Goal: Task Accomplishment & Management: Manage account settings

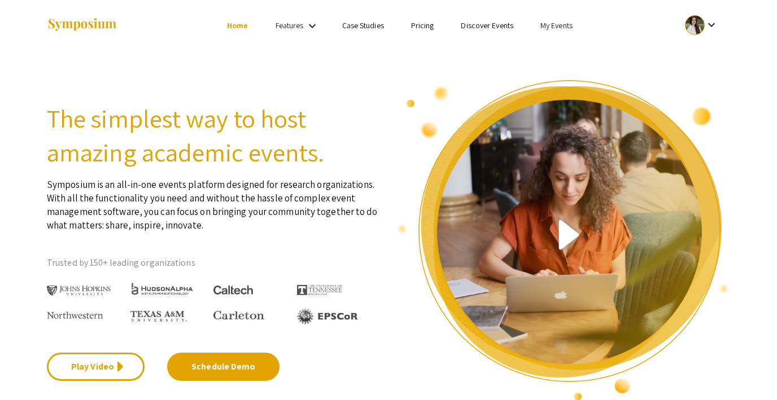
click at [557, 27] on link "My Events" at bounding box center [556, 25] width 32 height 10
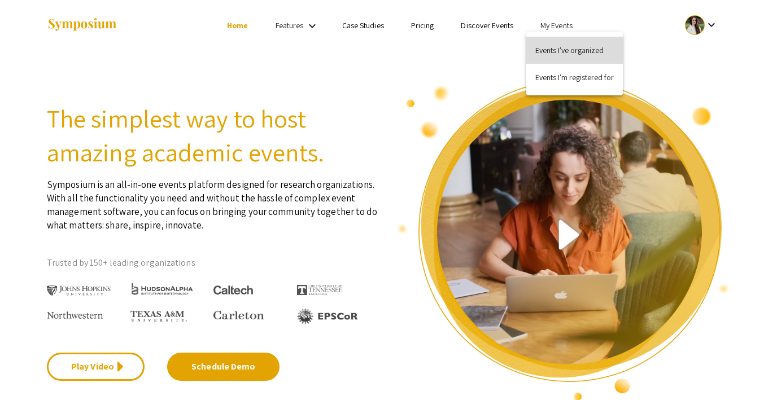
click at [553, 52] on button "Events I've organized" at bounding box center [574, 50] width 97 height 27
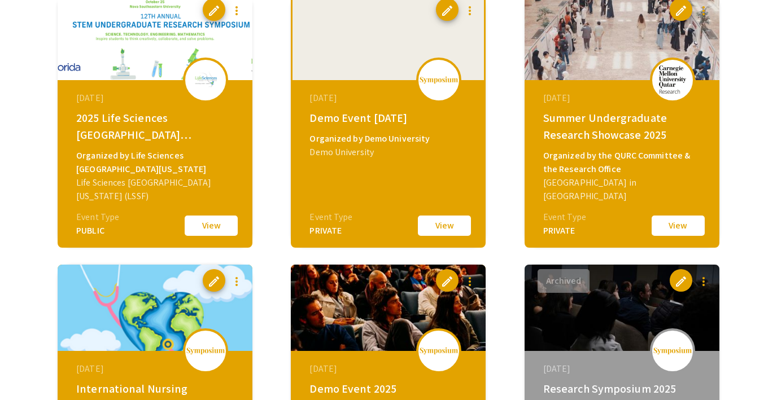
scroll to position [404, 0]
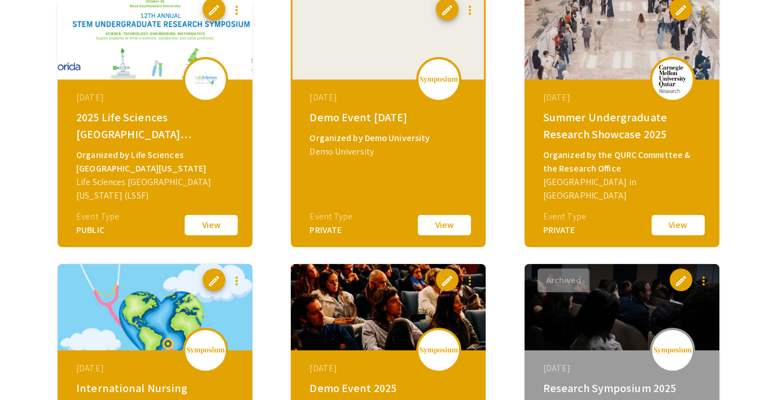
click at [449, 220] on button "View" at bounding box center [444, 225] width 56 height 24
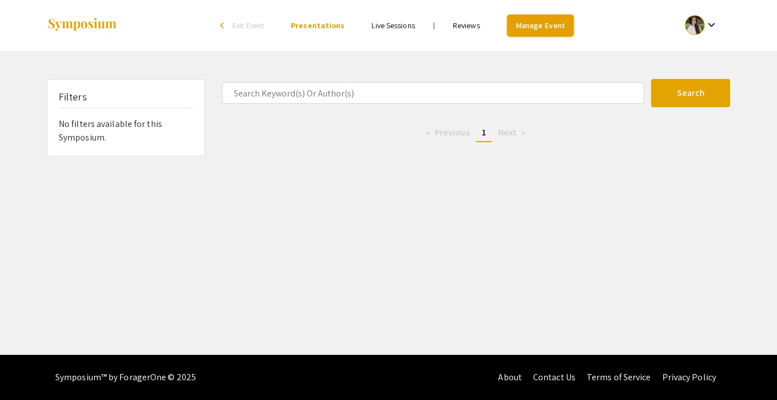
click at [518, 23] on link "Manage Event" at bounding box center [540, 26] width 67 height 22
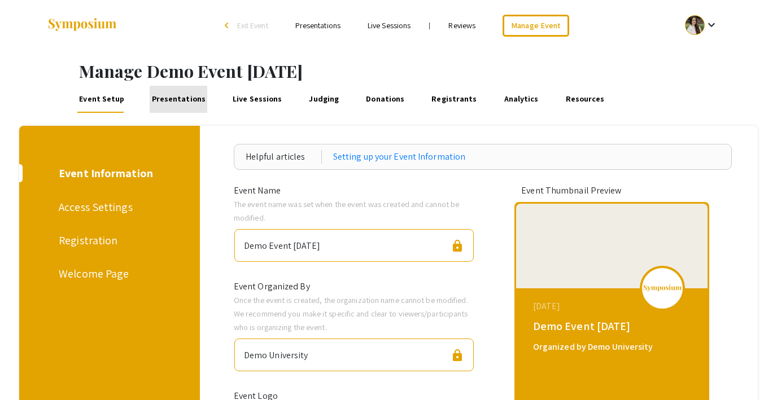
click at [178, 100] on link "Presentations" at bounding box center [179, 99] width 58 height 27
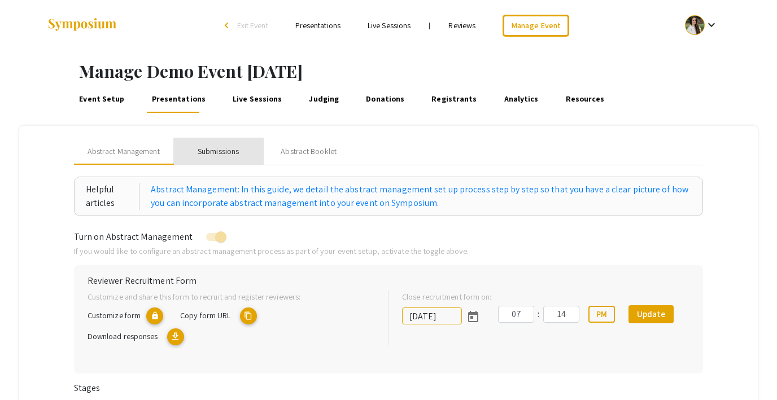
click at [224, 150] on div "Submissions" at bounding box center [218, 152] width 41 height 12
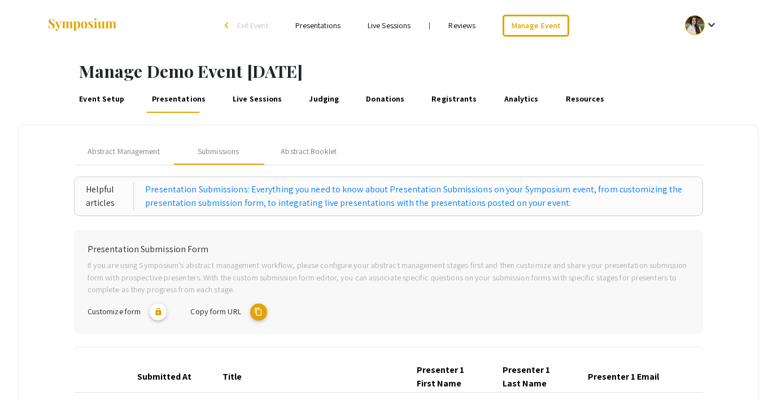
click at [262, 311] on mat-icon "content_copy" at bounding box center [258, 312] width 17 height 17
click at [242, 21] on span "Exit Event" at bounding box center [252, 25] width 31 height 10
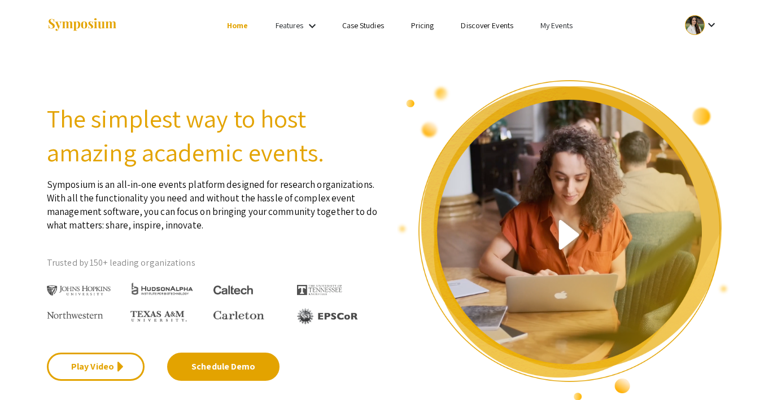
click at [554, 25] on link "My Events" at bounding box center [556, 25] width 32 height 10
click at [557, 43] on button "Events I've organized" at bounding box center [574, 50] width 97 height 27
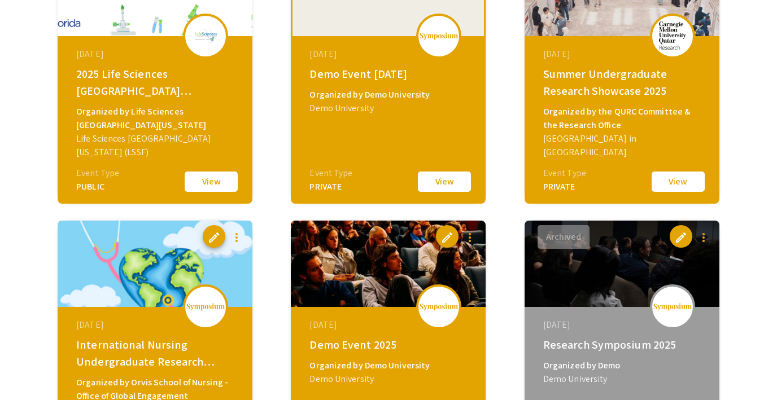
scroll to position [584, 0]
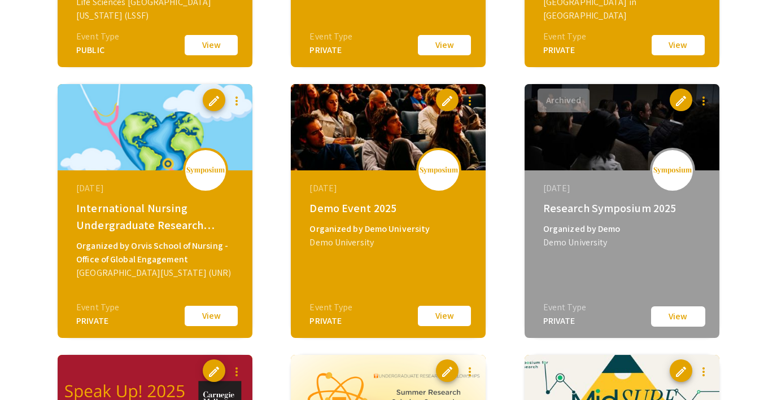
click at [442, 324] on button "View" at bounding box center [444, 316] width 56 height 24
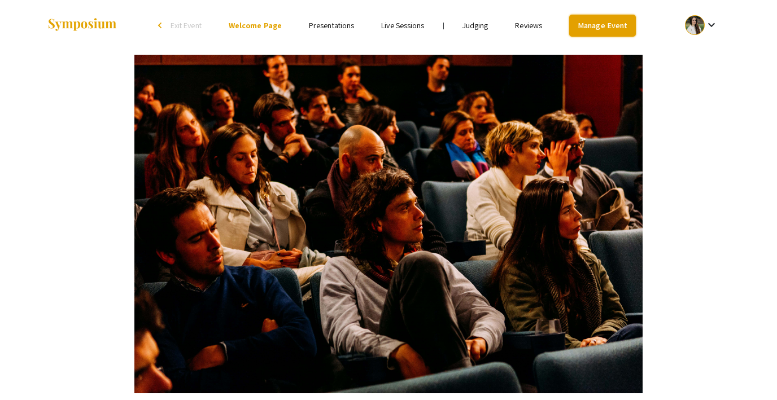
click at [583, 32] on link "Manage Event" at bounding box center [602, 26] width 67 height 22
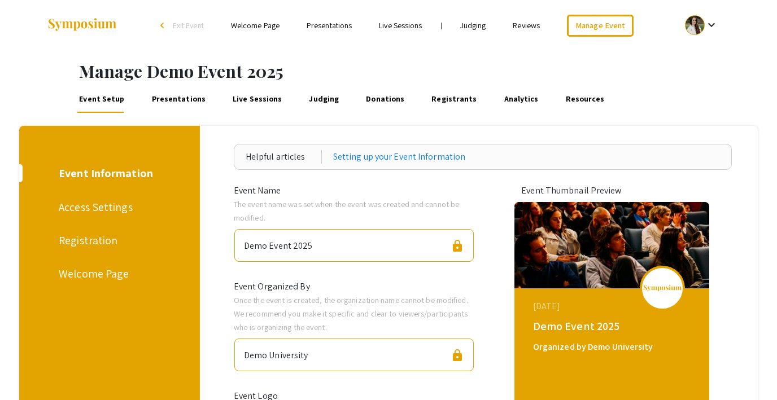
click at [158, 113] on div "Event Setup Presentations Live Sessions Judging Donations Registrants Analytics…" at bounding box center [388, 99] width 777 height 35
click at [158, 101] on link "Presentations" at bounding box center [179, 99] width 58 height 27
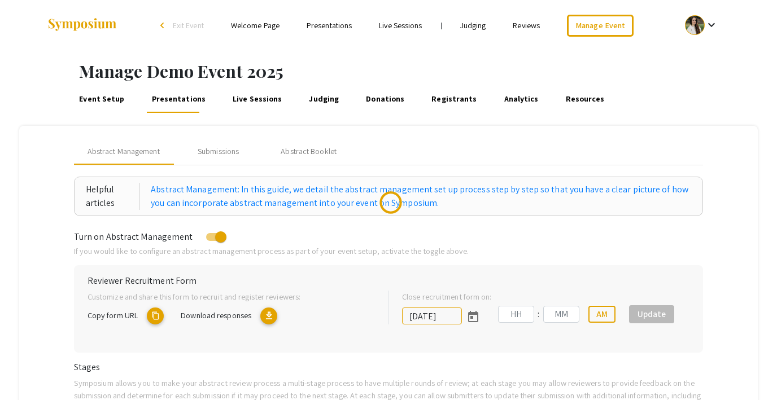
type input "8/1/2025"
type input "07"
type input "00"
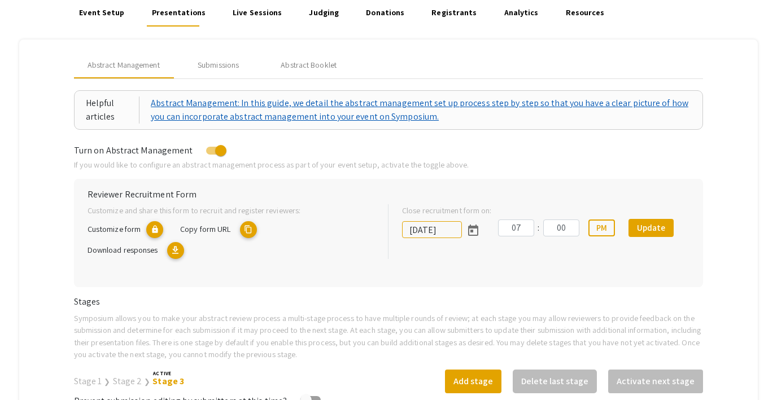
scroll to position [93, 0]
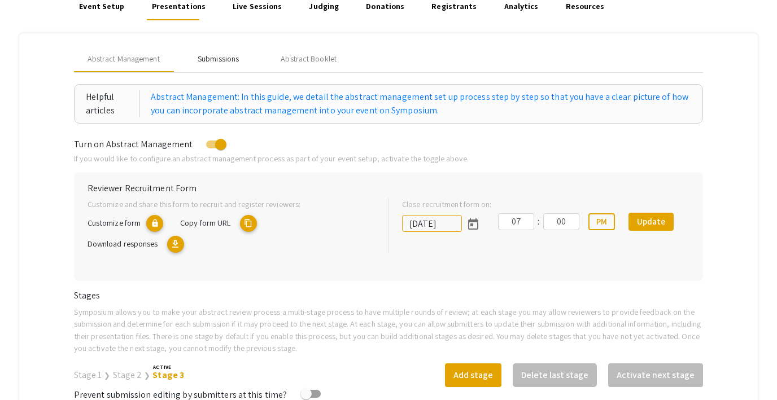
click at [215, 55] on div "Submissions" at bounding box center [218, 59] width 41 height 12
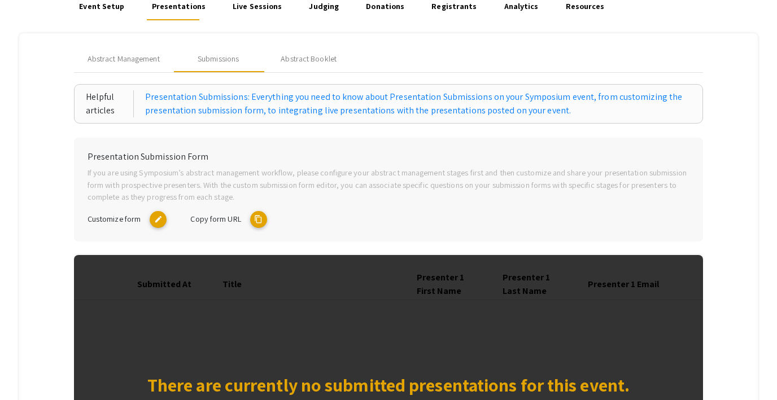
click at [253, 217] on mat-icon "content_copy" at bounding box center [258, 219] width 17 height 17
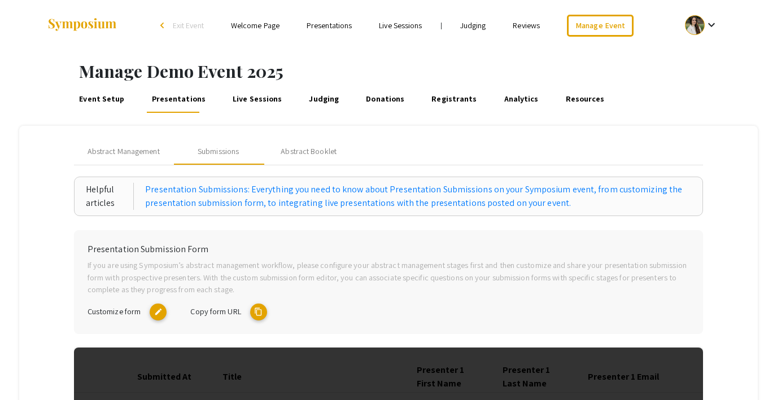
click at [472, 32] on ul "Skip navigation arrow_back_ios Exit Event Welcome Page Presentations Live Sessi…" at bounding box center [387, 25] width 225 height 51
click at [471, 22] on link "Judging" at bounding box center [473, 25] width 26 height 10
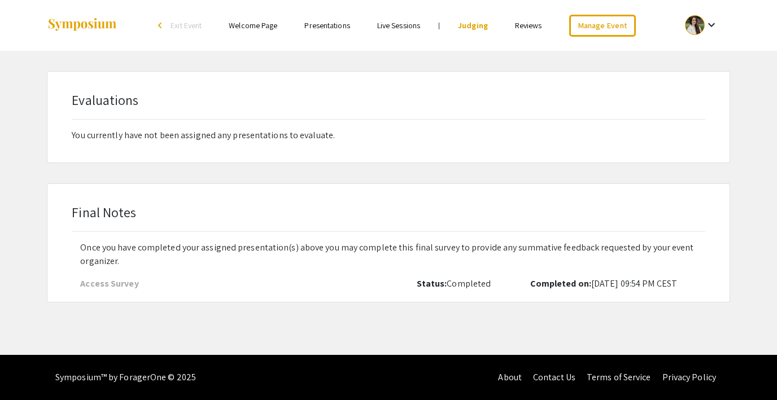
click at [522, 26] on link "Reviews" at bounding box center [528, 25] width 27 height 10
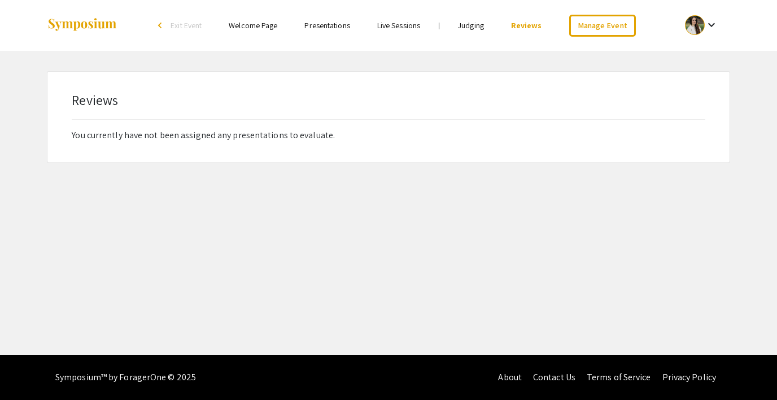
click at [480, 15] on ul "Skip navigation arrow_back_ios Exit Event Welcome Page Presentations Live Sessi…" at bounding box center [387, 25] width 225 height 51
click at [473, 27] on link "Judging" at bounding box center [471, 25] width 26 height 10
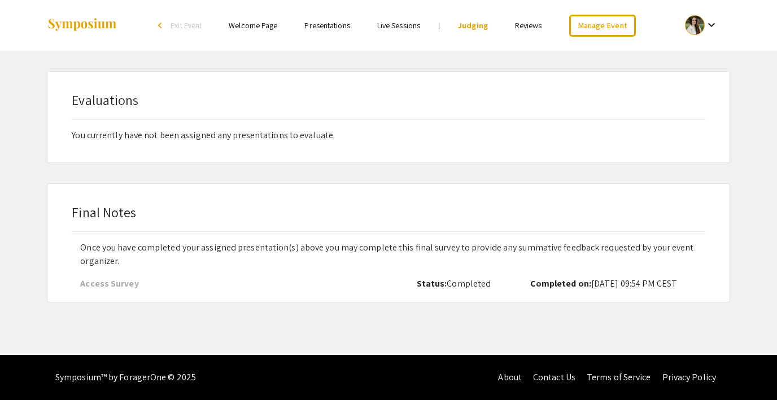
click at [188, 27] on span "Exit Event" at bounding box center [185, 25] width 31 height 10
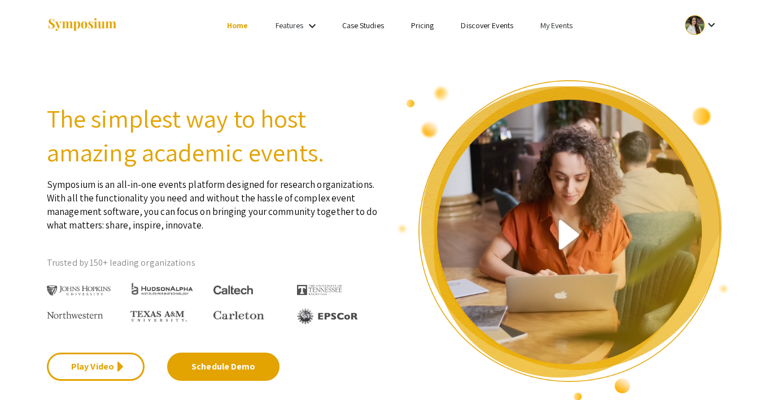
click at [550, 27] on link "My Events" at bounding box center [556, 25] width 32 height 10
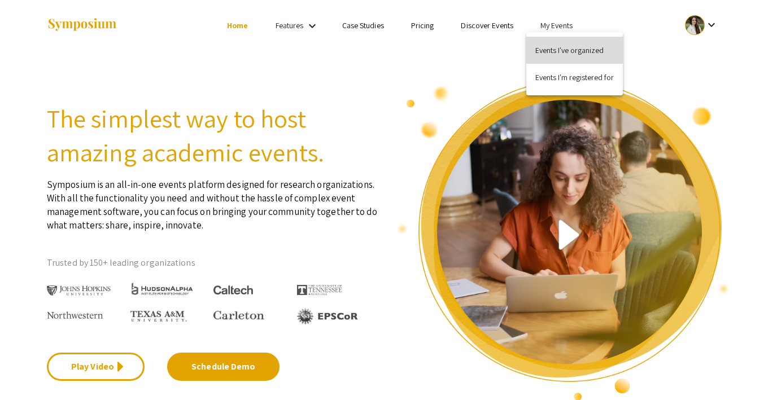
click at [564, 46] on button "Events I've organized" at bounding box center [574, 50] width 97 height 27
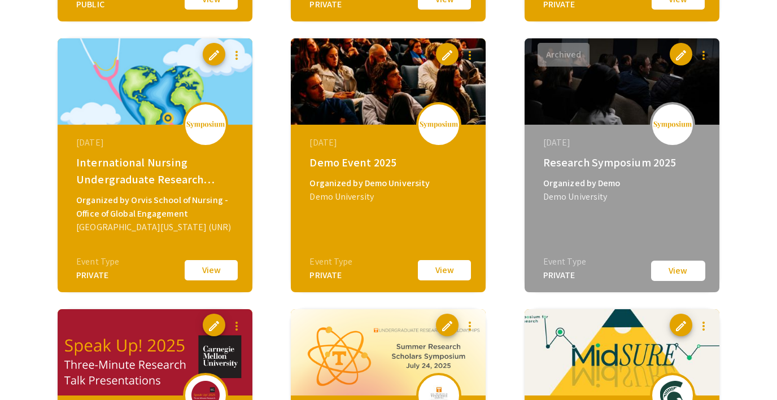
scroll to position [636, 0]
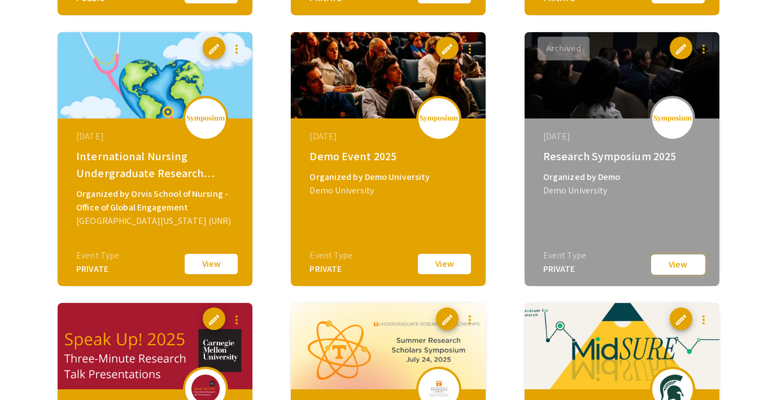
click at [681, 267] on button "View" at bounding box center [678, 264] width 56 height 23
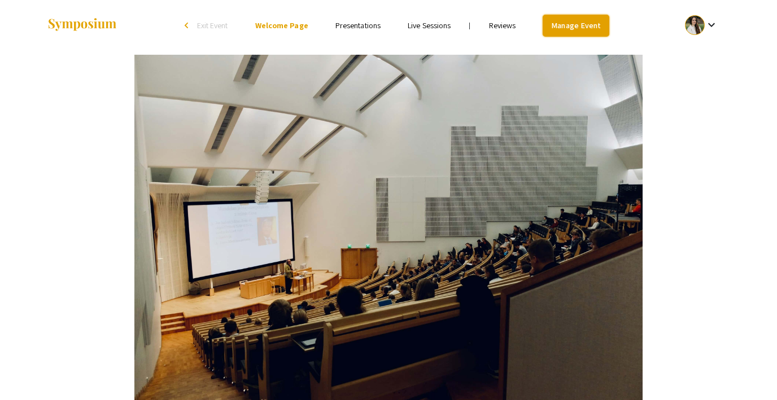
click at [566, 29] on link "Manage Event" at bounding box center [575, 26] width 67 height 22
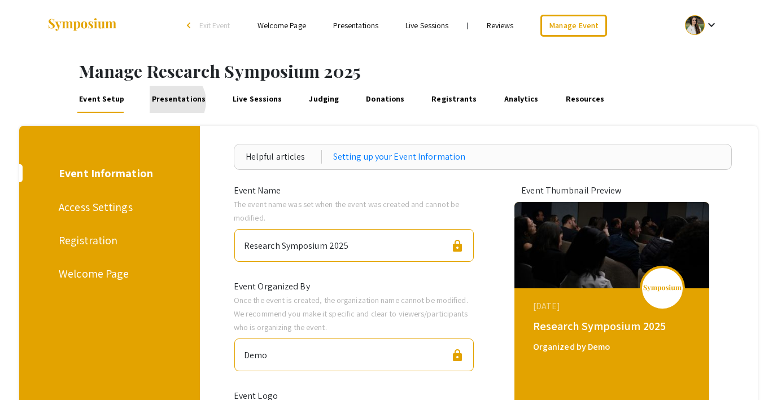
click at [168, 102] on link "Presentations" at bounding box center [179, 99] width 58 height 27
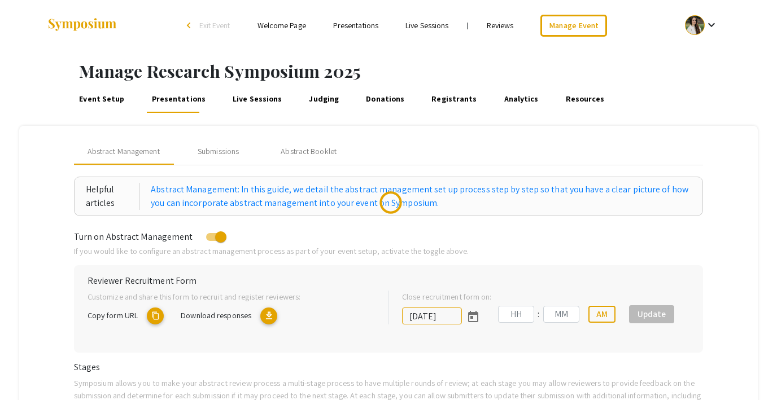
type input "7/30/2025"
type input "09"
type input "07"
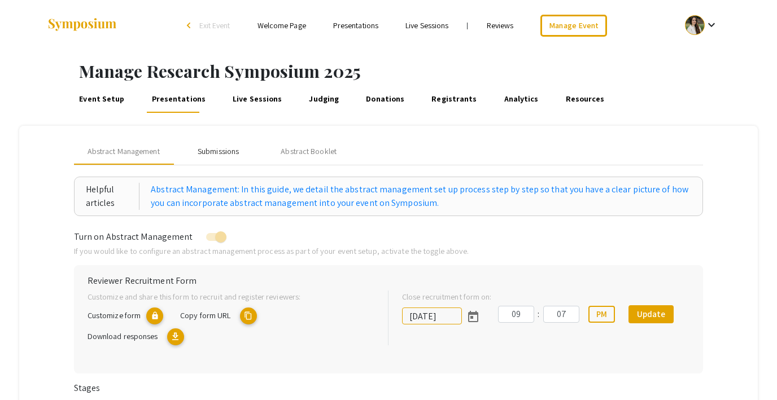
click at [223, 147] on div "Submissions" at bounding box center [218, 152] width 41 height 12
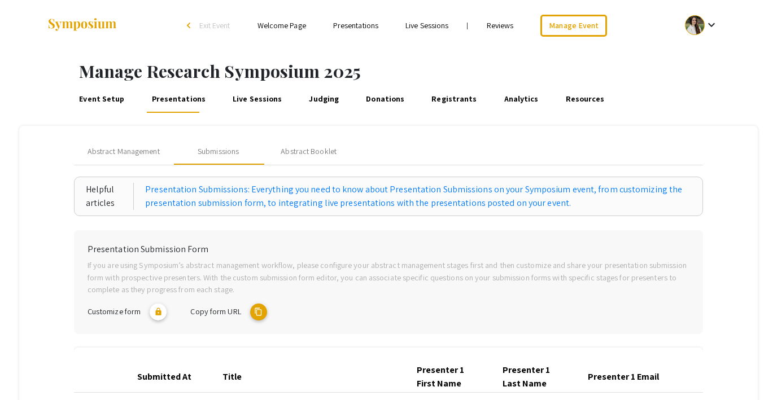
click at [259, 315] on mat-icon "content_copy" at bounding box center [258, 312] width 17 height 17
click at [218, 28] on span "Exit Event" at bounding box center [214, 25] width 31 height 10
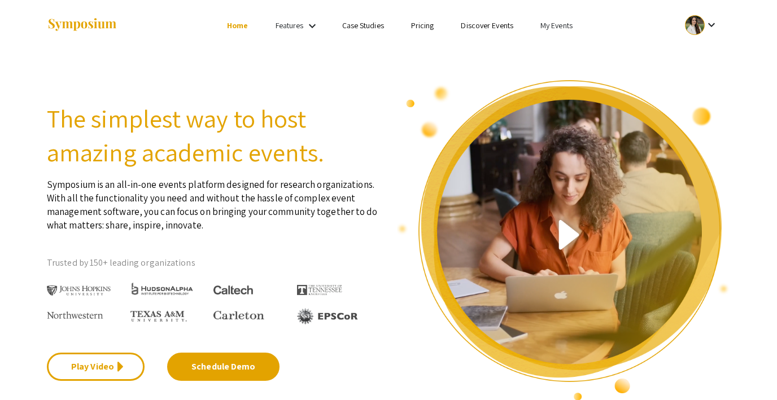
click at [544, 25] on link "My Events" at bounding box center [556, 25] width 32 height 10
click at [559, 51] on button "Events I've organized" at bounding box center [574, 50] width 97 height 27
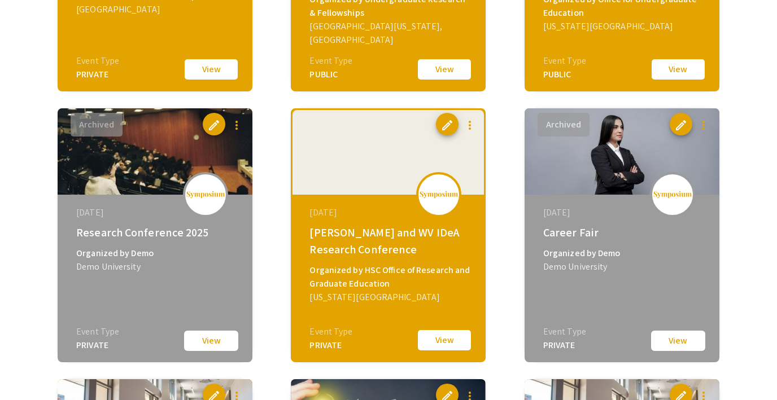
scroll to position [1125, 0]
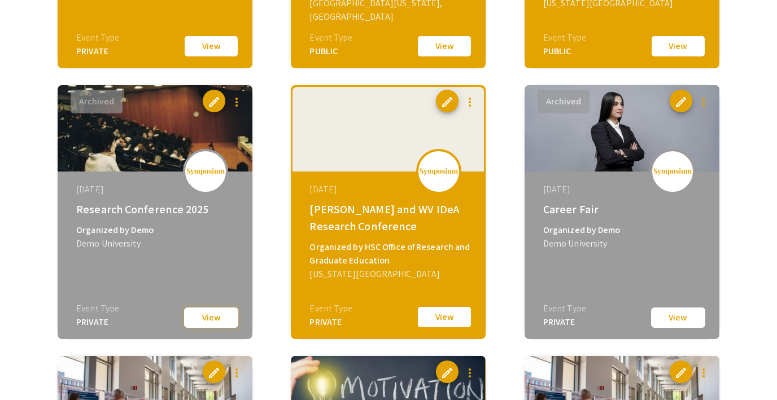
click at [215, 318] on button "View" at bounding box center [211, 317] width 56 height 23
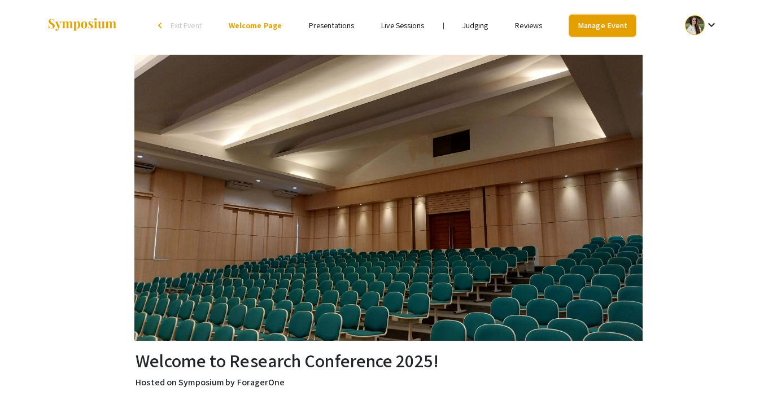
click at [606, 27] on link "Manage Event" at bounding box center [602, 26] width 67 height 22
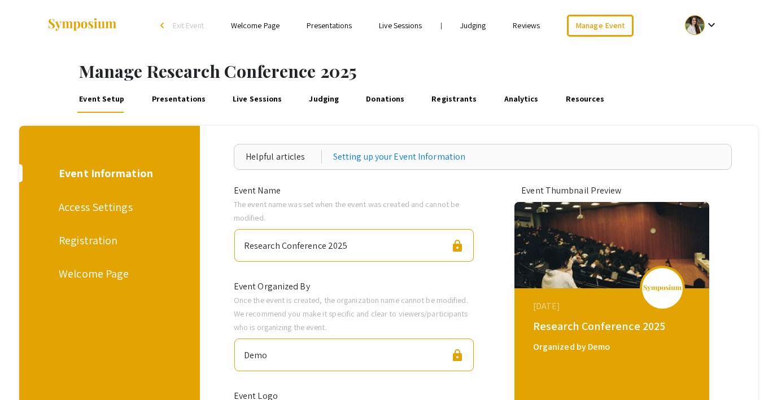
click at [167, 103] on link "Presentations" at bounding box center [179, 99] width 58 height 27
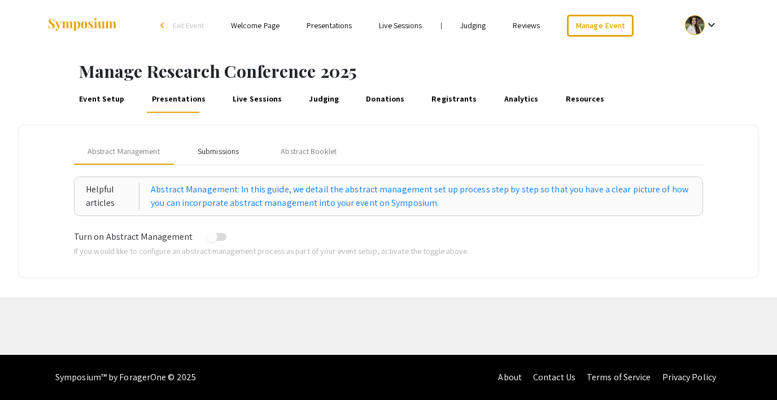
click at [227, 151] on div "Submissions" at bounding box center [218, 152] width 41 height 12
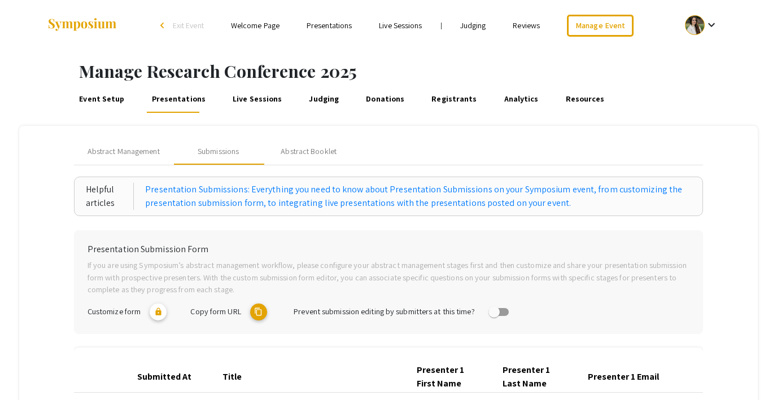
click at [260, 310] on mat-icon "content_copy" at bounding box center [258, 312] width 17 height 17
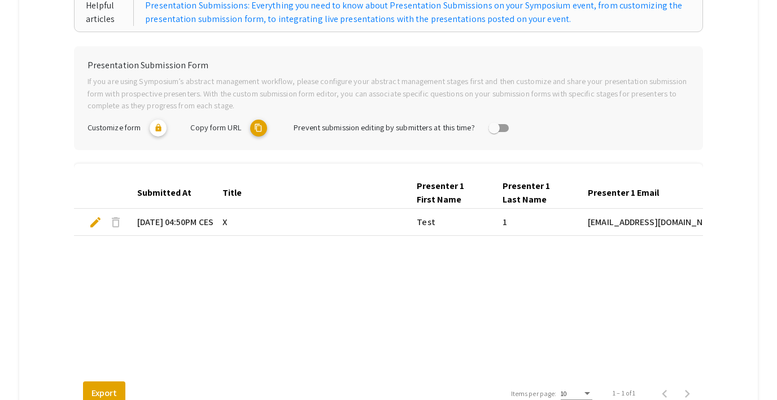
scroll to position [185, 0]
click at [117, 222] on span "delete" at bounding box center [116, 222] width 14 height 14
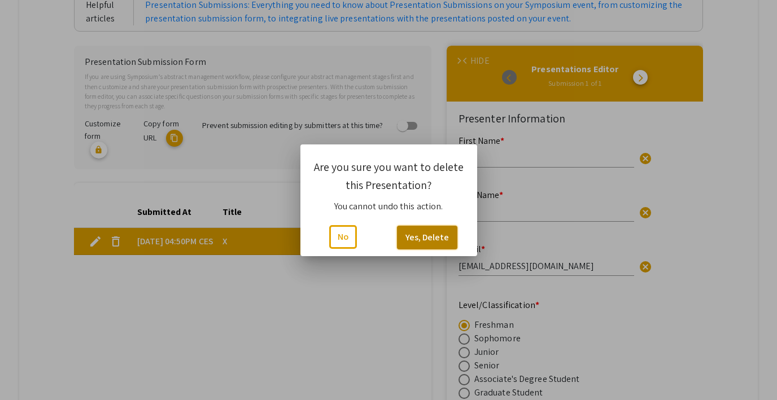
click at [414, 241] on button "Yes, Delete" at bounding box center [427, 238] width 60 height 24
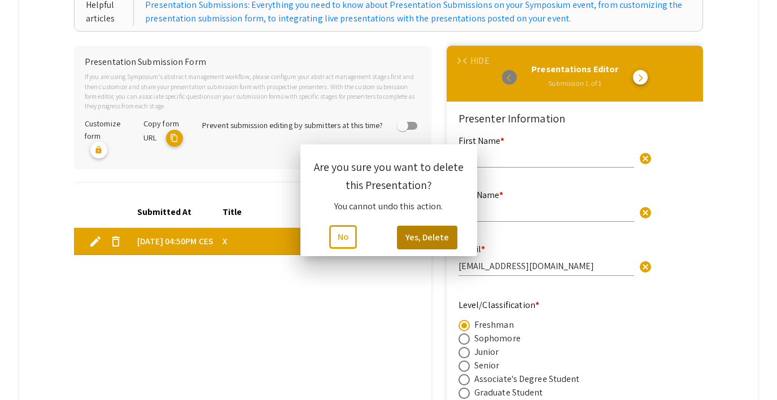
scroll to position [185, 0]
type input "0"
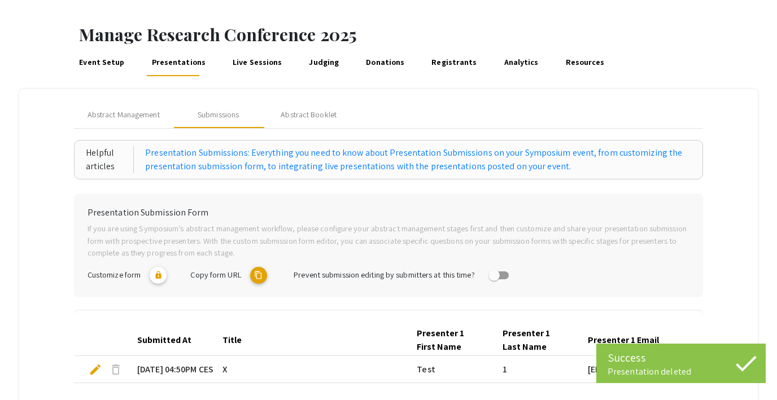
scroll to position [36, 0]
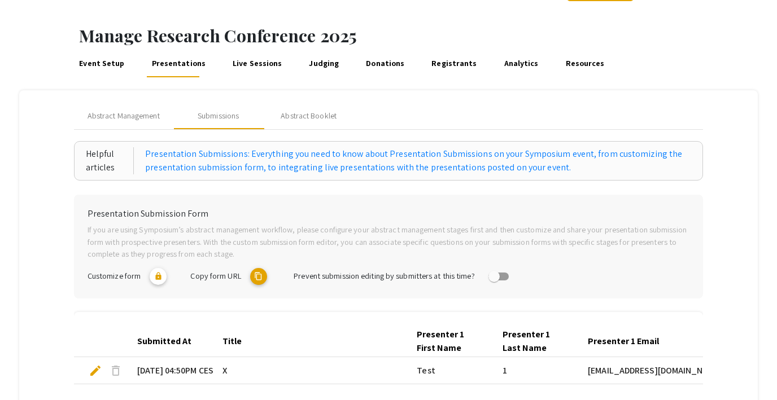
click at [258, 278] on mat-icon "content_copy" at bounding box center [258, 276] width 17 height 17
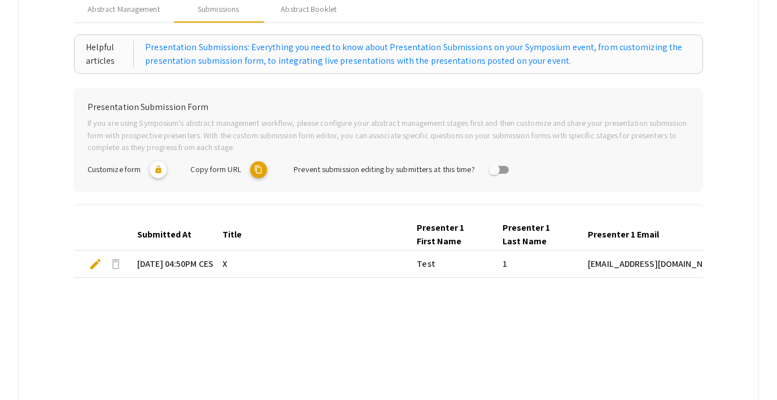
scroll to position [0, 0]
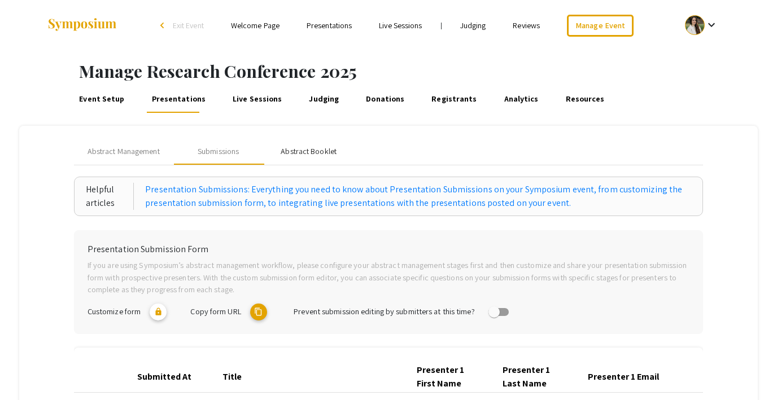
click at [289, 161] on div "Abstract Booklet" at bounding box center [309, 151] width 90 height 27
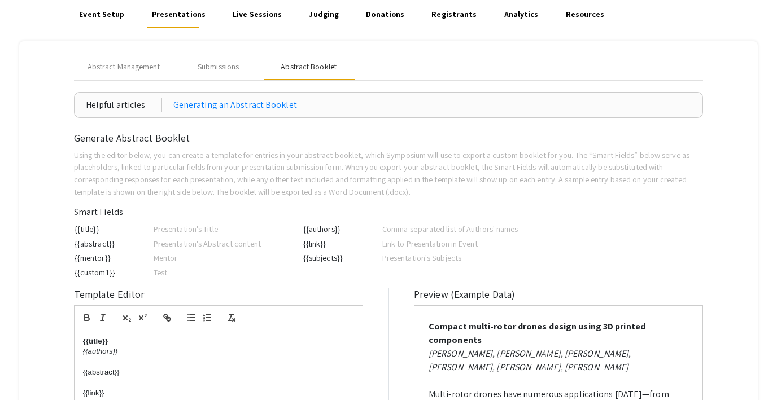
scroll to position [140, 0]
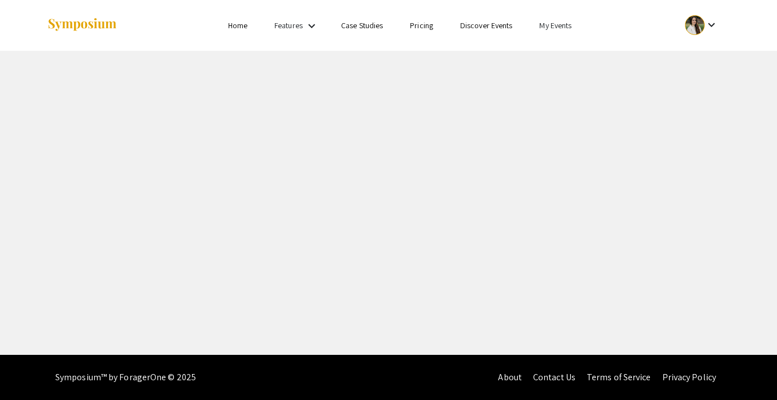
select select "8"
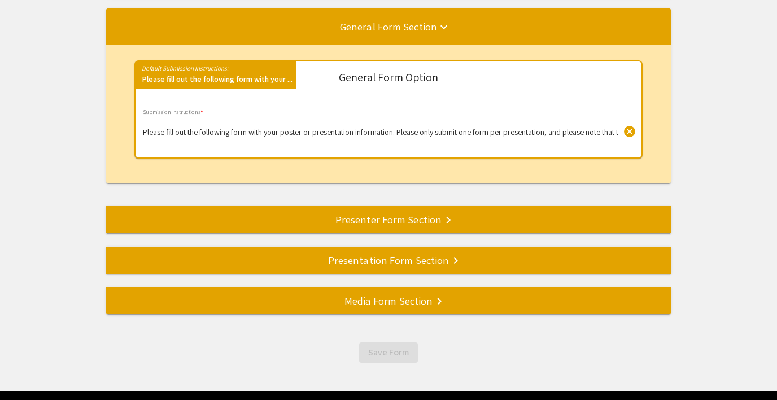
scroll to position [148, 0]
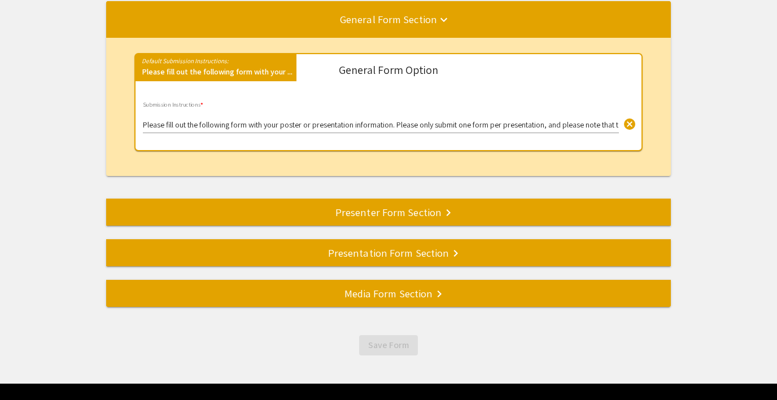
click at [319, 216] on div "Presenter Form Section keyboard_arrow_right" at bounding box center [388, 212] width 564 height 16
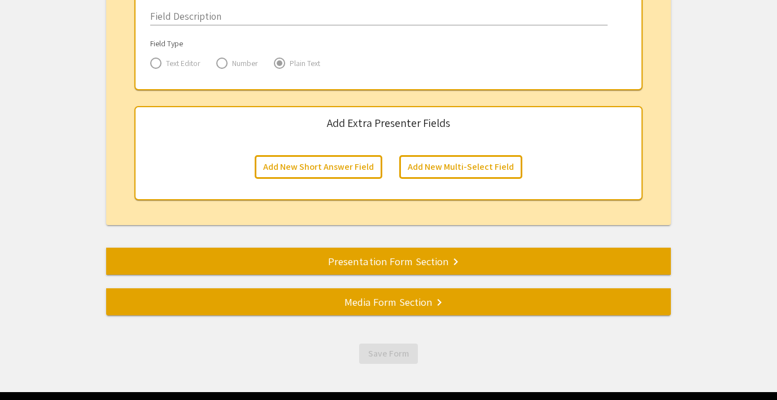
scroll to position [1825, 0]
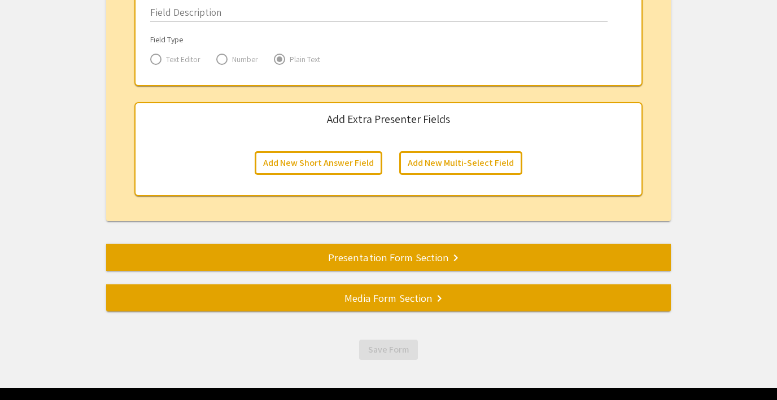
click at [324, 265] on div "Presentation Form Section keyboard_arrow_right" at bounding box center [388, 257] width 564 height 16
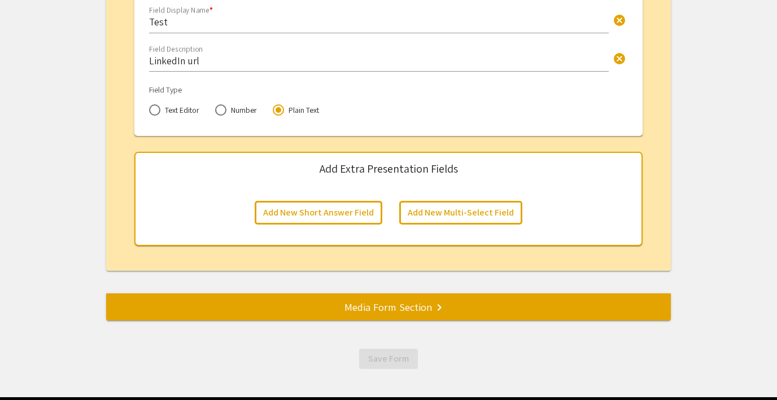
scroll to position [1856, 0]
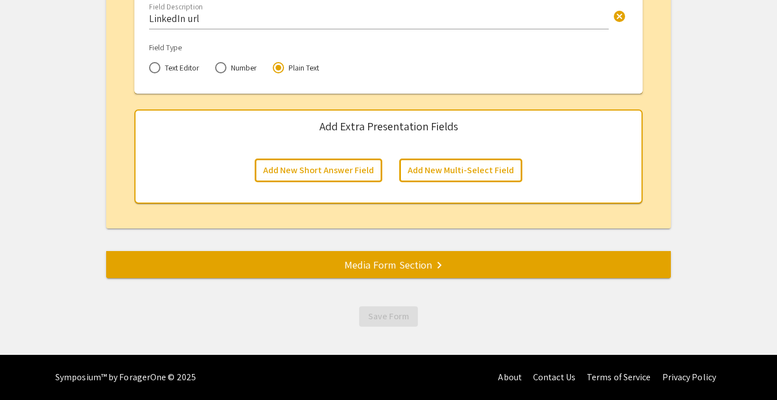
click at [310, 263] on div "Media Form Section keyboard_arrow_right" at bounding box center [388, 265] width 564 height 16
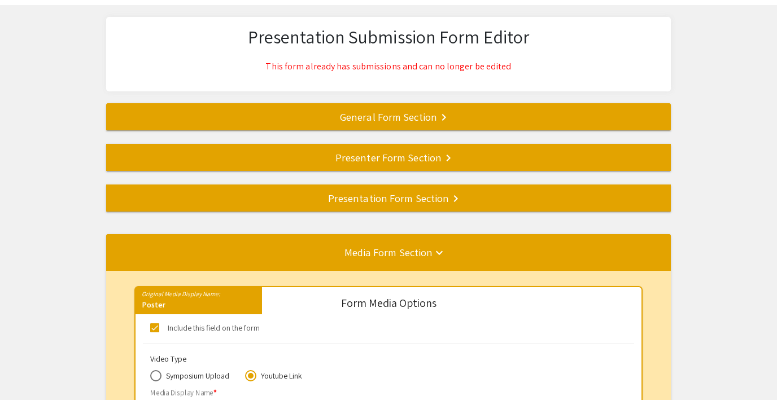
scroll to position [44, 0]
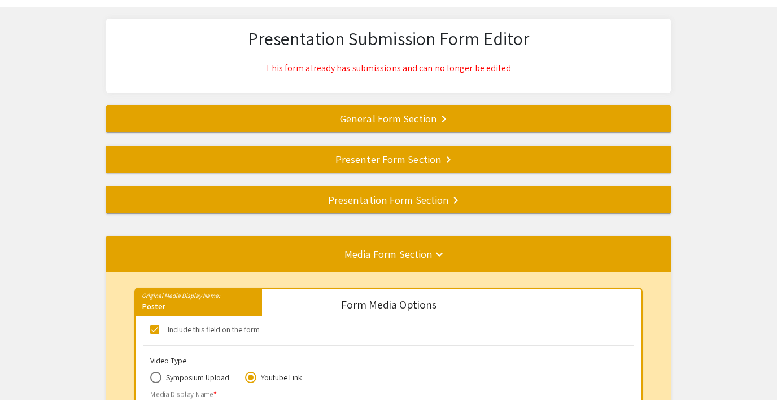
click at [348, 203] on div "Presentation Form Section keyboard_arrow_right" at bounding box center [388, 200] width 564 height 16
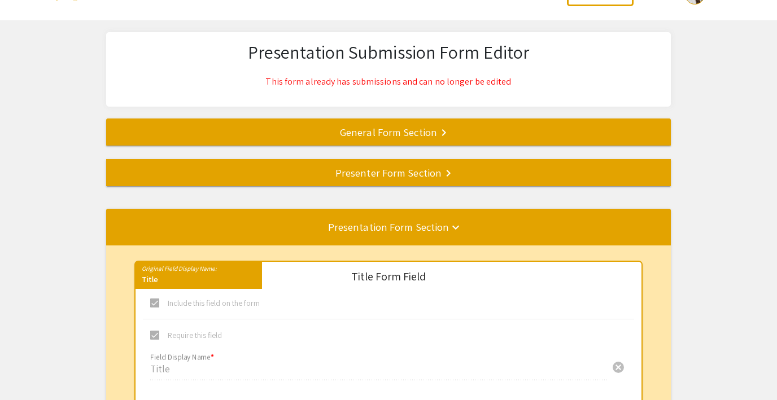
scroll to position [0, 0]
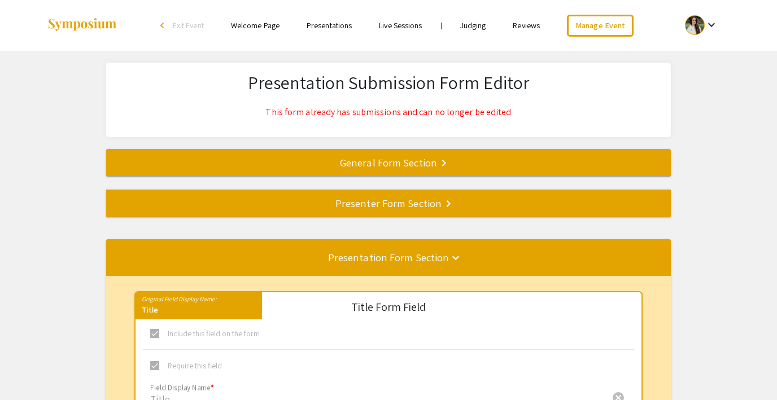
click at [356, 166] on div "General Form Section keyboard_arrow_right" at bounding box center [388, 163] width 564 height 16
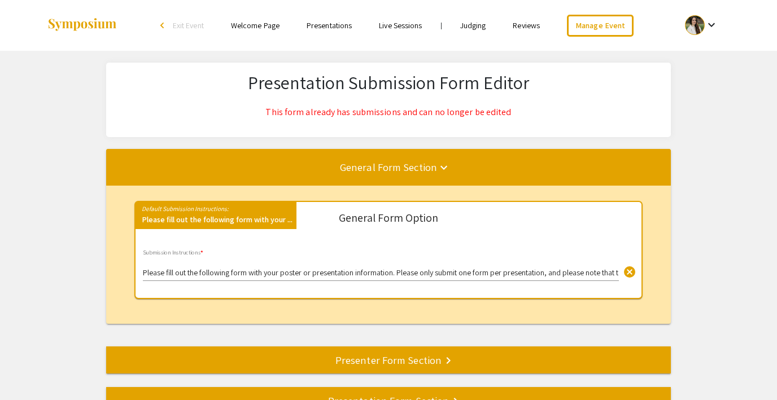
scroll to position [149, 0]
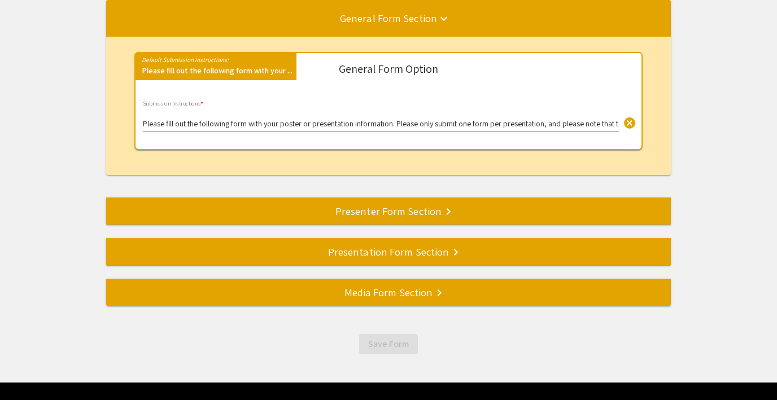
click at [332, 207] on div "Presenter Form Section keyboard_arrow_right" at bounding box center [388, 211] width 564 height 16
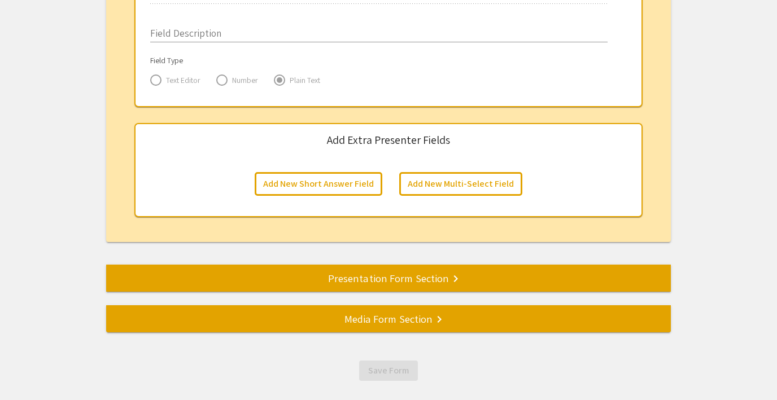
scroll to position [1859, 0]
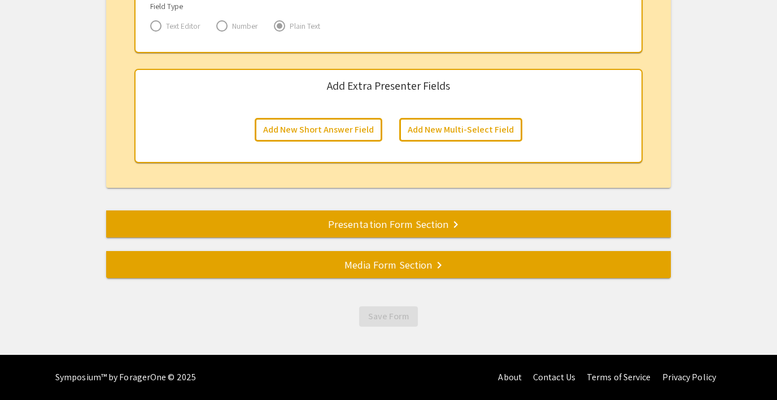
click at [322, 225] on div "Presentation Form Section keyboard_arrow_right" at bounding box center [388, 224] width 564 height 16
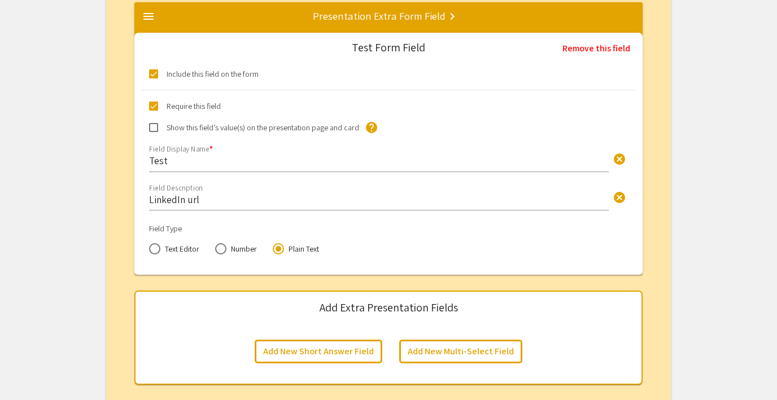
scroll to position [1674, 0]
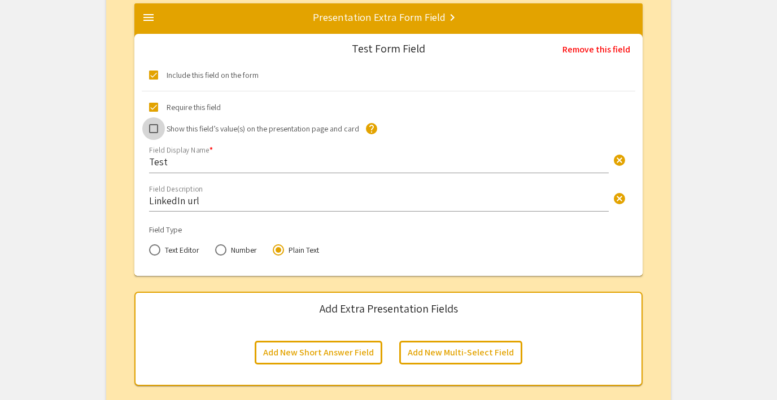
click at [152, 130] on span at bounding box center [153, 128] width 9 height 9
click at [153, 133] on input "Show this field’s value(s) on the presentation page and card" at bounding box center [153, 133] width 1 height 1
checkbox input "true"
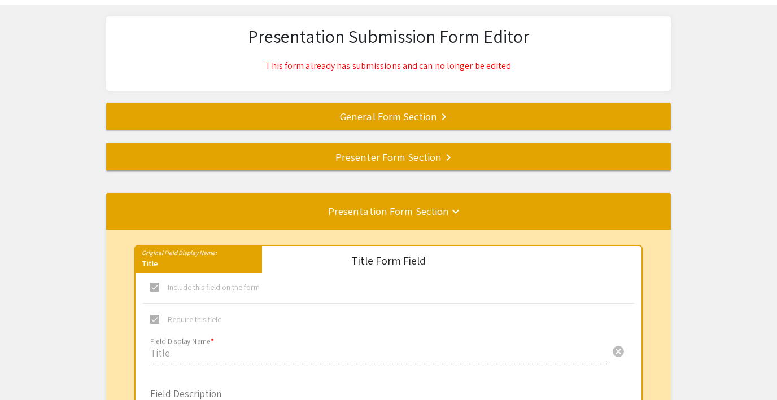
scroll to position [0, 0]
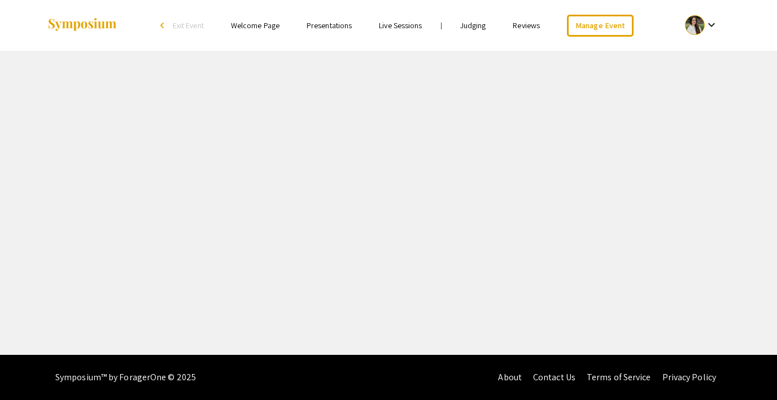
select select "8"
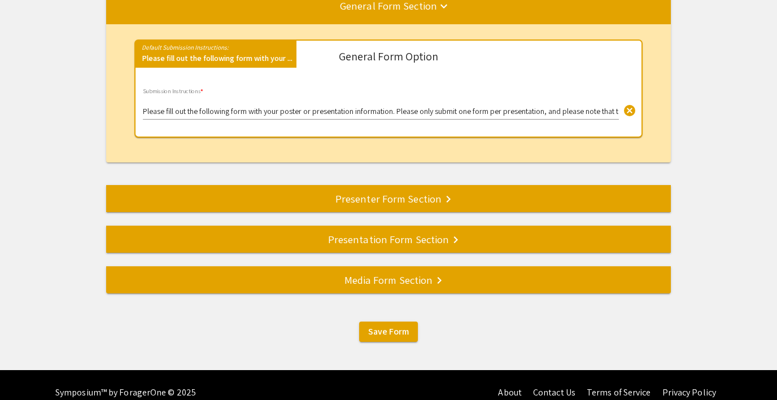
scroll to position [177, 0]
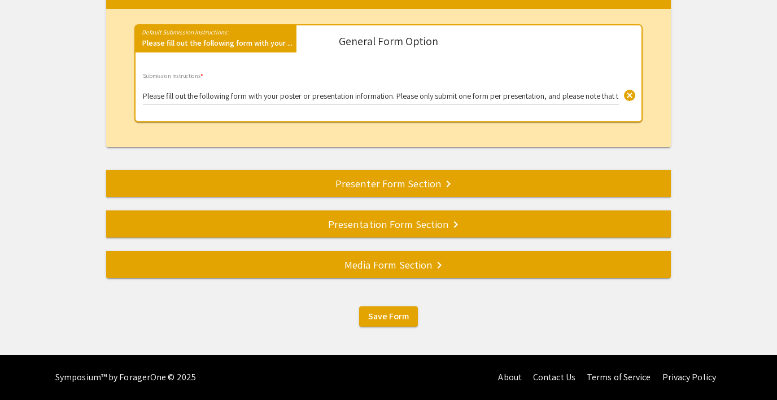
click at [376, 272] on div "Media Form Section keyboard_arrow_right" at bounding box center [388, 265] width 564 height 16
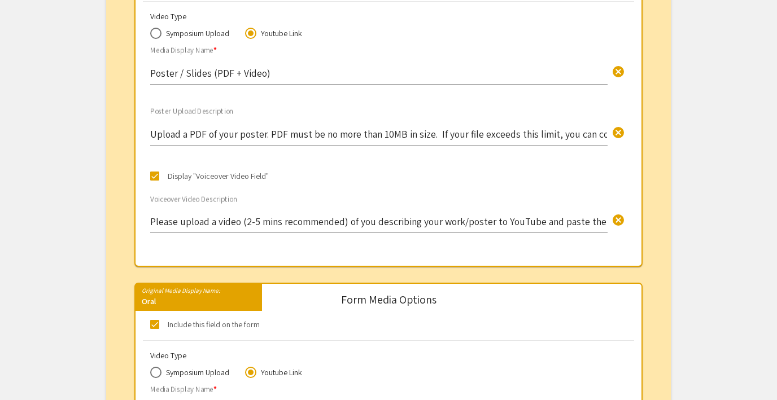
scroll to position [229, 0]
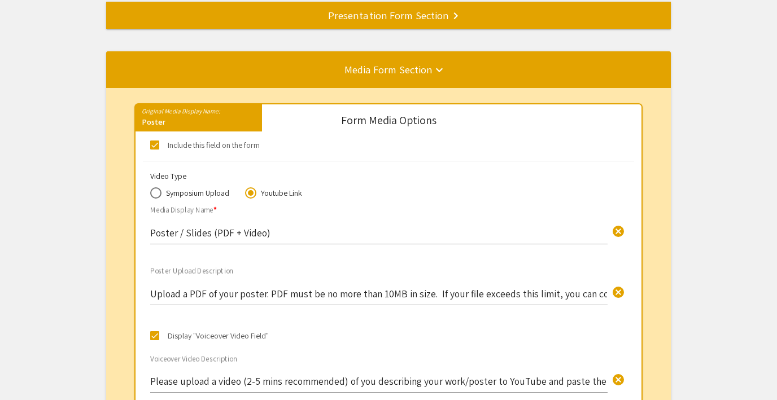
click at [379, 21] on div "Presentation Form Section keyboard_arrow_right" at bounding box center [388, 15] width 564 height 16
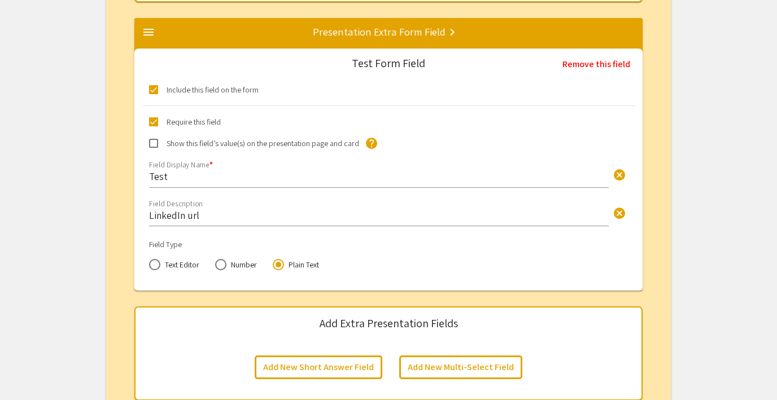
scroll to position [1665, 0]
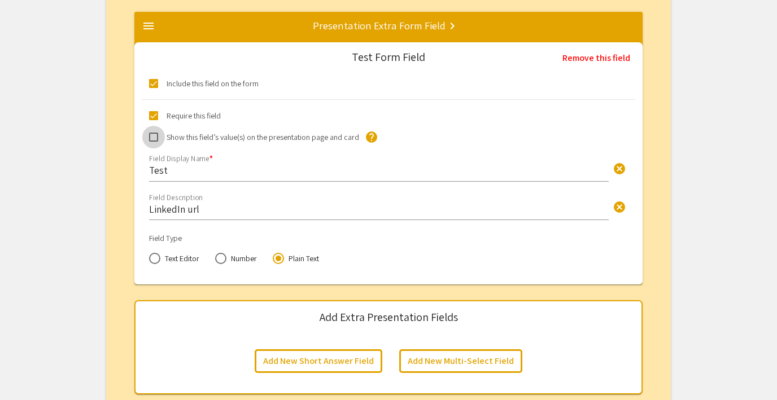
click at [151, 137] on span at bounding box center [153, 137] width 9 height 9
click at [153, 142] on input "Show this field’s value(s) on the presentation page and card" at bounding box center [153, 142] width 1 height 1
checkbox input "true"
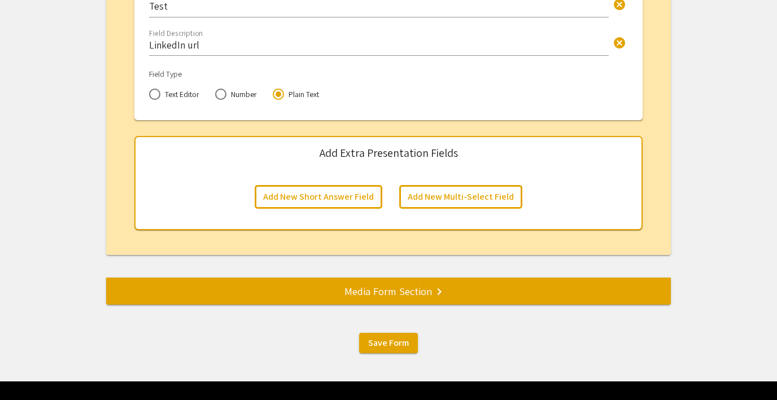
scroll to position [1856, 0]
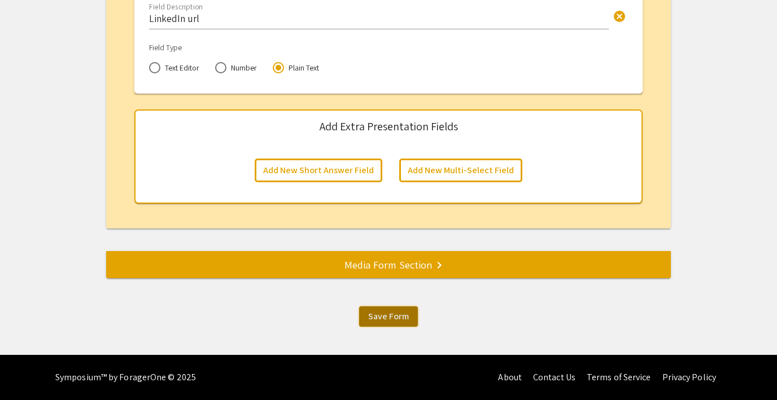
click at [381, 318] on span "Save Form" at bounding box center [388, 316] width 41 height 12
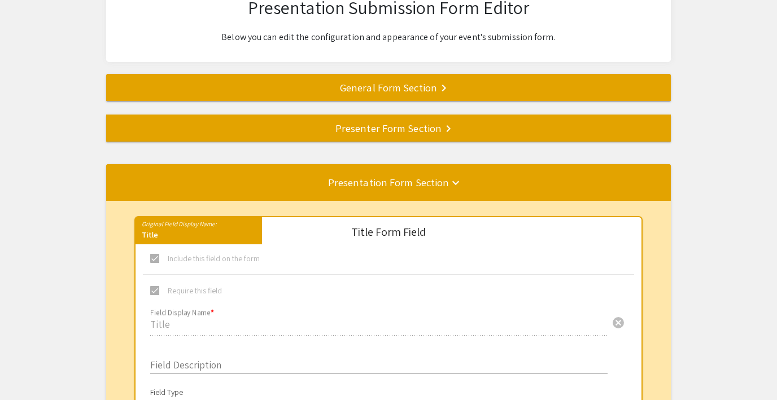
scroll to position [0, 0]
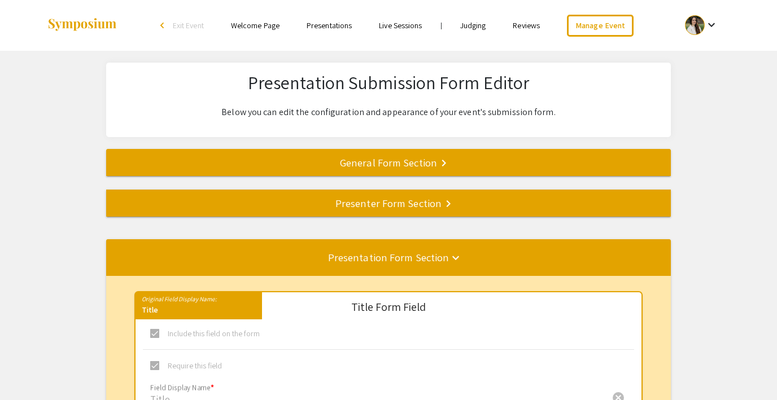
click at [302, 199] on div "Presenter Form Section keyboard_arrow_right" at bounding box center [388, 203] width 564 height 16
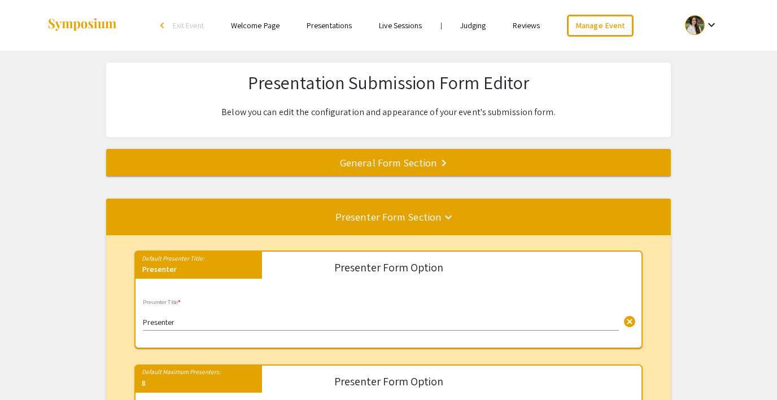
click at [416, 157] on div "General Form Section keyboard_arrow_right" at bounding box center [388, 163] width 564 height 16
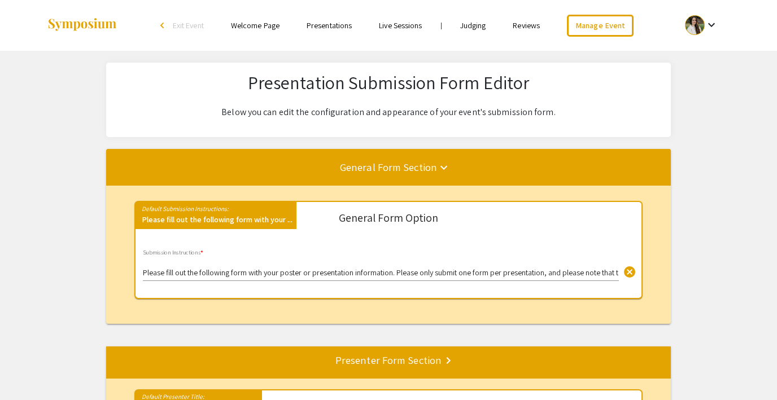
scroll to position [149, 0]
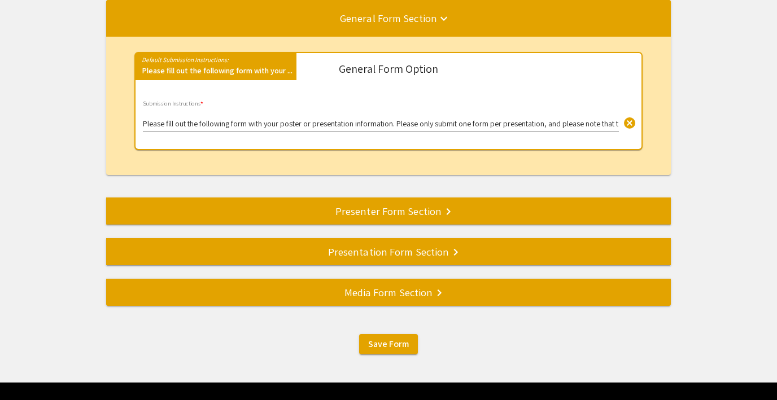
click at [375, 292] on div "Media Form Section keyboard_arrow_right" at bounding box center [388, 292] width 564 height 16
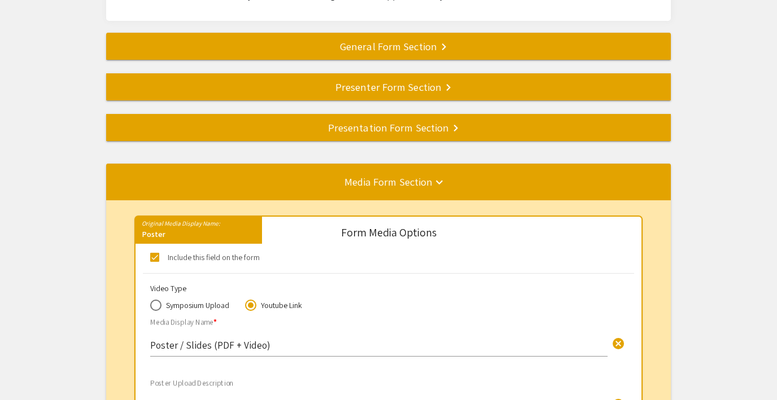
scroll to position [0, 0]
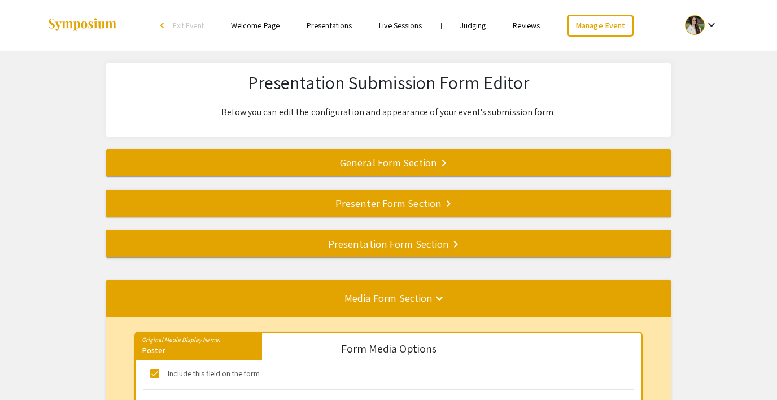
click at [353, 253] on mat-divider at bounding box center [494, 243] width 777 height 37
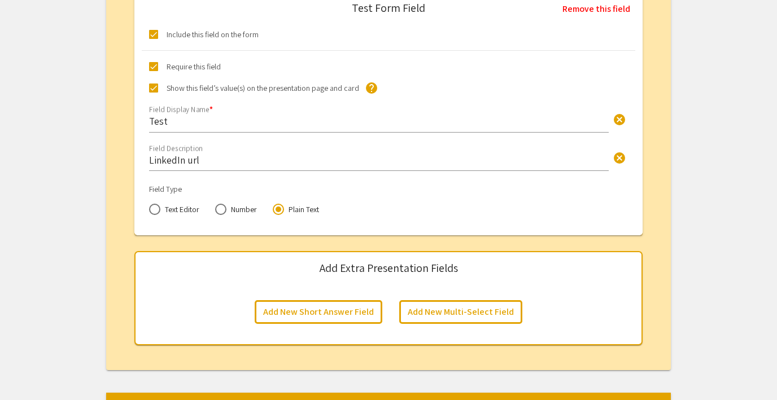
scroll to position [1724, 0]
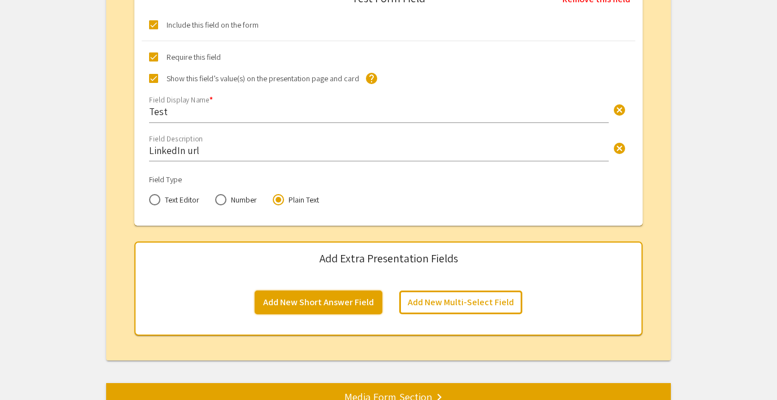
click at [317, 299] on button "Add New Short Answer Field" at bounding box center [319, 303] width 128 height 24
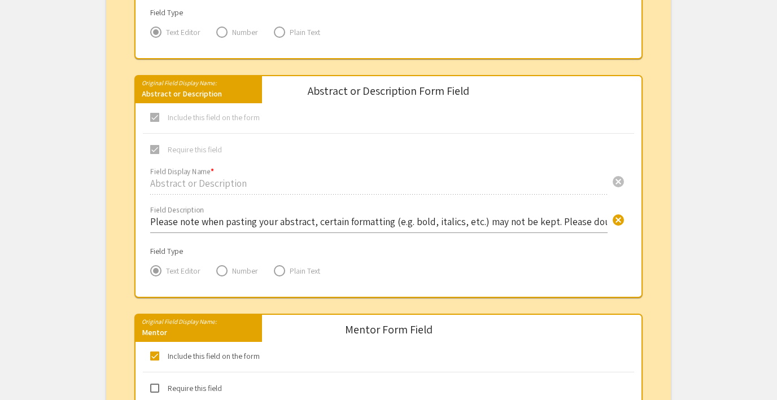
scroll to position [0, 0]
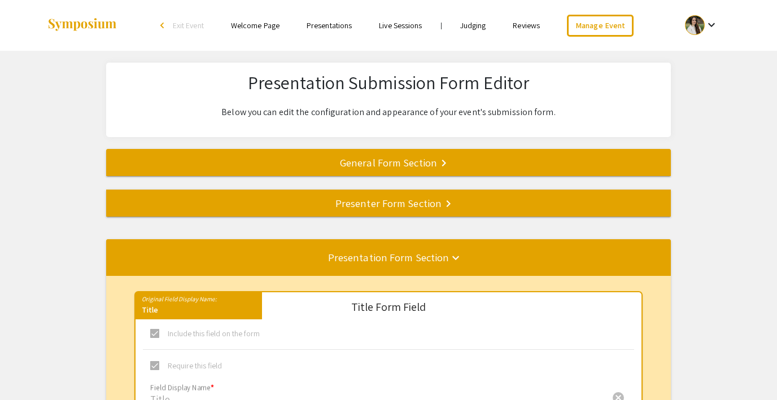
click at [362, 170] on mat-divider at bounding box center [494, 162] width 777 height 37
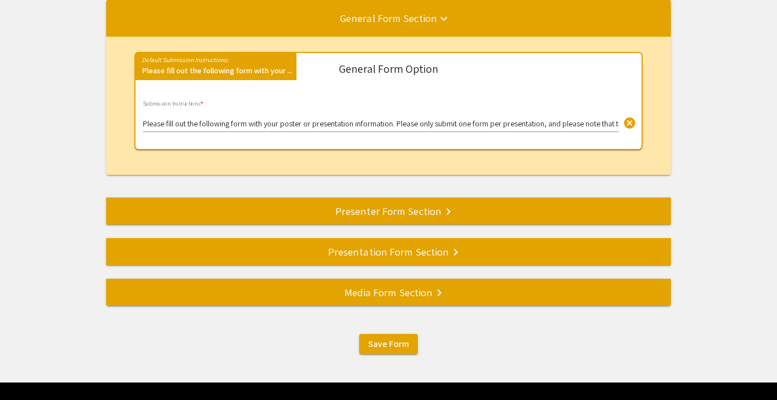
scroll to position [159, 0]
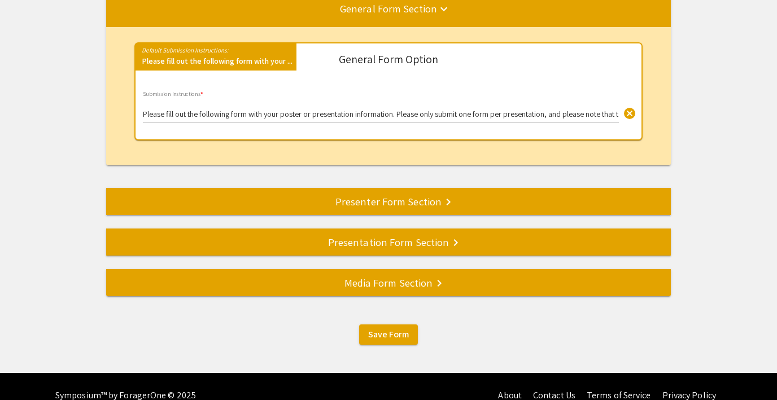
click at [349, 196] on div "Presenter Form Section keyboard_arrow_right" at bounding box center [388, 202] width 564 height 16
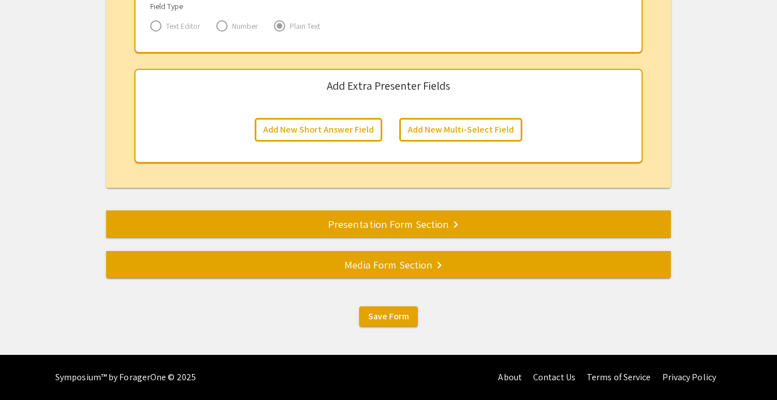
scroll to position [1855, 0]
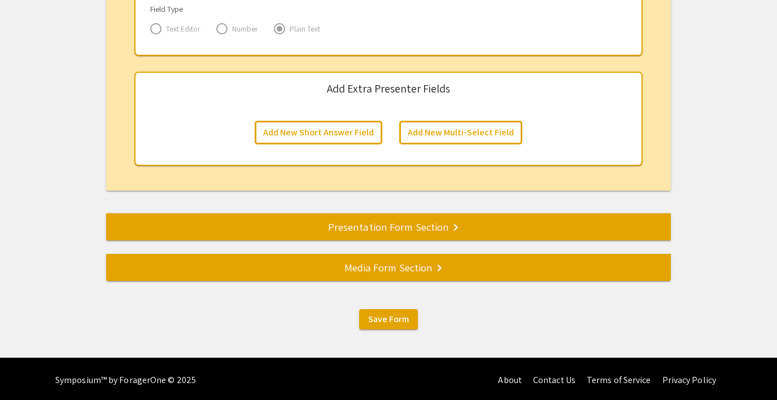
click at [323, 229] on div "Presentation Form Section keyboard_arrow_right" at bounding box center [388, 227] width 564 height 16
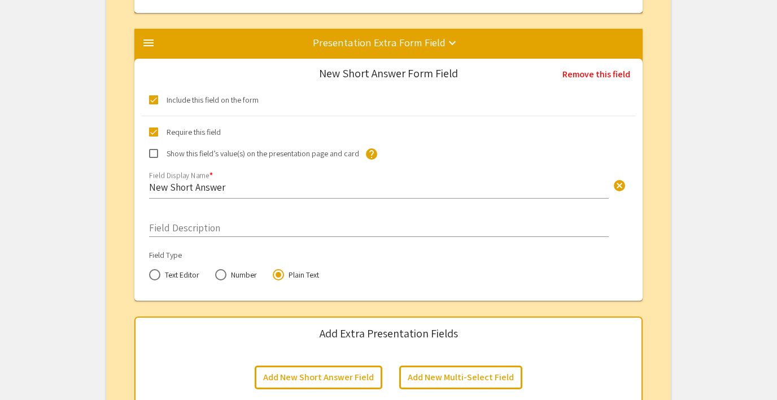
scroll to position [2144, 0]
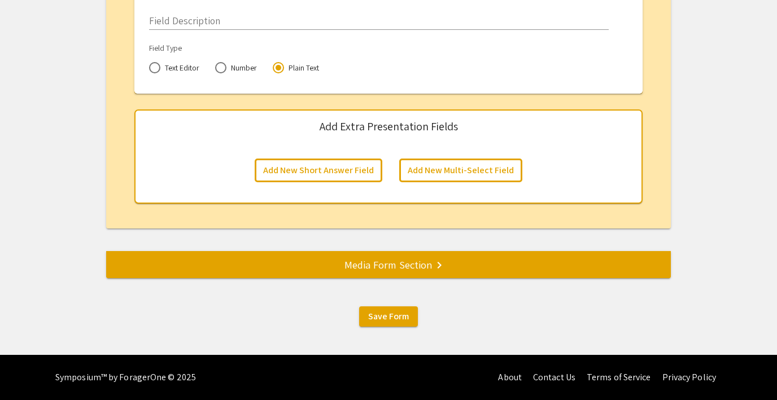
click at [387, 267] on div "Media Form Section keyboard_arrow_right" at bounding box center [388, 265] width 564 height 16
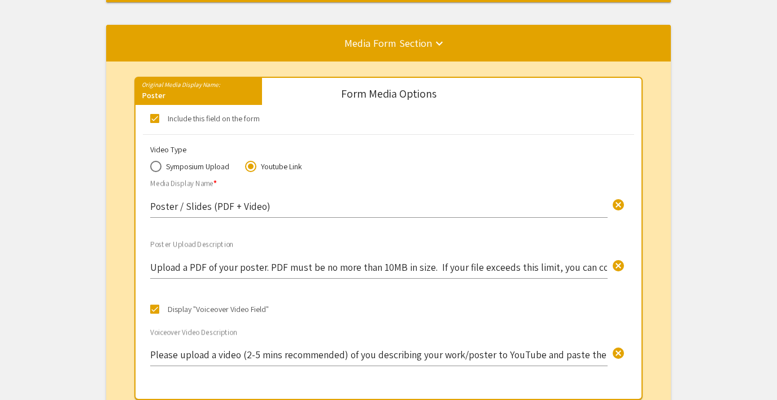
scroll to position [0, 0]
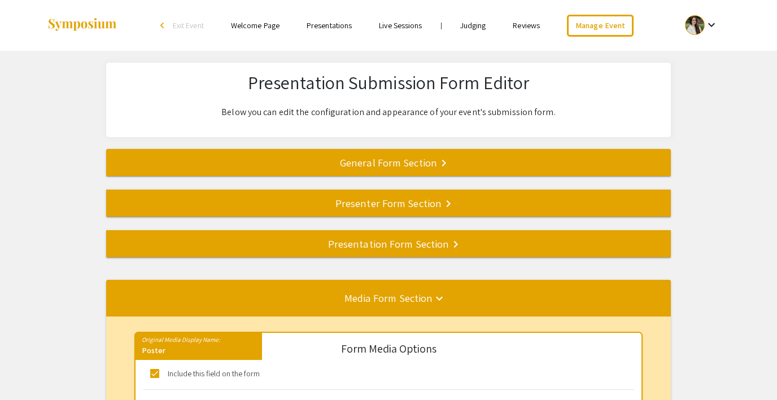
click at [377, 163] on div "General Form Section keyboard_arrow_right" at bounding box center [388, 163] width 564 height 16
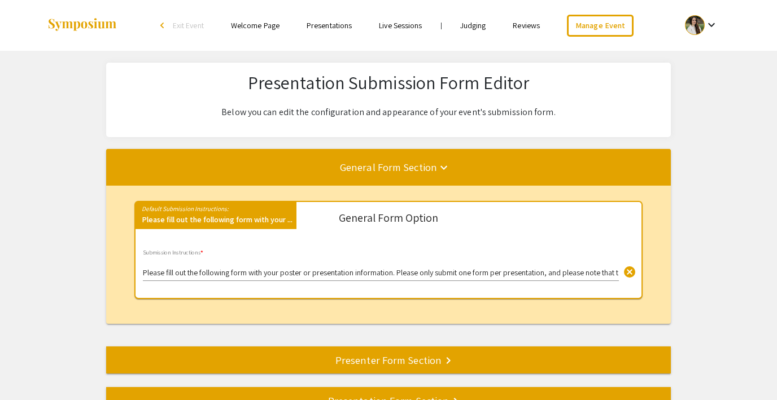
scroll to position [149, 0]
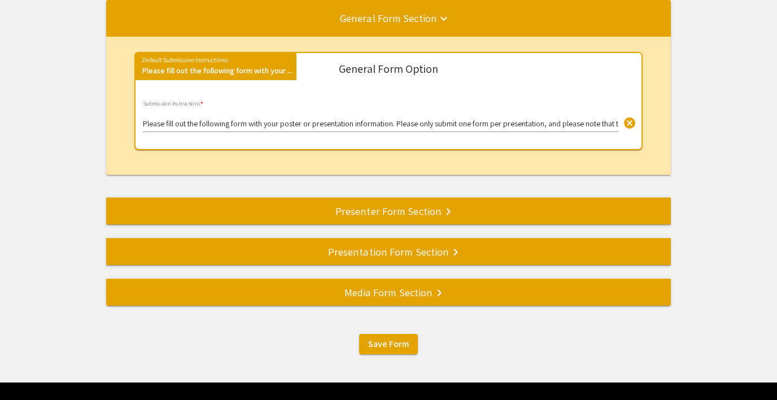
click at [358, 214] on div "Presenter Form Section keyboard_arrow_right" at bounding box center [388, 211] width 564 height 16
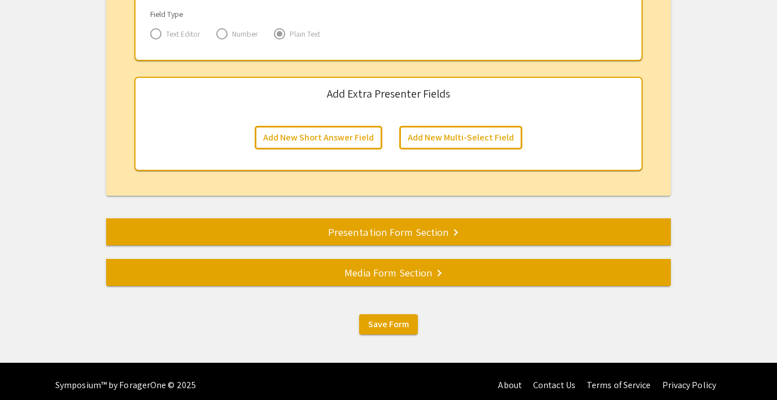
scroll to position [1853, 0]
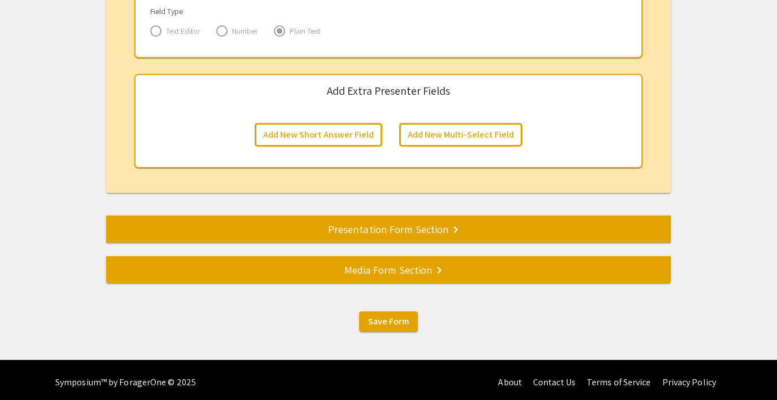
click at [467, 235] on div "Presentation Form Section keyboard_arrow_right" at bounding box center [388, 229] width 564 height 16
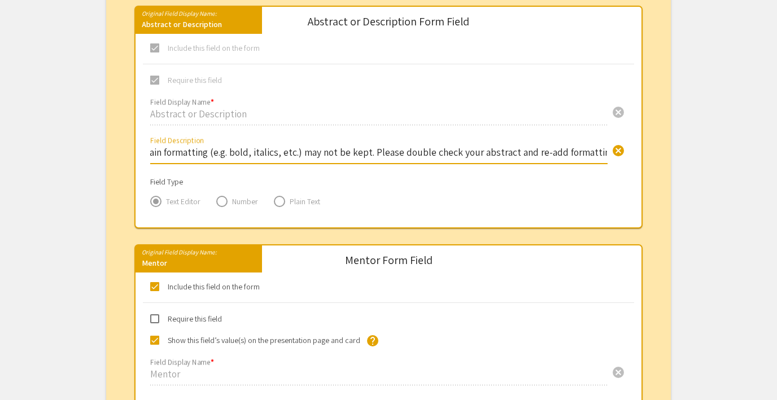
scroll to position [0, 247]
drag, startPoint x: 211, startPoint y: 154, endPoint x: 611, endPoint y: 157, distance: 399.6
click at [607, 157] on div "Please note when pasting your abstract, certain formatting (e.g. bold, italics,…" at bounding box center [378, 149] width 457 height 30
click at [579, 204] on div "Field Type Text Editor Number Plain Text" at bounding box center [388, 192] width 509 height 32
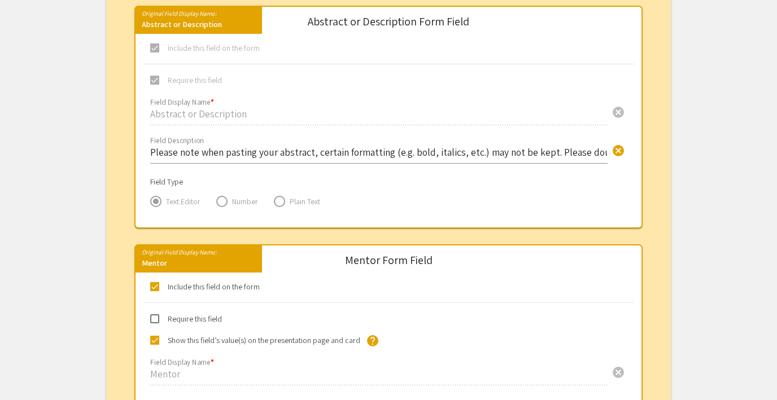
click at [224, 202] on span at bounding box center [221, 201] width 11 height 11
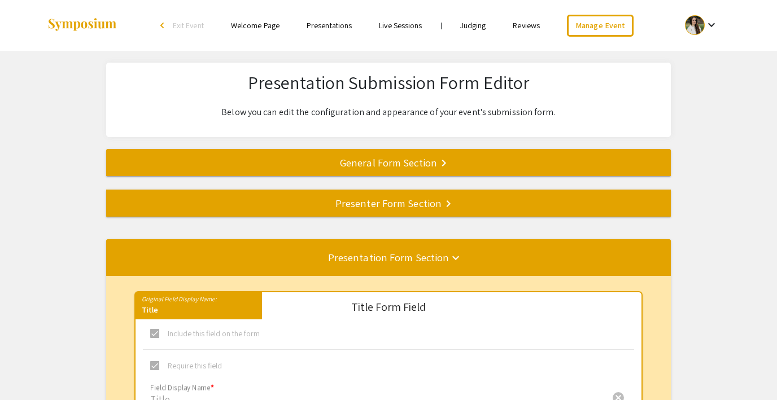
click at [373, 164] on div "General Form Section keyboard_arrow_right" at bounding box center [388, 163] width 564 height 16
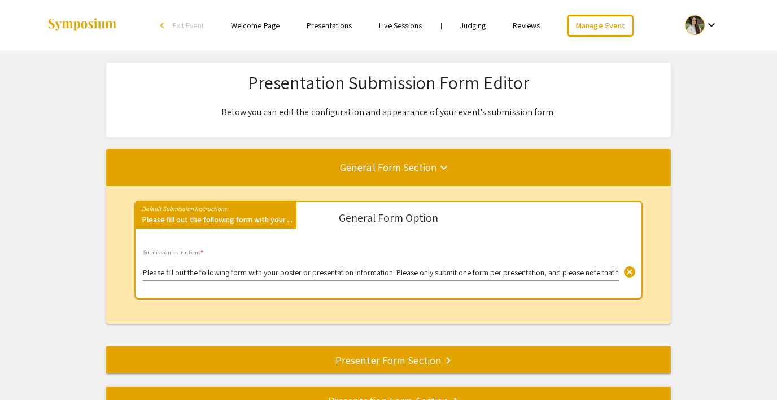
scroll to position [149, 0]
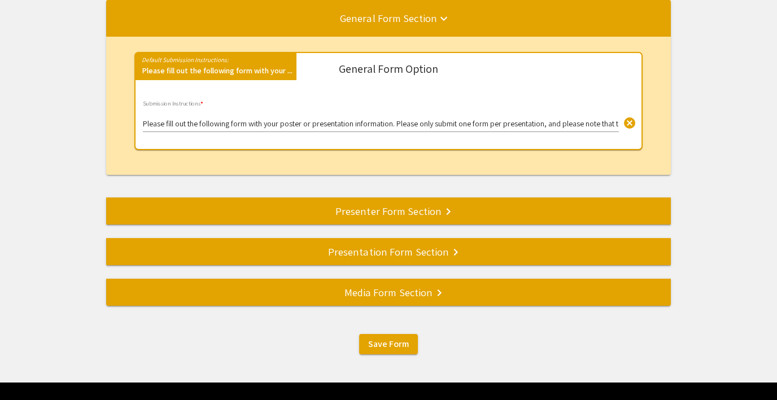
click at [344, 217] on div "Presenter Form Section keyboard_arrow_right" at bounding box center [388, 211] width 564 height 16
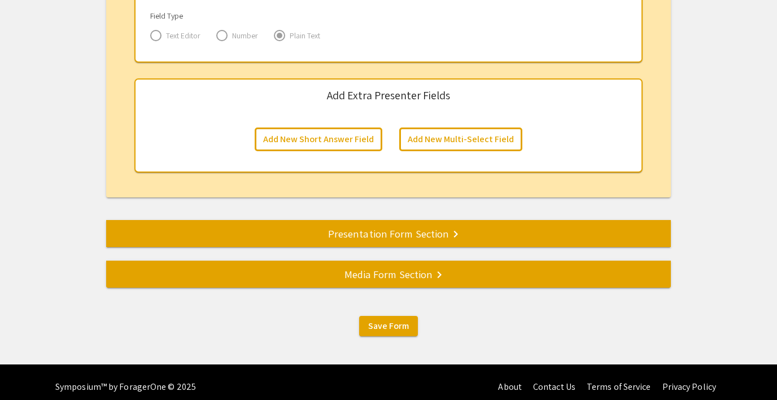
scroll to position [1859, 0]
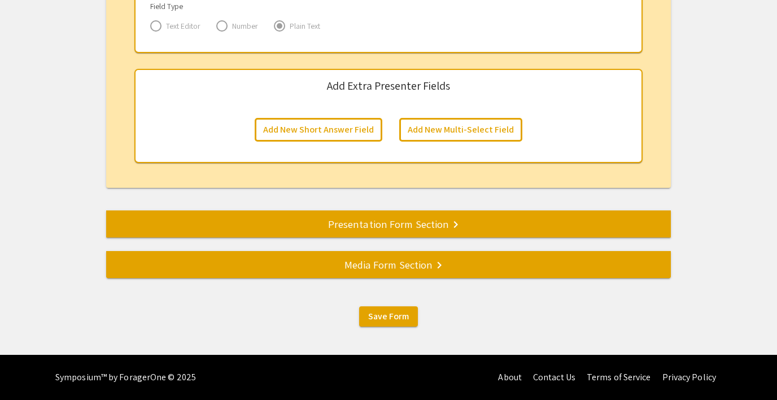
click at [435, 224] on div "Presentation Form Section keyboard_arrow_right" at bounding box center [388, 224] width 564 height 16
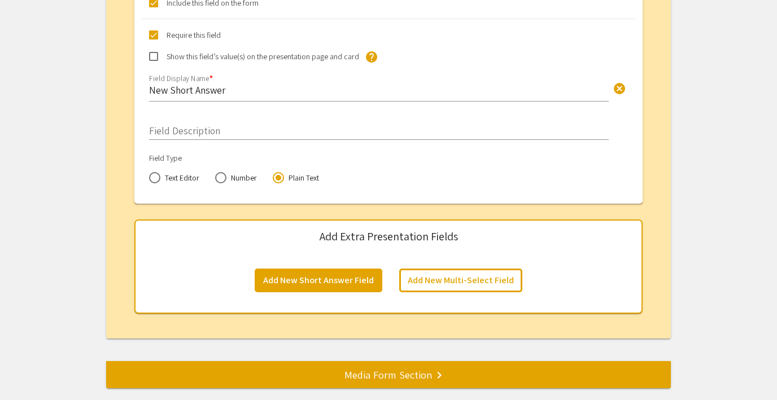
scroll to position [2027, 0]
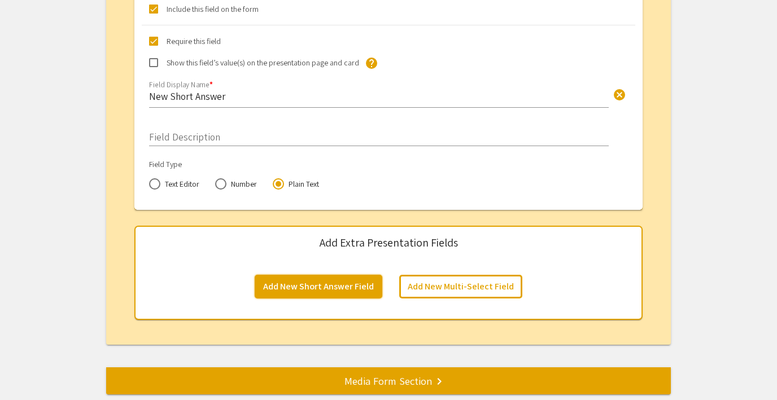
click at [295, 291] on button "Add New Short Answer Field" at bounding box center [319, 287] width 128 height 24
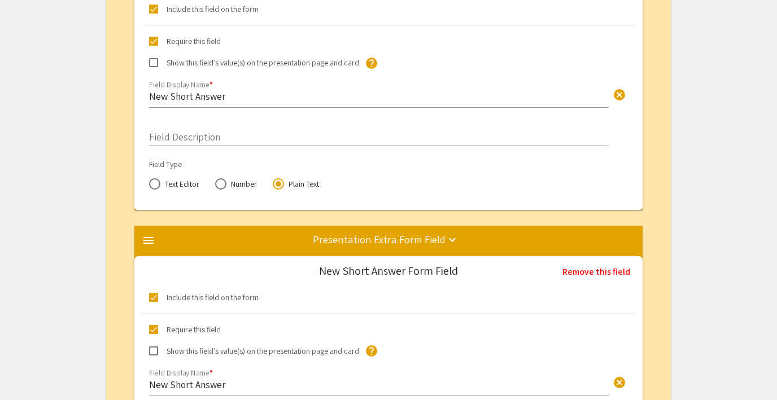
scroll to position [2254, 0]
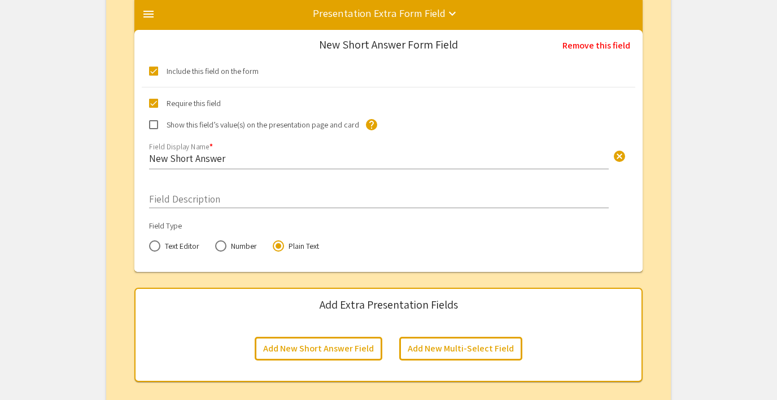
click at [155, 123] on span at bounding box center [153, 124] width 9 height 9
click at [154, 129] on input "Show this field’s value(s) on the presentation page and card" at bounding box center [153, 129] width 1 height 1
checkbox input "true"
click at [177, 159] on input "New Short Answer" at bounding box center [378, 158] width 459 height 13
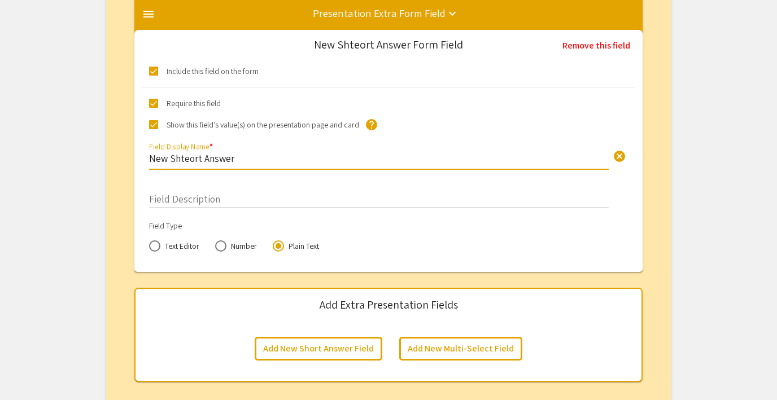
type input "New Shtesort Answer"
click at [173, 157] on input "New Shtesort Answer" at bounding box center [378, 158] width 459 height 13
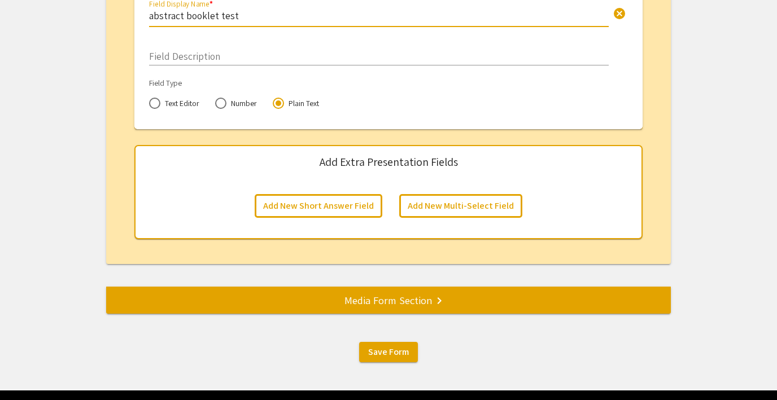
scroll to position [2433, 0]
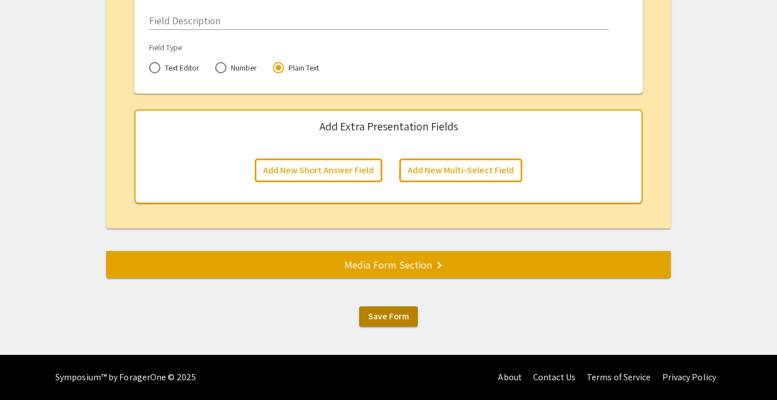
type input "abstract booklet test"
click at [383, 317] on span "Save Form" at bounding box center [388, 316] width 41 height 12
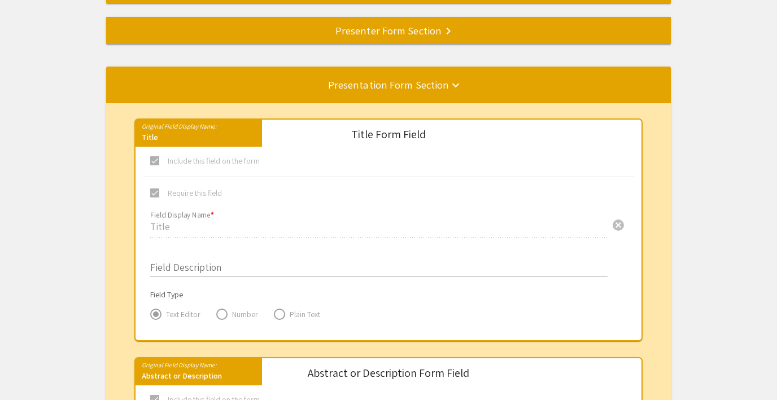
scroll to position [0, 0]
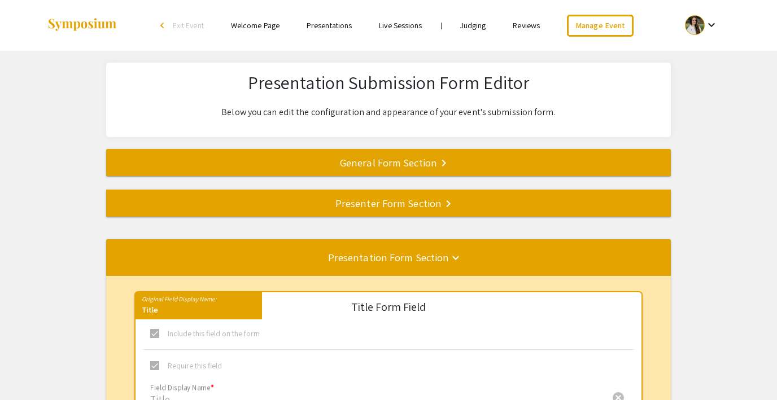
click at [364, 212] on mat-divider at bounding box center [494, 203] width 777 height 37
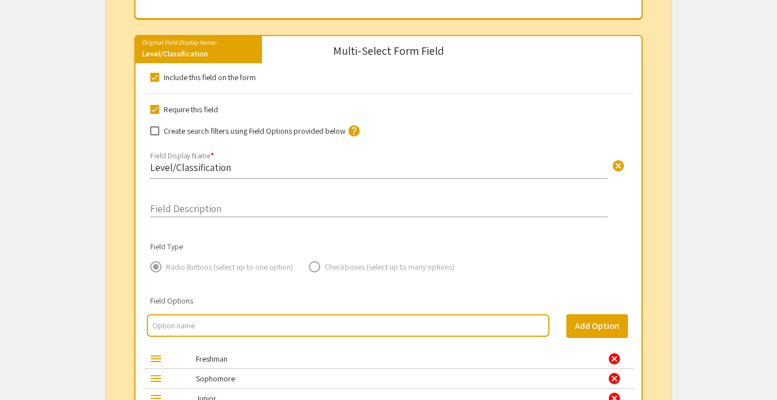
scroll to position [1163, 0]
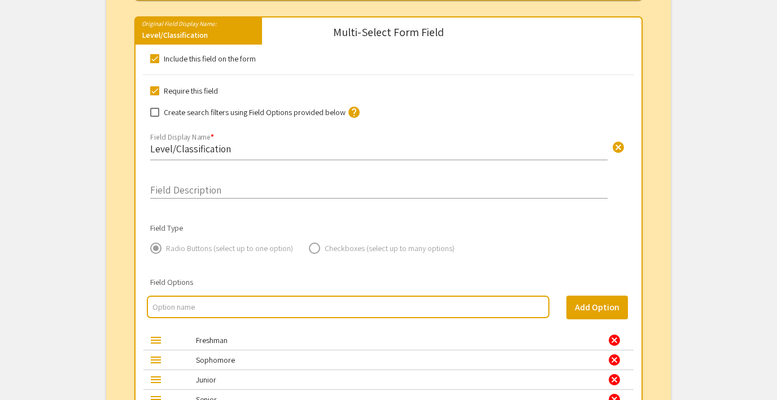
click at [155, 119] on label "Create search filters using Field Options provided below" at bounding box center [247, 113] width 195 height 14
click at [155, 117] on input "Create search filters using Field Options provided below" at bounding box center [154, 117] width 1 height 1
checkbox input "true"
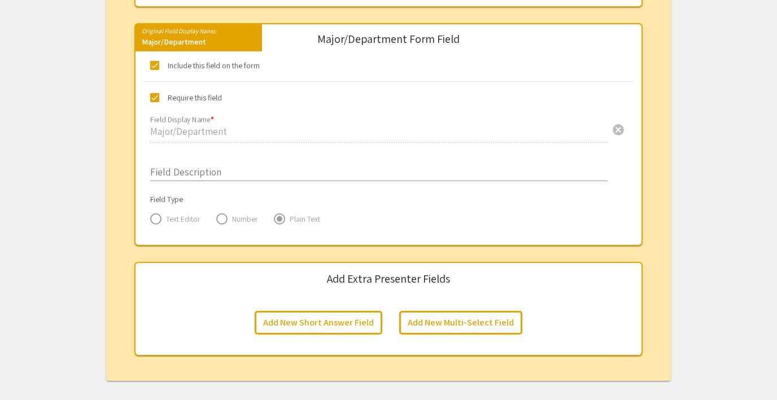
scroll to position [1859, 0]
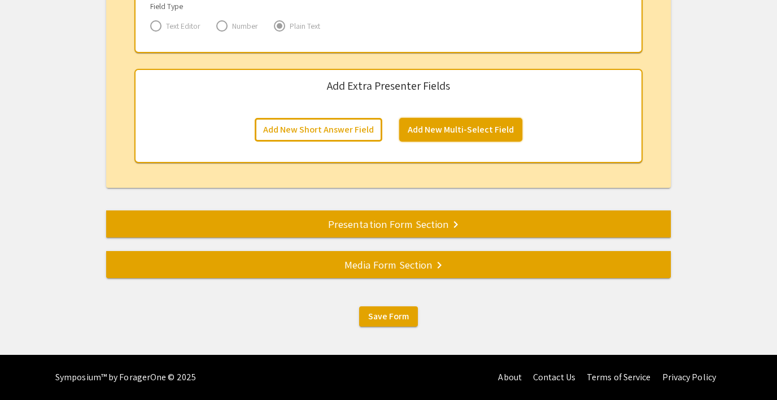
click at [436, 128] on button "Add New Multi-Select Field" at bounding box center [460, 130] width 123 height 24
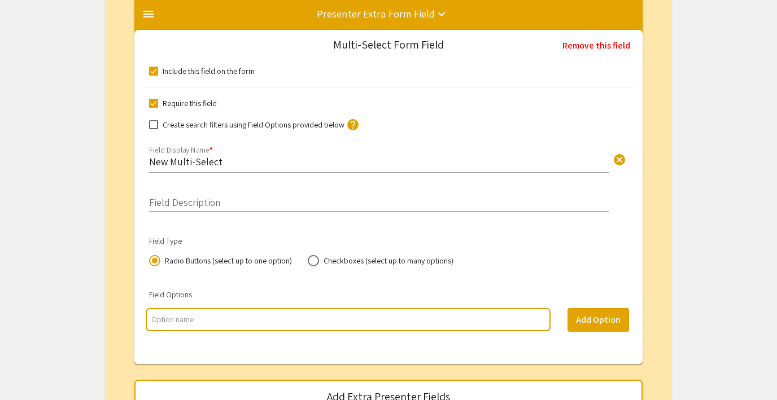
click at [233, 129] on span "Create search filters using Field Options provided below" at bounding box center [254, 125] width 182 height 14
click at [154, 129] on input "Create search filters using Field Options provided below" at bounding box center [153, 129] width 1 height 1
checkbox input "true"
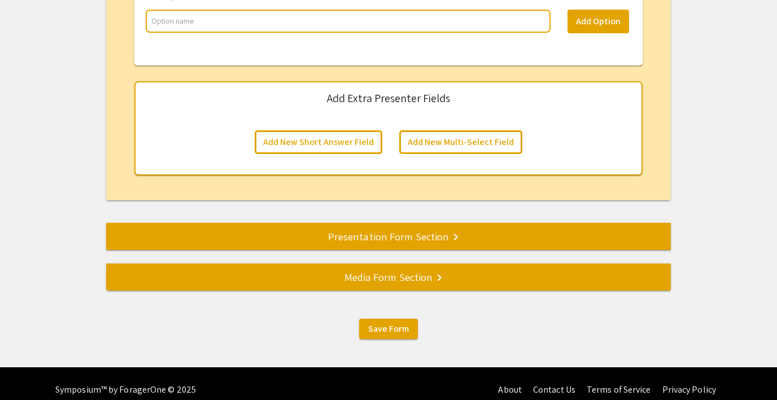
scroll to position [2239, 0]
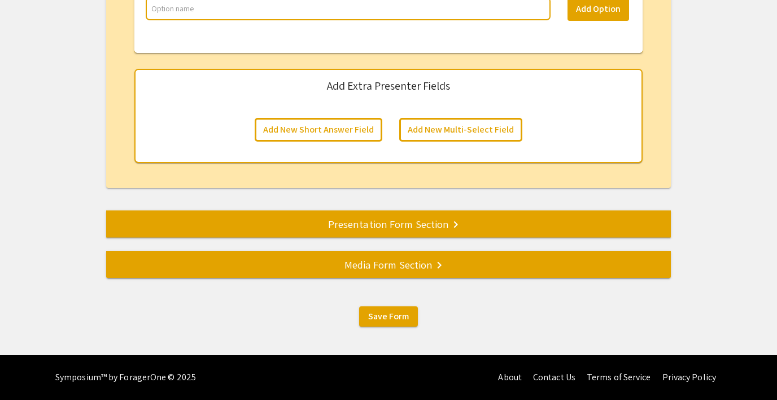
click at [338, 221] on div "Presentation Form Section keyboard_arrow_right" at bounding box center [388, 224] width 564 height 16
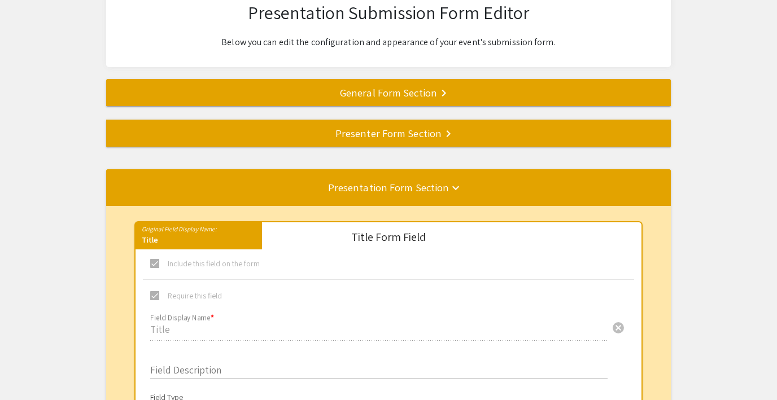
scroll to position [0, 0]
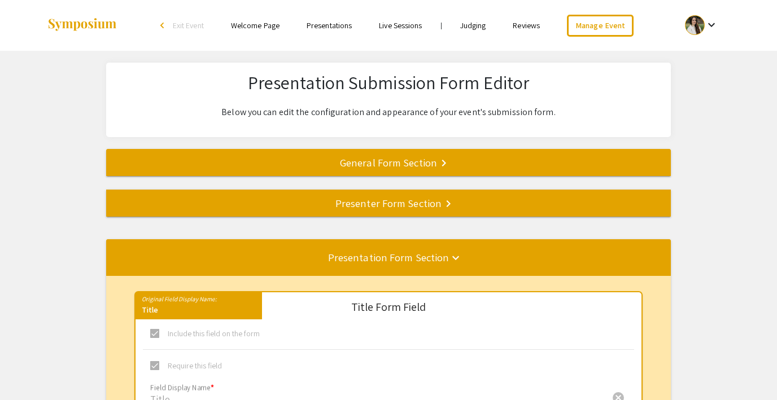
click at [397, 203] on div "Presenter Form Section keyboard_arrow_right" at bounding box center [388, 203] width 564 height 16
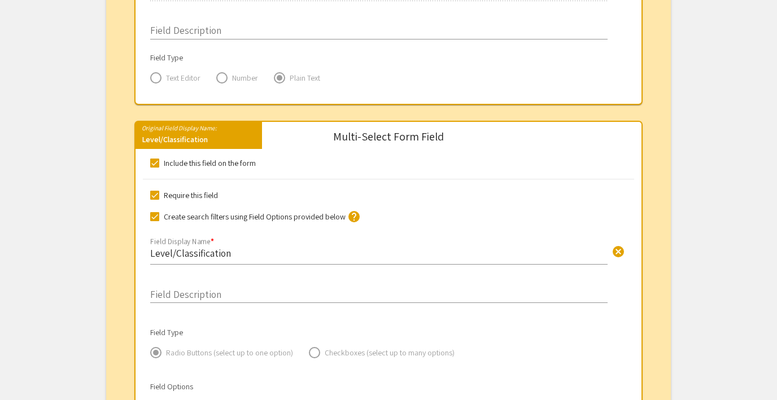
scroll to position [1063, 0]
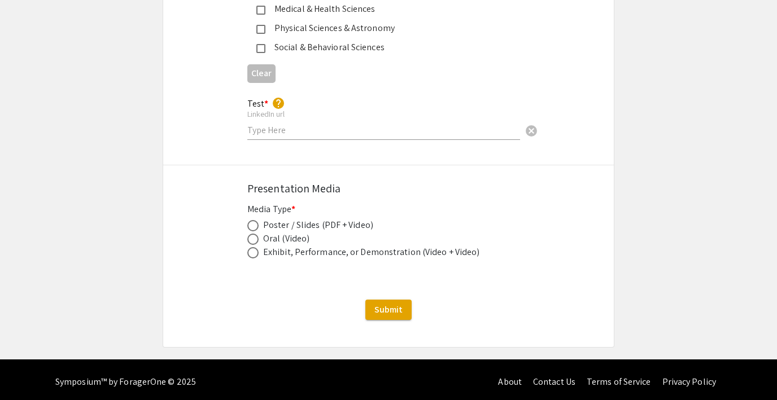
scroll to position [1649, 0]
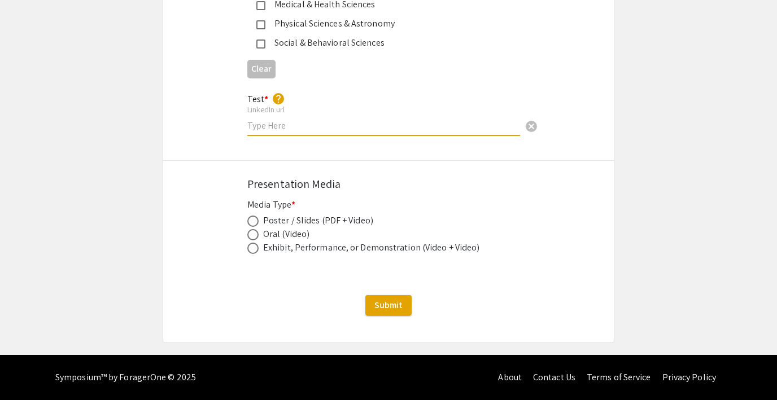
click at [270, 124] on input "text" at bounding box center [383, 126] width 273 height 12
type input "linkedin url"
click at [251, 227] on mat-radio-button at bounding box center [255, 234] width 16 height 14
click at [251, 219] on span at bounding box center [252, 221] width 11 height 11
click at [251, 219] on input "radio" at bounding box center [252, 221] width 11 height 11
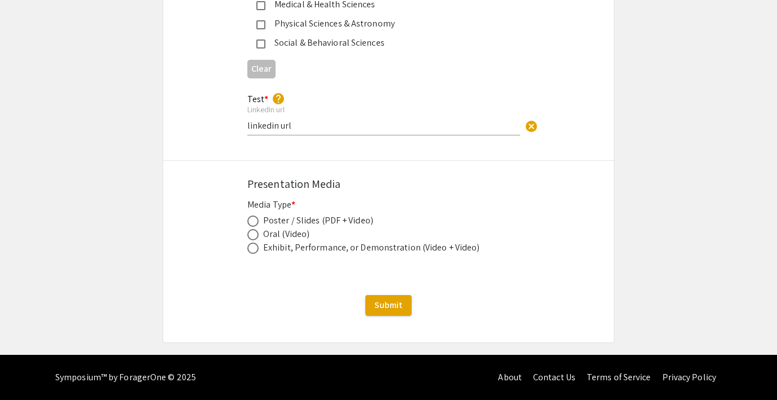
radio input "true"
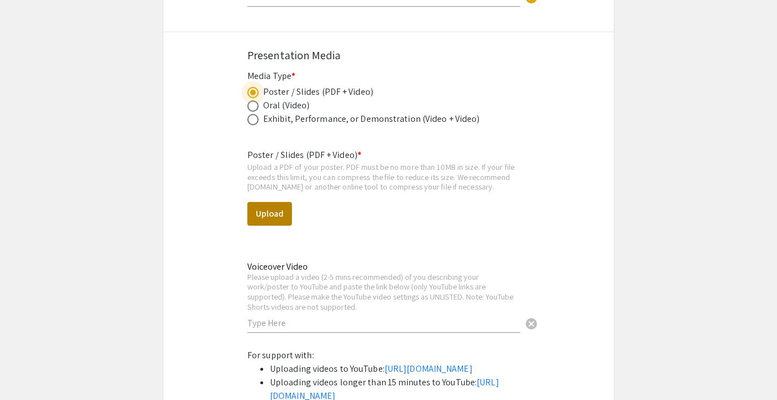
scroll to position [1778, 0]
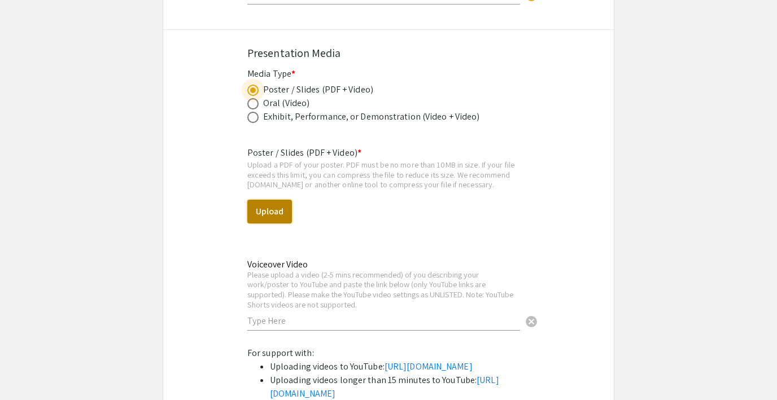
click at [269, 212] on button "Upload" at bounding box center [269, 212] width 45 height 24
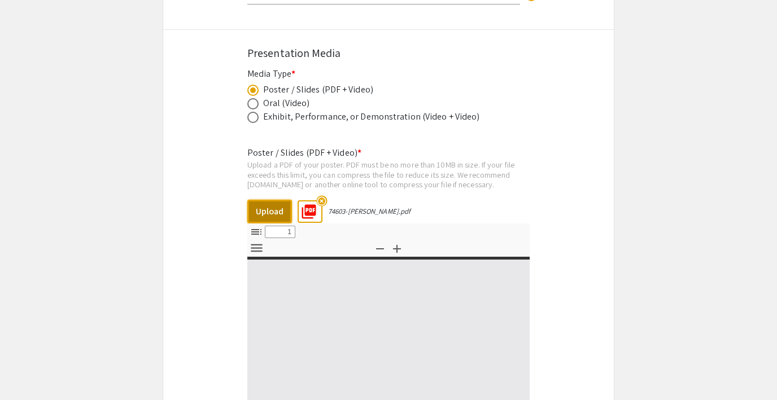
select select "custom"
type input "0"
select select "custom"
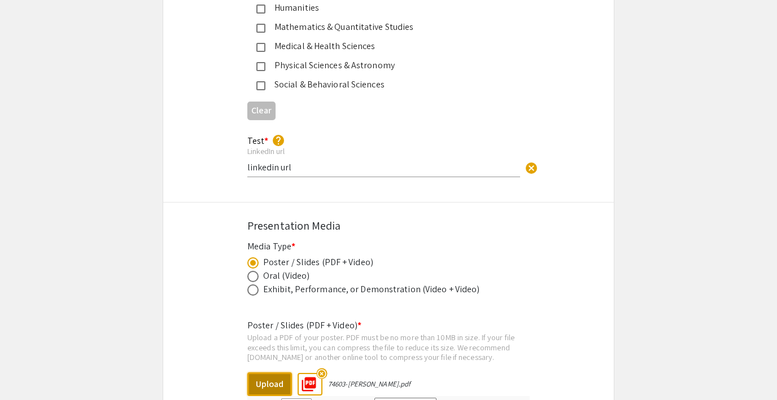
type input "1"
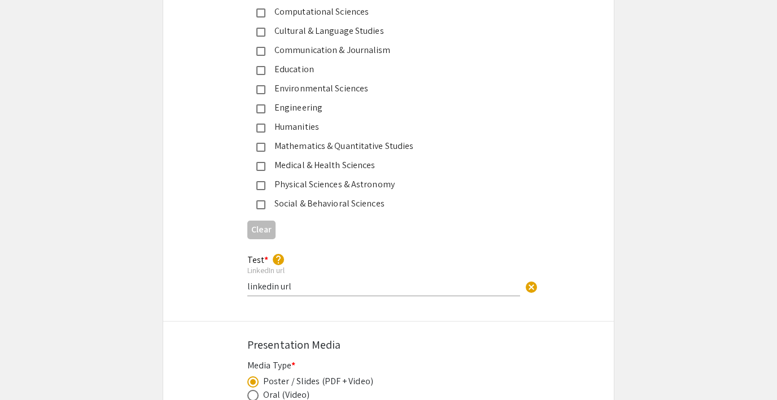
select select "auto"
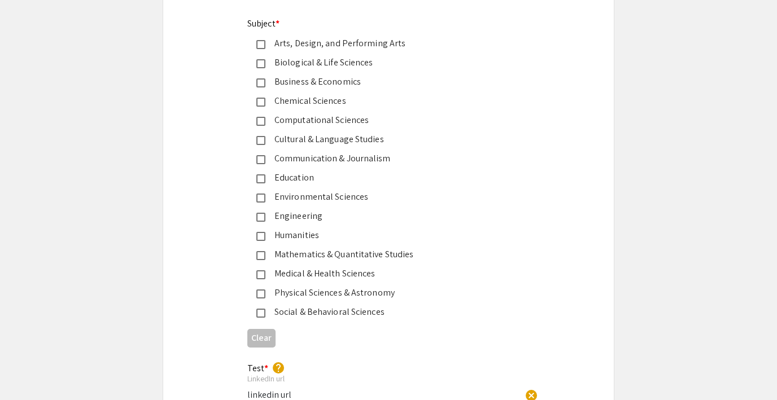
scroll to position [1334, 0]
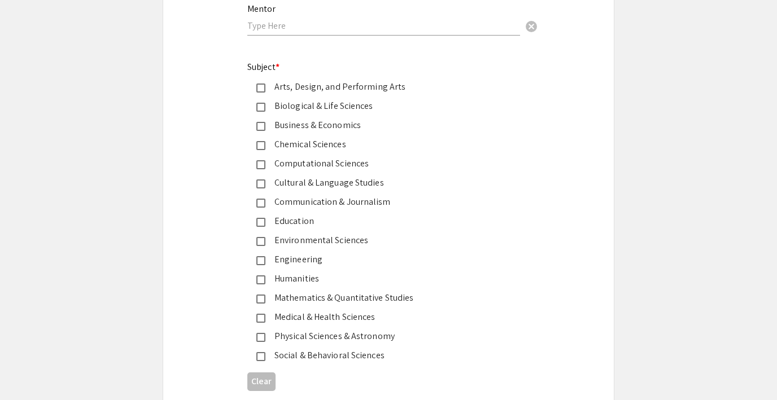
click at [297, 84] on div "Arts, Design, and Performing Arts" at bounding box center [383, 87] width 237 height 14
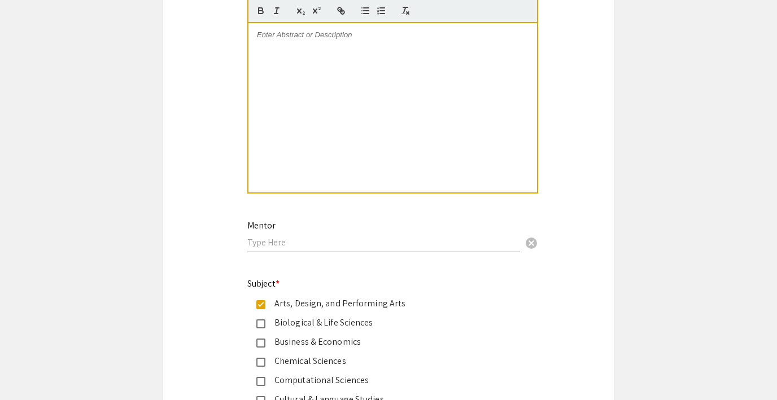
scroll to position [1106, 0]
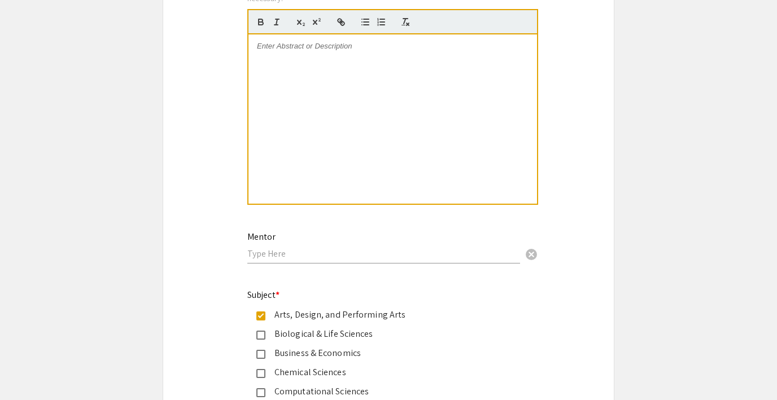
click at [286, 249] on input "text" at bounding box center [383, 254] width 273 height 12
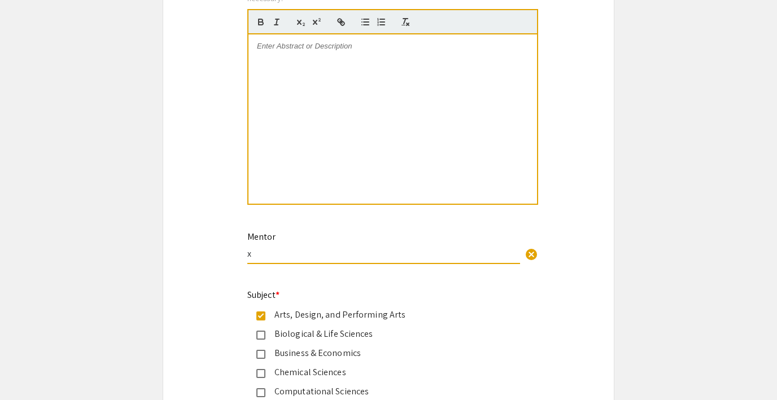
type input "x"
click at [633, 187] on app-submissions "Symposium Presentation Submission Research Conference 2025 Please fill out the …" at bounding box center [388, 211] width 777 height 2510
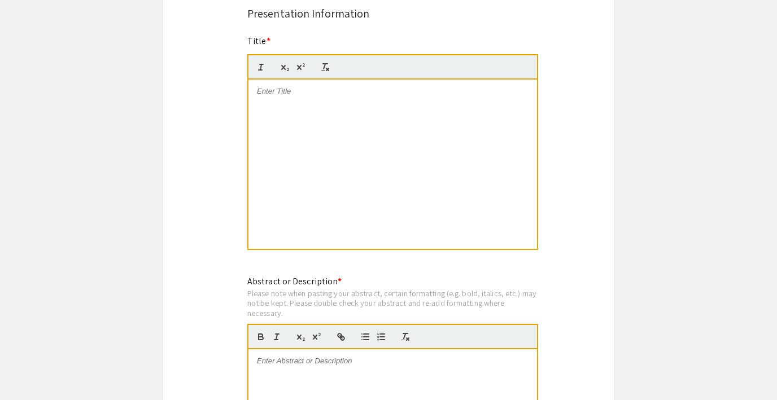
scroll to position [762, 0]
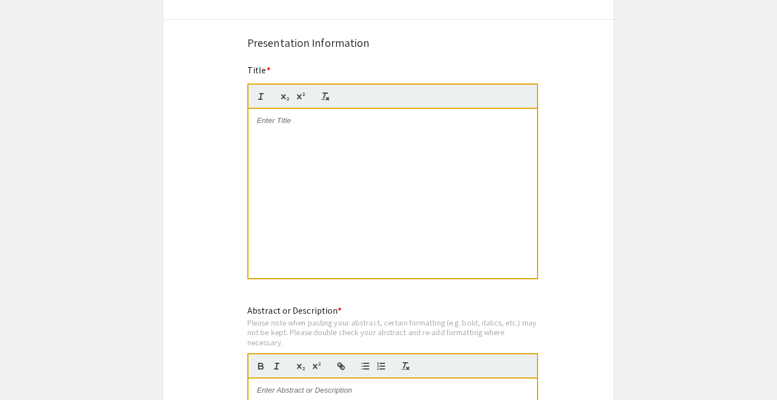
click at [312, 126] on div at bounding box center [392, 193] width 288 height 169
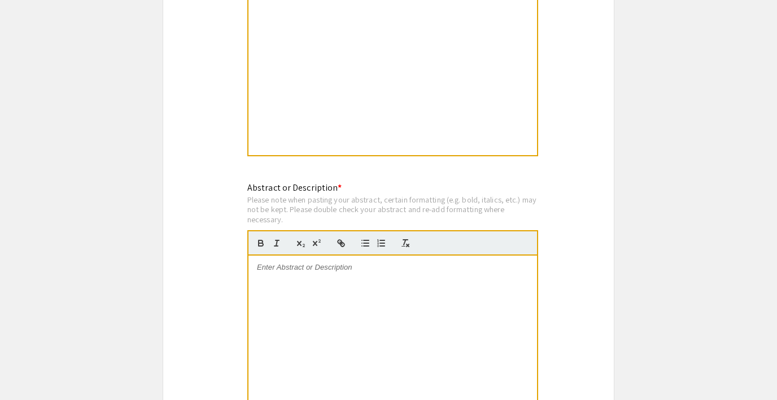
scroll to position [927, 0]
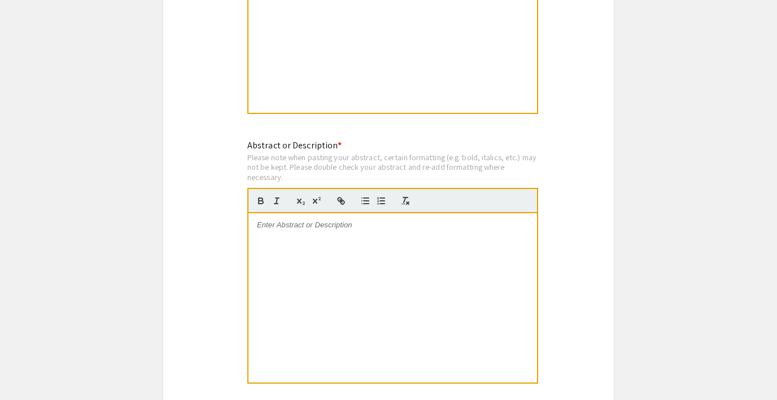
click at [280, 230] on p at bounding box center [392, 225] width 271 height 10
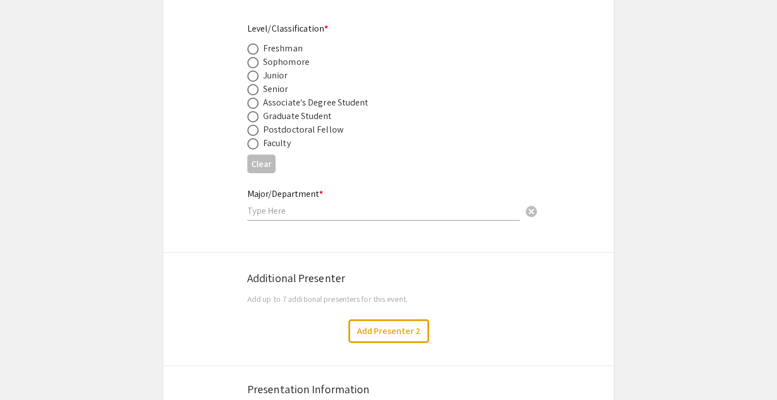
scroll to position [397, 0]
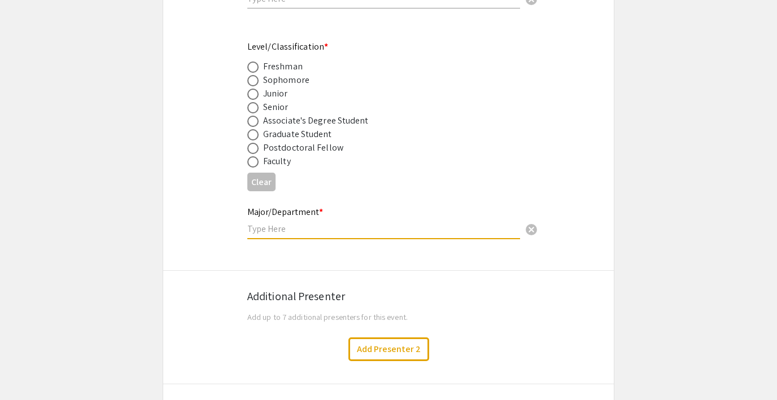
click at [274, 230] on input "text" at bounding box center [383, 229] width 273 height 12
type input "x"
click at [267, 91] on div "Junior" at bounding box center [275, 94] width 25 height 14
click at [255, 93] on span at bounding box center [252, 94] width 11 height 11
click at [255, 93] on input "radio" at bounding box center [252, 94] width 11 height 11
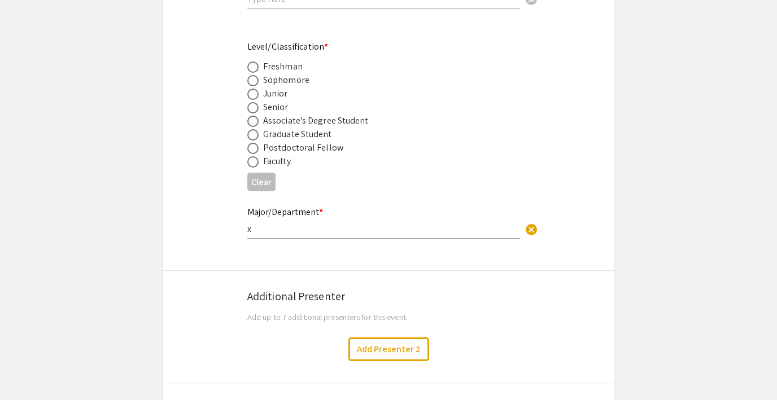
radio input "true"
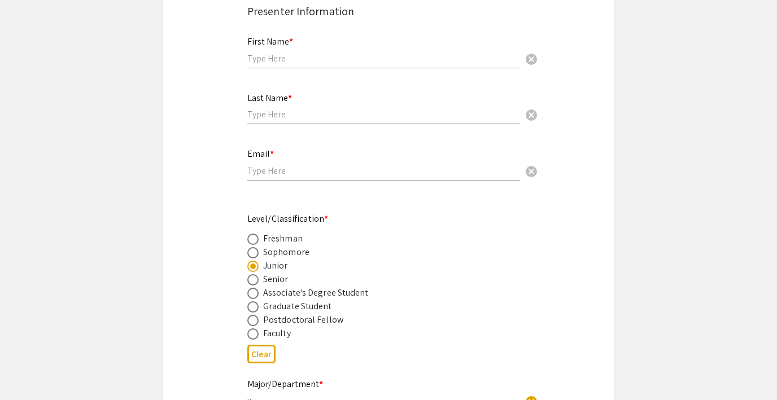
scroll to position [178, 0]
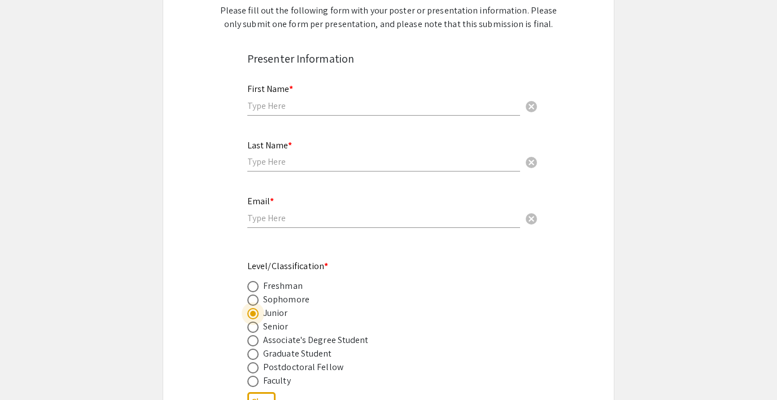
click at [269, 100] on input "text" at bounding box center [383, 106] width 273 height 12
type input "x"
click at [260, 160] on input "text" at bounding box center [383, 162] width 273 height 12
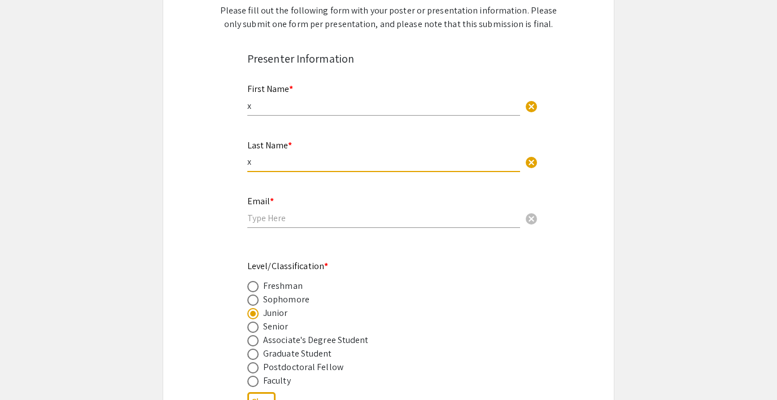
type input "x"
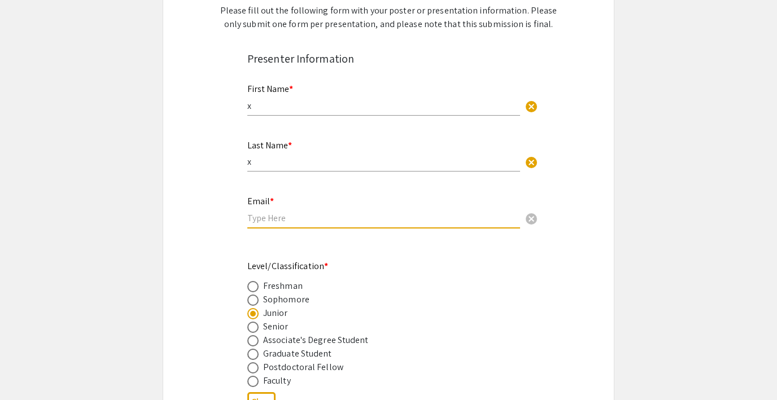
click at [257, 221] on input "email" at bounding box center [383, 218] width 273 height 12
type input "x"
type input "test"
click at [270, 218] on input "test" at bounding box center [383, 218] width 273 height 12
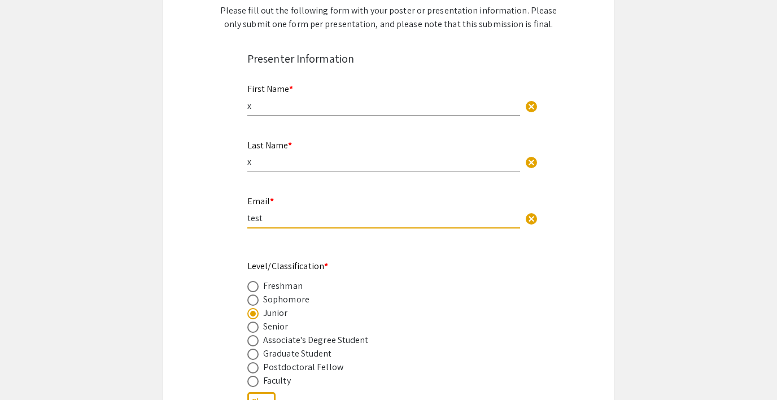
click at [270, 218] on input "test" at bounding box center [383, 218] width 273 height 12
type input "lutzsteph@gmail.com"
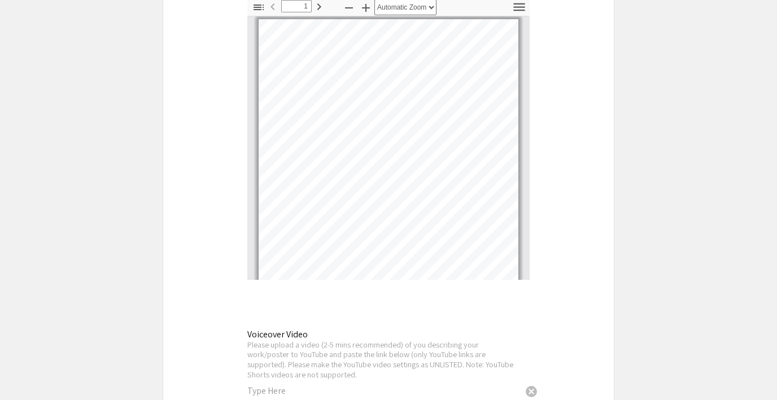
scroll to position [2298, 0]
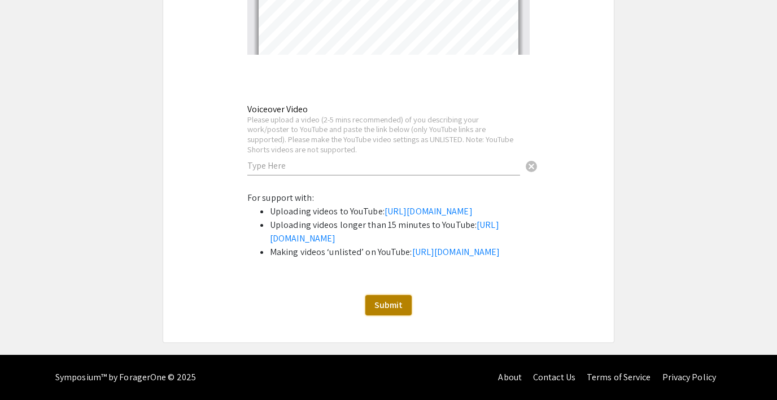
click at [384, 296] on button "Submit" at bounding box center [388, 305] width 46 height 20
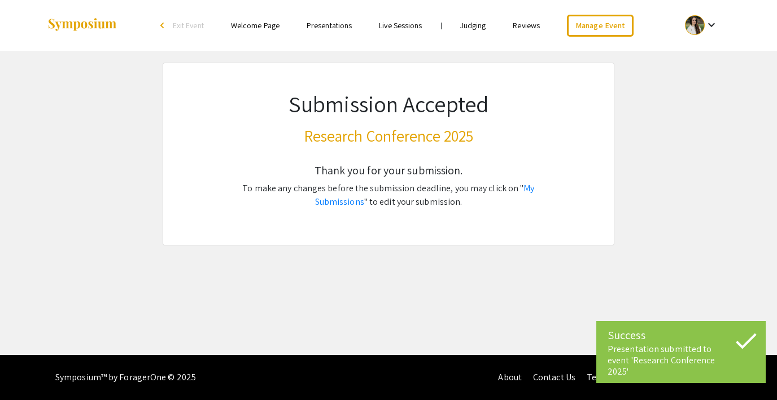
scroll to position [0, 0]
click at [585, 29] on link "Manage Event" at bounding box center [600, 26] width 67 height 22
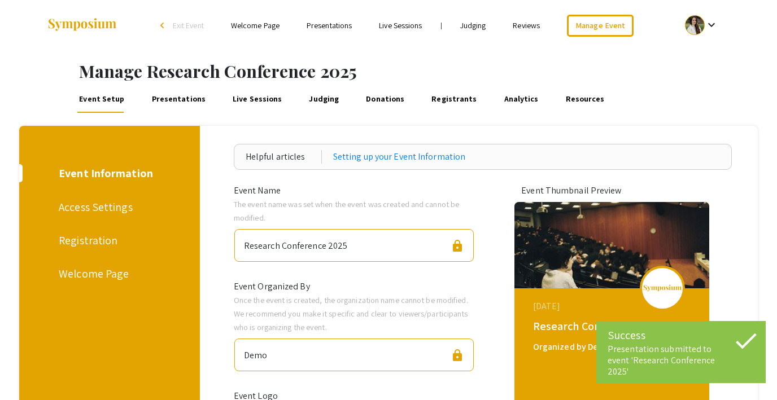
click at [323, 27] on link "Presentations" at bounding box center [328, 25] width 45 height 10
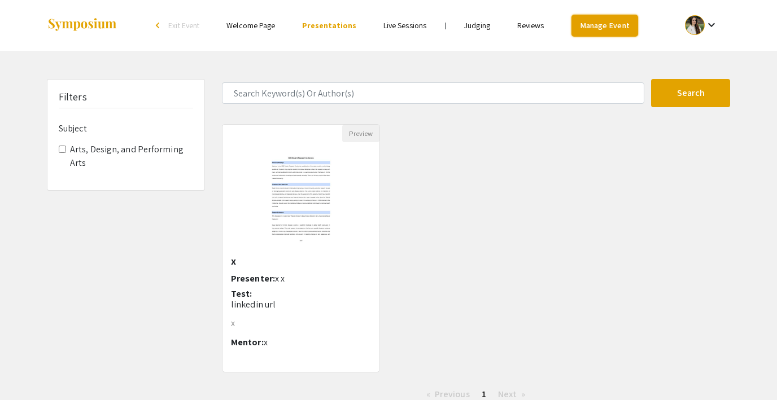
click at [584, 28] on link "Manage Event" at bounding box center [604, 26] width 67 height 22
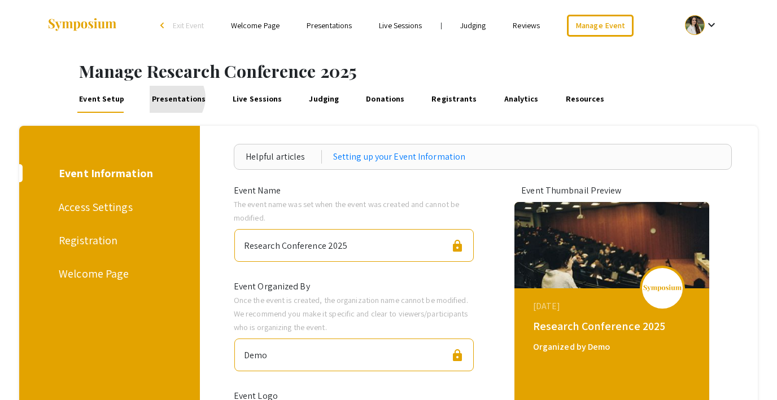
click at [168, 98] on link "Presentations" at bounding box center [179, 99] width 58 height 27
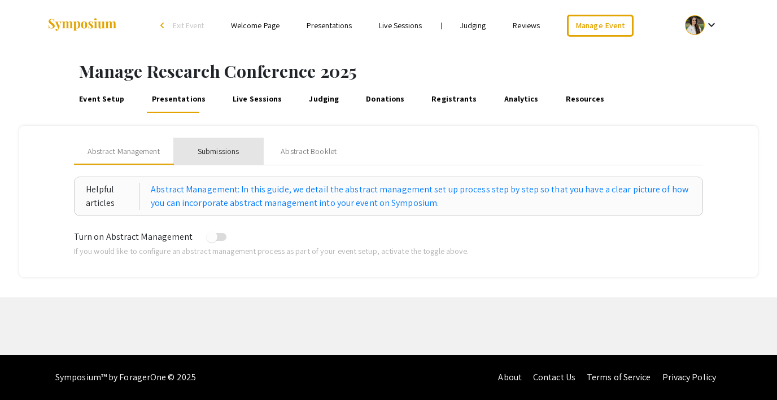
click at [215, 156] on div "Submissions" at bounding box center [218, 152] width 41 height 12
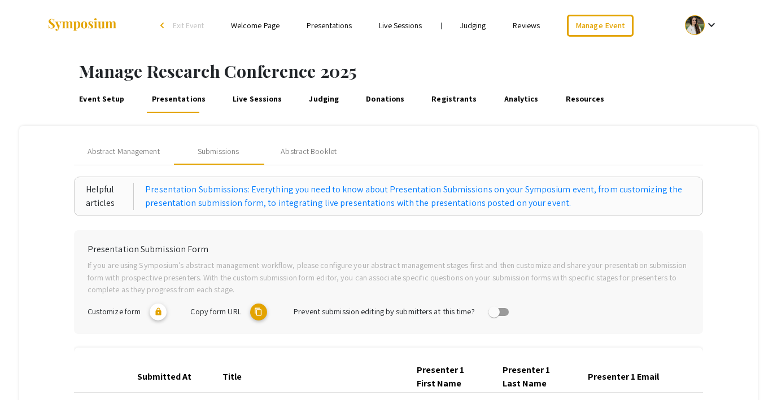
click at [335, 25] on link "Presentations" at bounding box center [328, 25] width 45 height 10
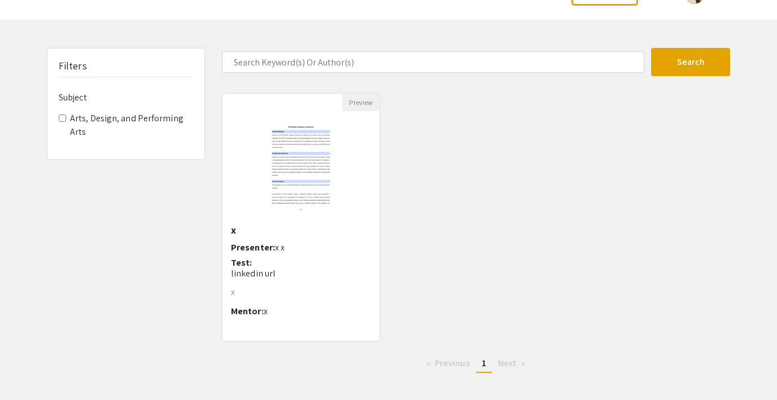
scroll to position [33, 0]
click at [314, 151] on img "Open Presentation <p>x</p>" at bounding box center [300, 166] width 86 height 113
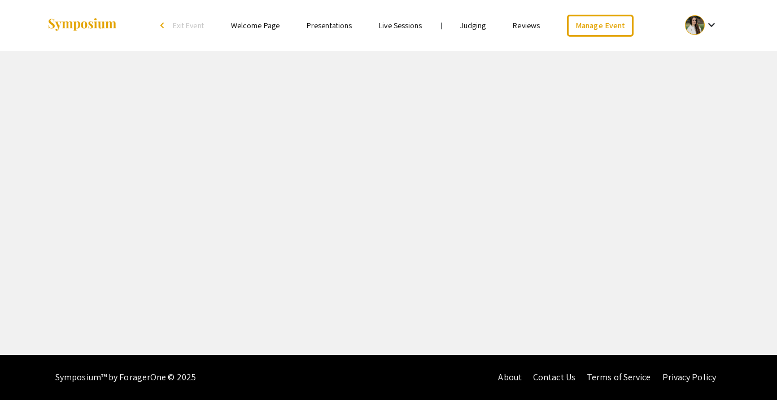
select select "custom"
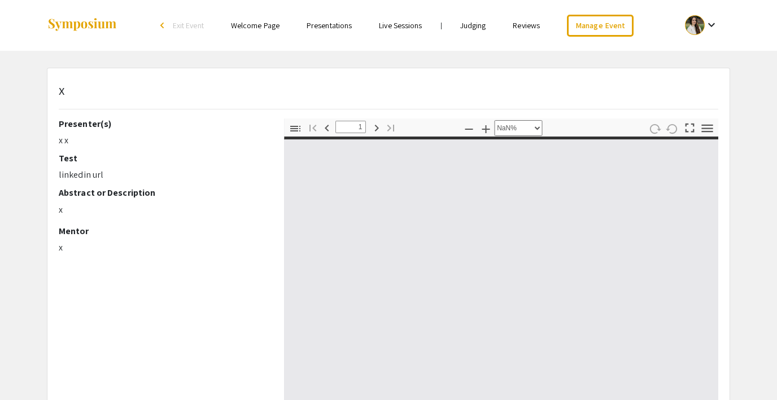
type input "0"
select select "auto"
type input "1"
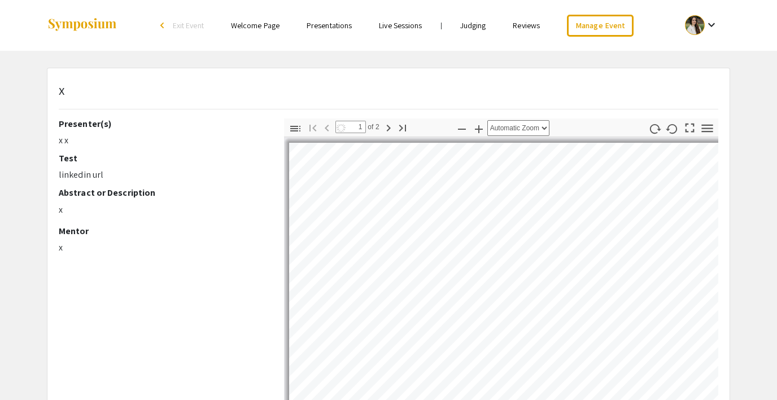
select select "auto"
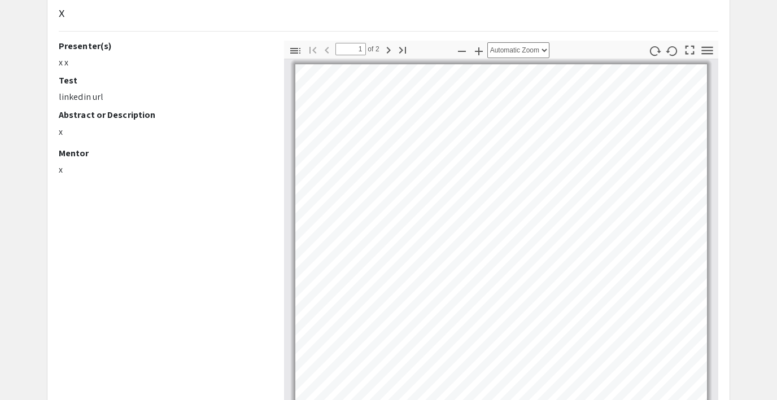
scroll to position [79, 0]
type input "2"
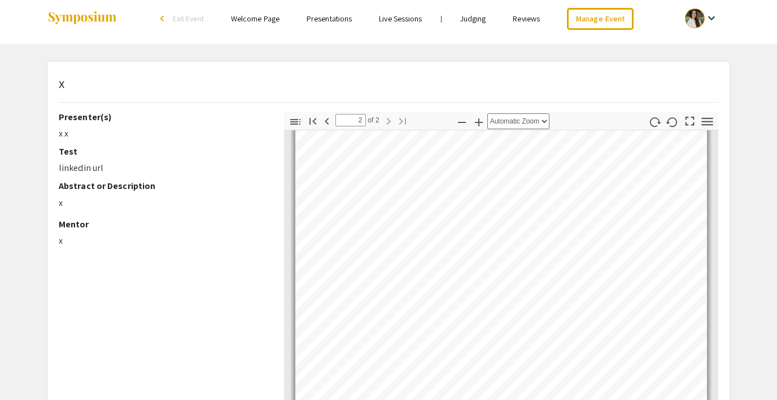
scroll to position [0, 0]
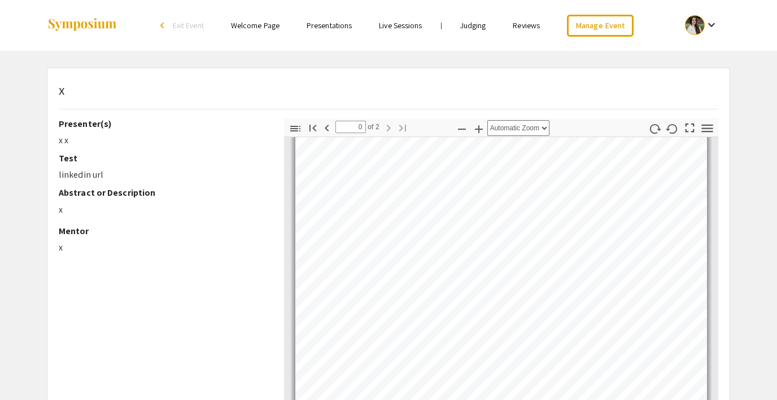
scroll to position [33, 0]
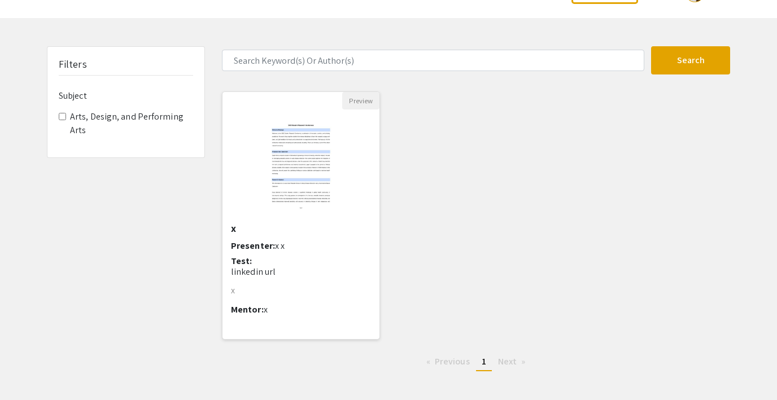
click at [297, 166] on img "Open Presentation <p>x</p>" at bounding box center [300, 166] width 86 height 113
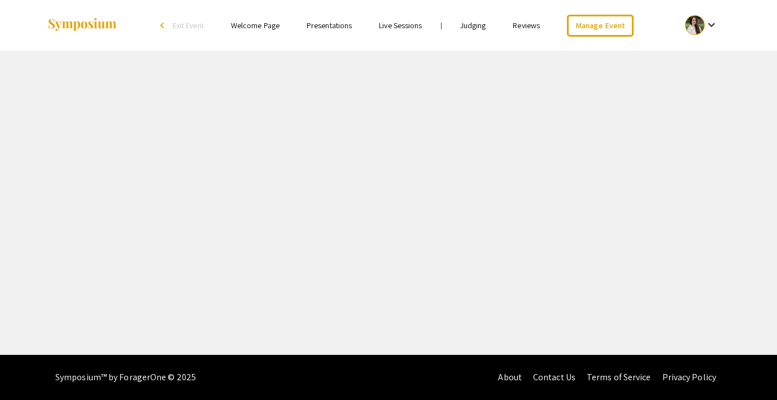
select select "custom"
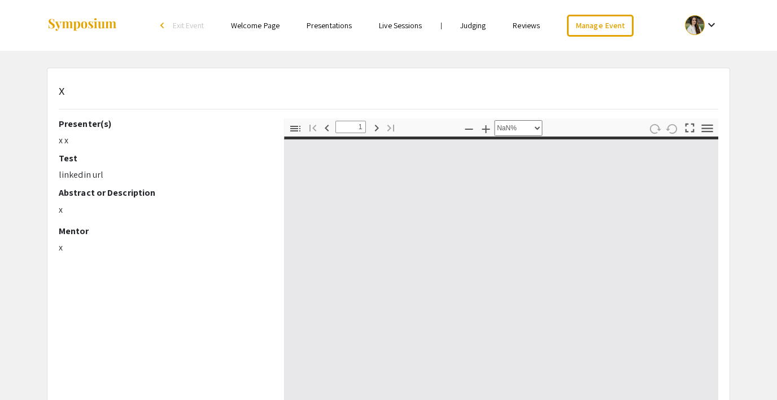
type input "0"
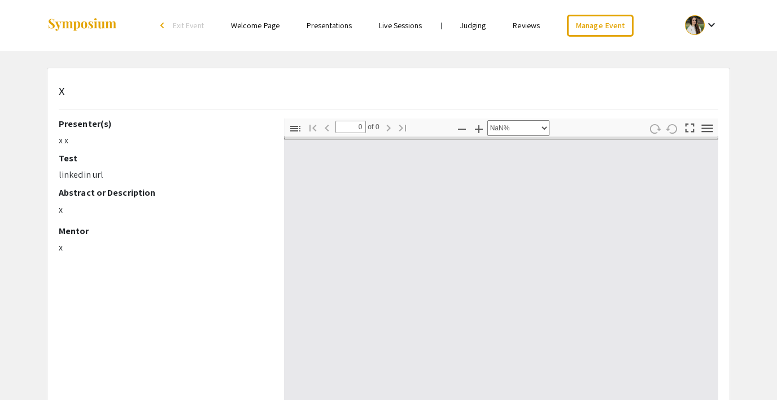
select select "auto"
type input "1"
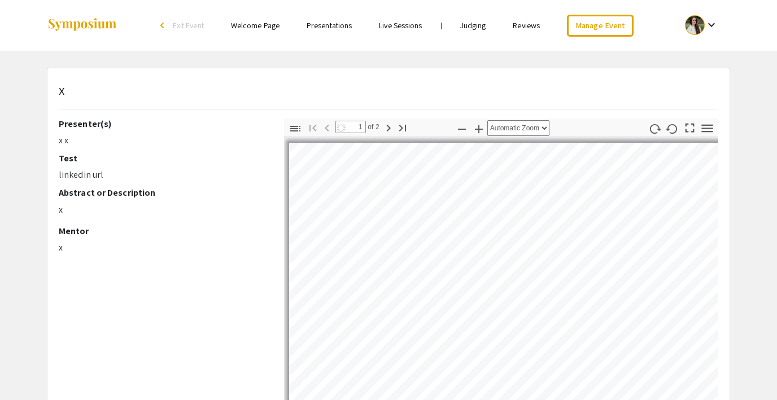
select select "auto"
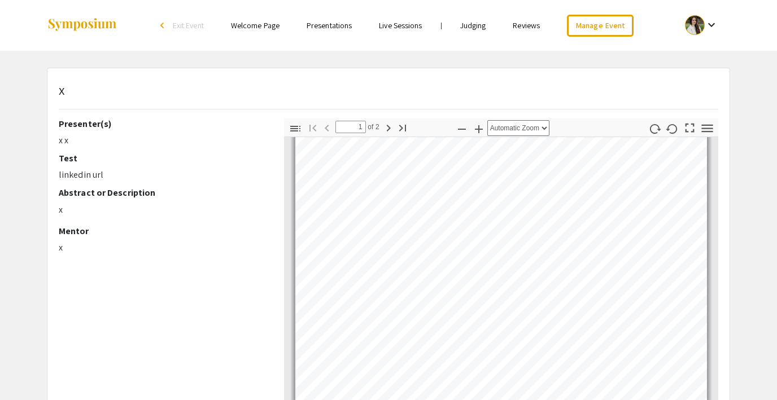
type input "2"
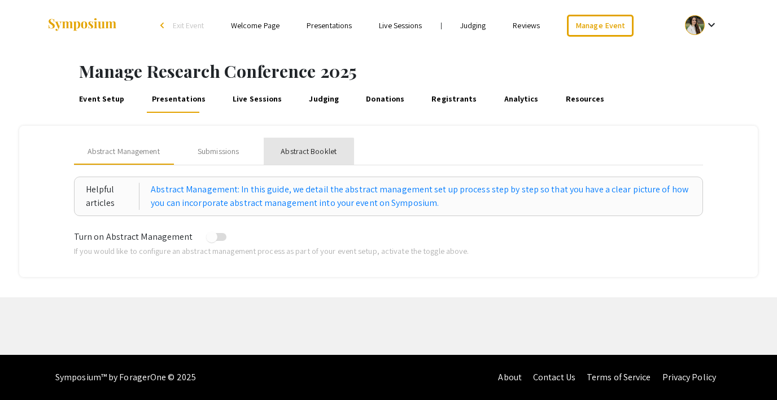
click at [298, 159] on div "Abstract Booklet" at bounding box center [309, 151] width 90 height 27
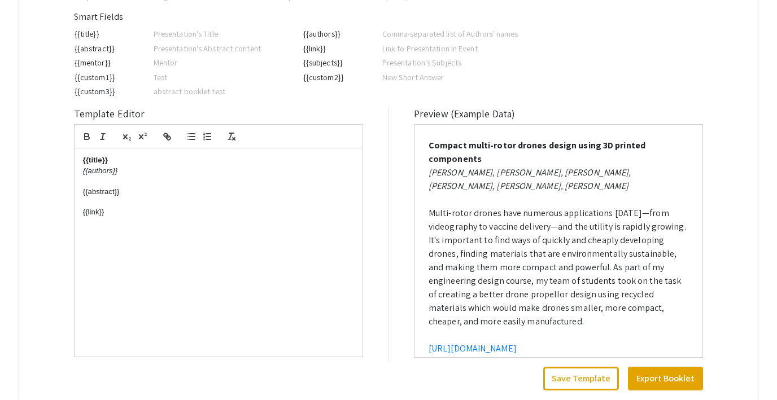
scroll to position [283, 0]
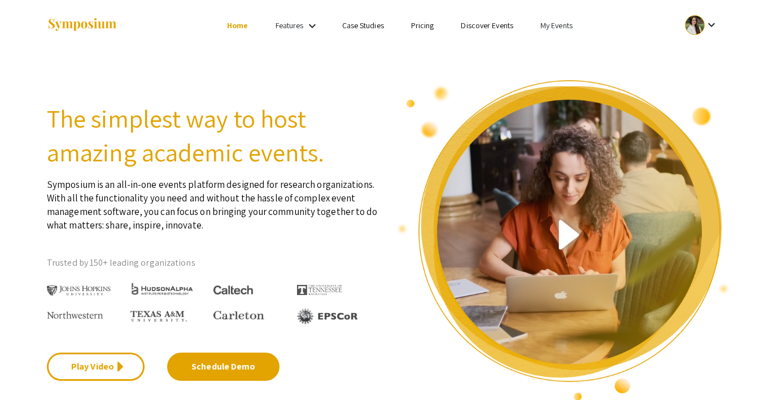
click at [552, 29] on link "My Events" at bounding box center [556, 25] width 32 height 10
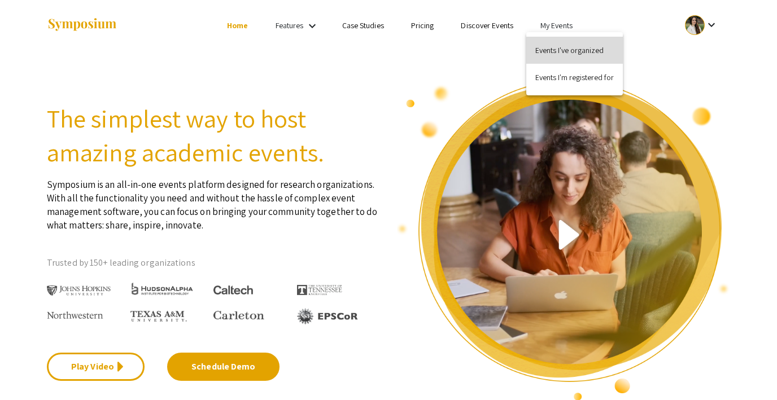
click at [560, 50] on button "Events I've organized" at bounding box center [574, 50] width 97 height 27
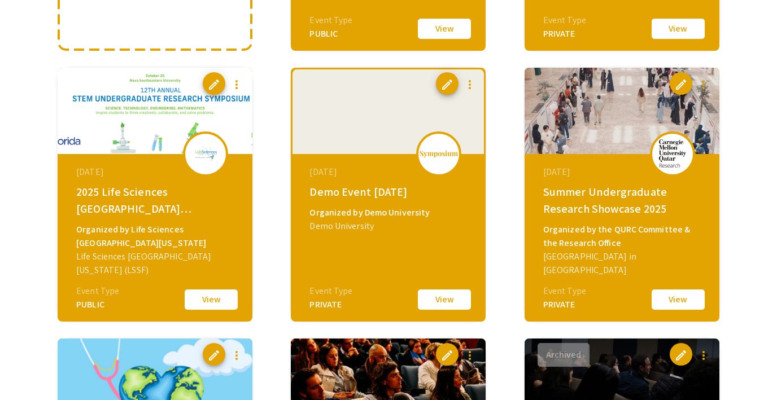
scroll to position [353, 0]
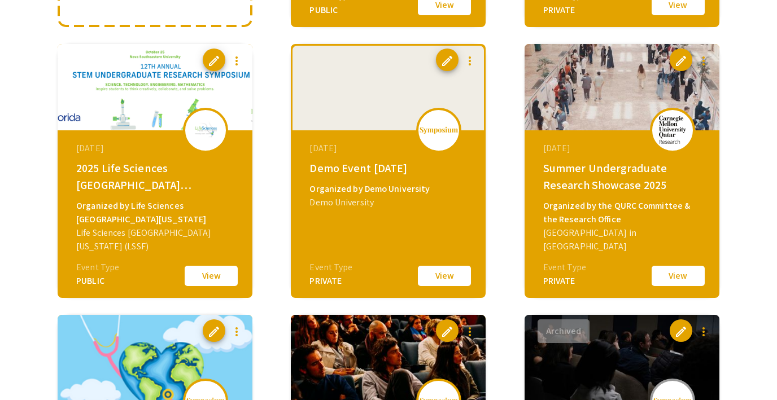
click at [433, 275] on button "View" at bounding box center [444, 276] width 56 height 24
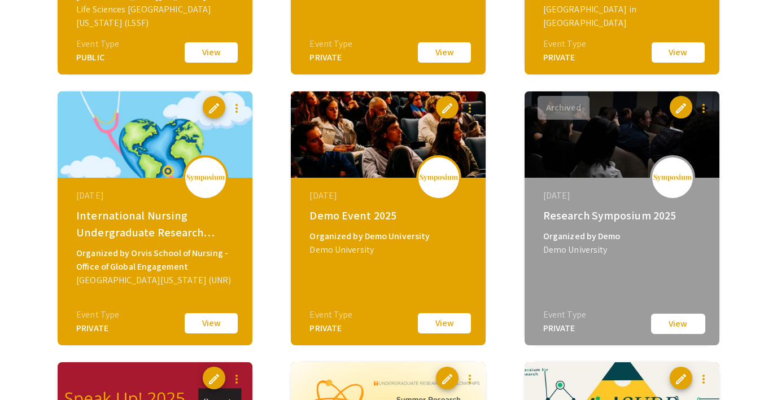
scroll to position [581, 0]
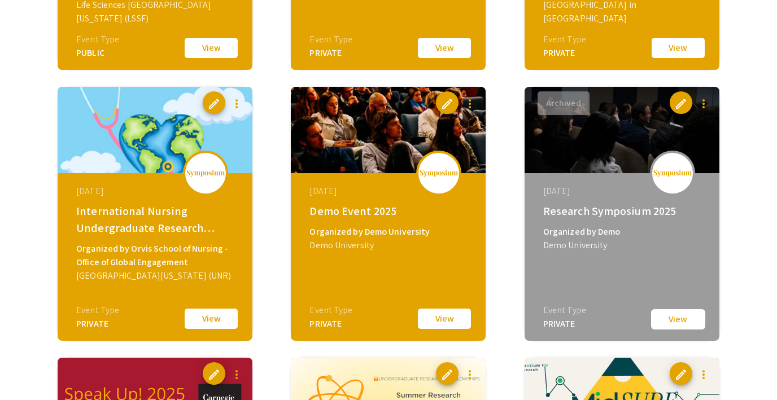
click at [442, 316] on button "View" at bounding box center [444, 319] width 56 height 24
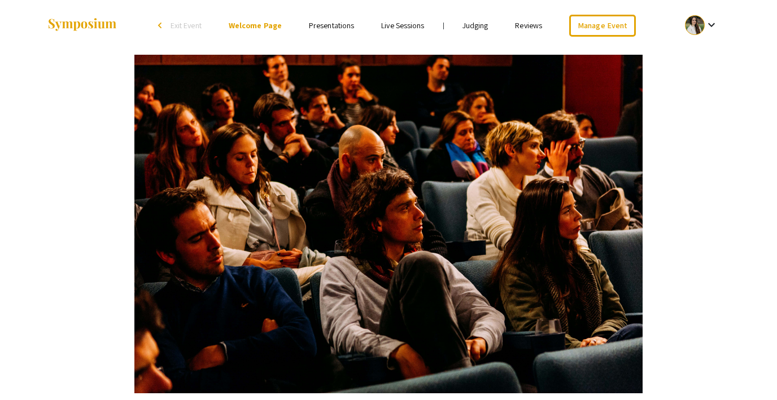
click at [319, 21] on link "Presentations" at bounding box center [331, 25] width 45 height 10
click at [181, 25] on span "Exit Event" at bounding box center [185, 25] width 31 height 10
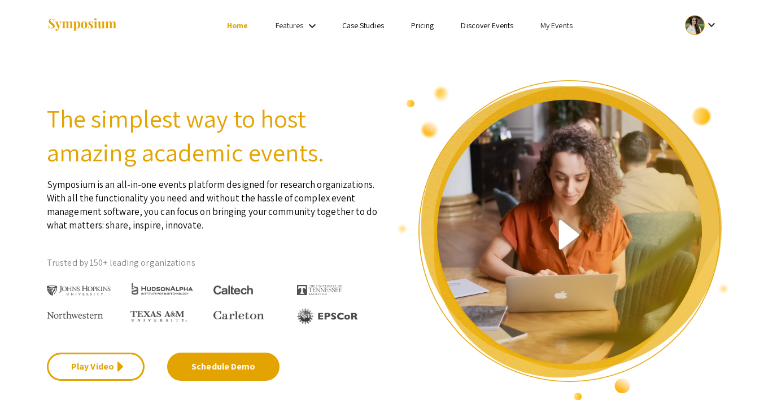
click at [552, 23] on link "My Events" at bounding box center [556, 25] width 32 height 10
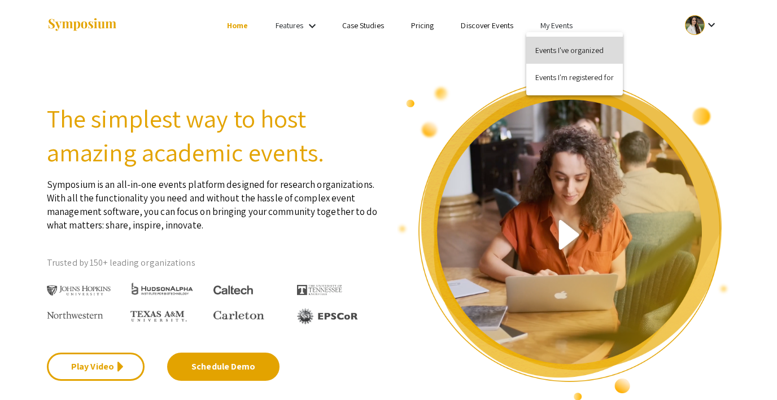
click at [554, 48] on button "Events I've organized" at bounding box center [574, 50] width 97 height 27
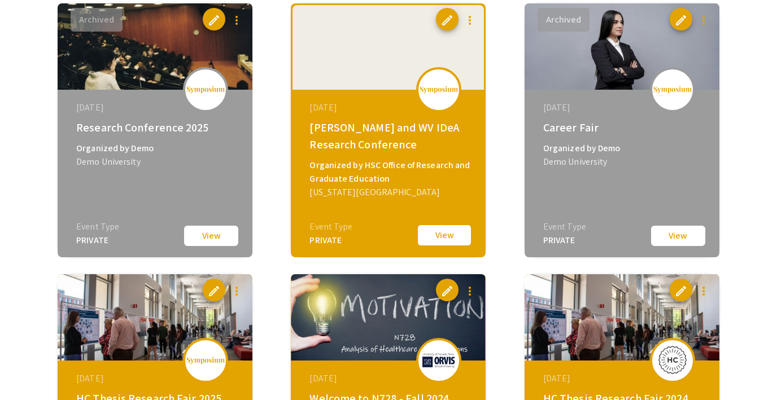
scroll to position [1238, 0]
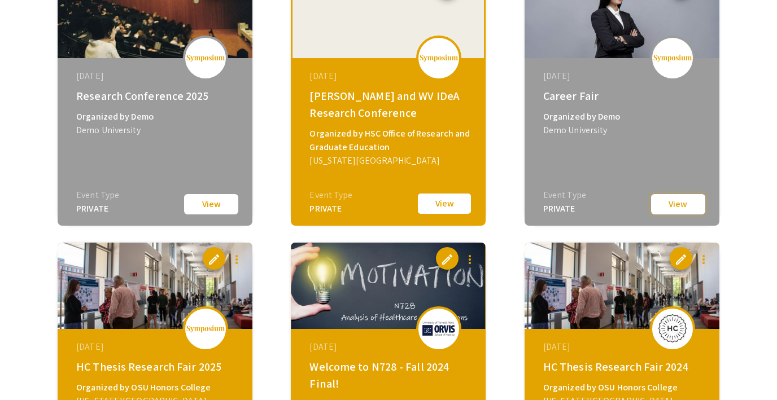
click at [679, 208] on button "View" at bounding box center [678, 204] width 56 height 23
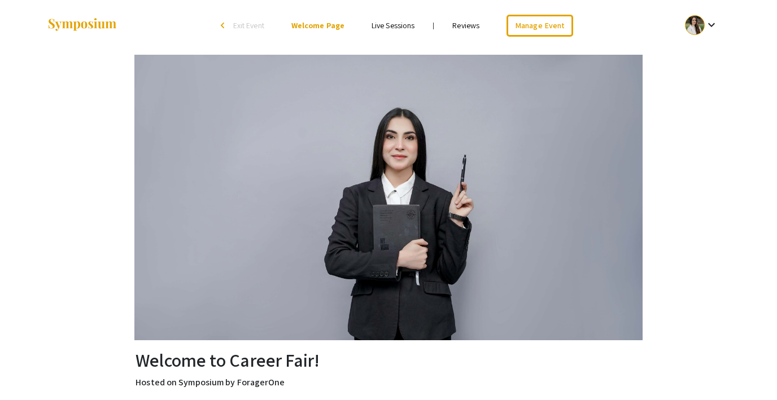
click at [249, 26] on span "Exit Event" at bounding box center [248, 25] width 31 height 10
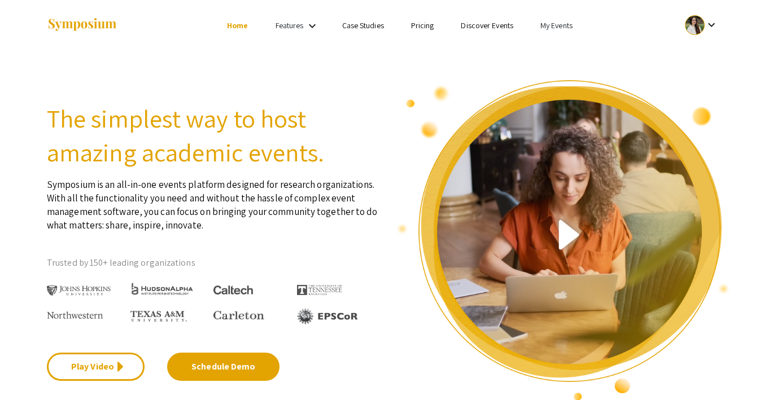
click at [551, 27] on link "My Events" at bounding box center [556, 25] width 32 height 10
click at [552, 56] on button "Events I've organized" at bounding box center [574, 50] width 97 height 27
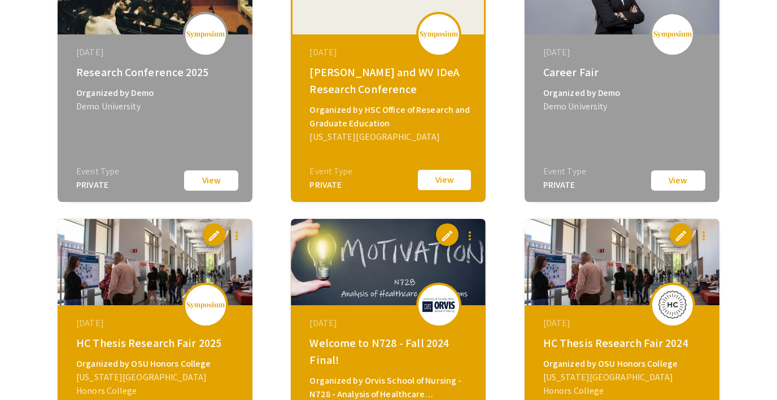
scroll to position [1273, 0]
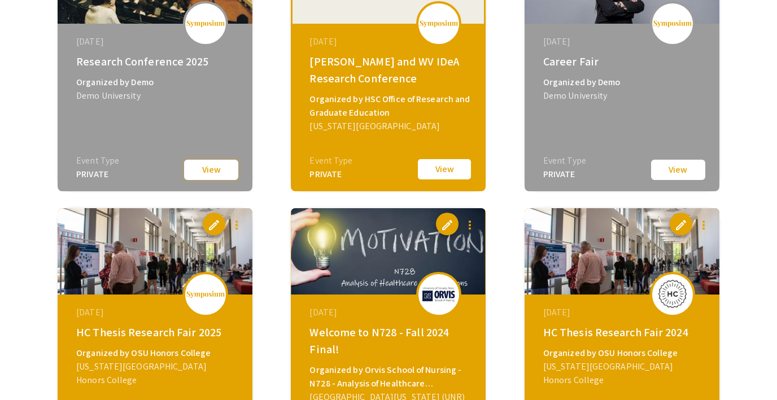
click at [226, 168] on button "View" at bounding box center [211, 170] width 56 height 23
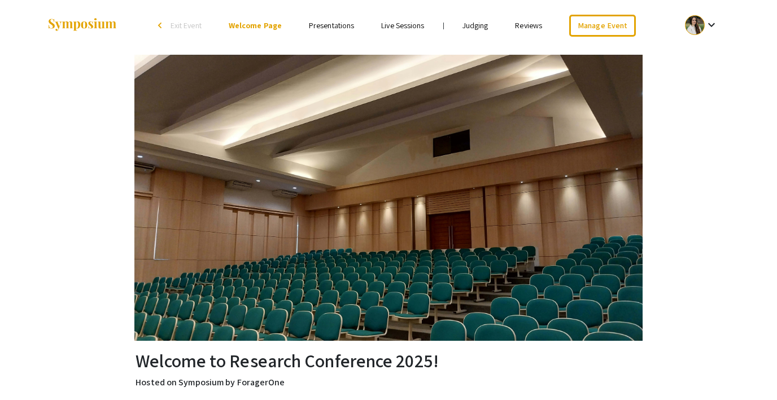
click at [331, 25] on link "Presentations" at bounding box center [331, 25] width 45 height 10
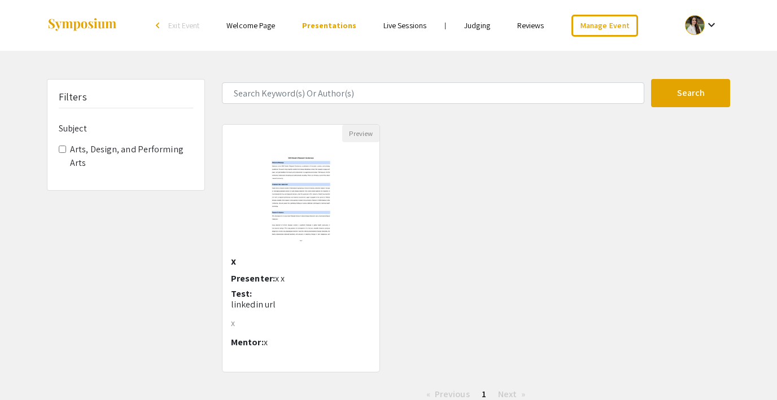
click at [195, 23] on span "Exit Event" at bounding box center [183, 25] width 31 height 10
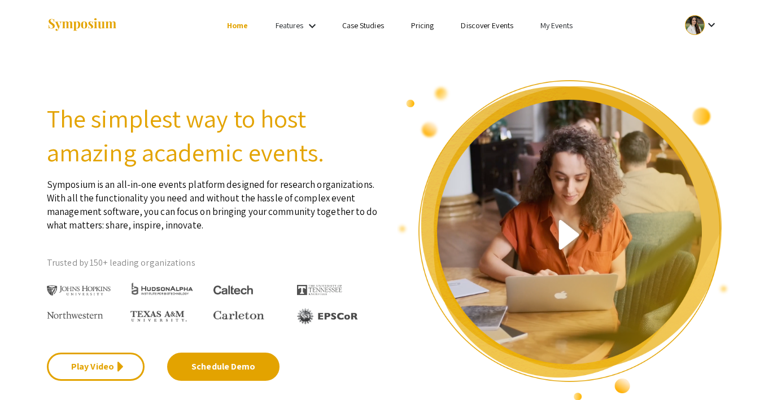
click at [555, 27] on link "My Events" at bounding box center [556, 25] width 32 height 10
click at [555, 51] on button "Events I've organized" at bounding box center [574, 50] width 97 height 27
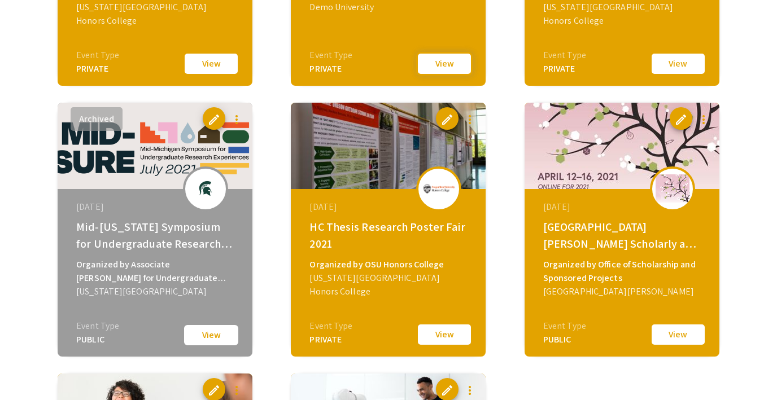
scroll to position [1921, 0]
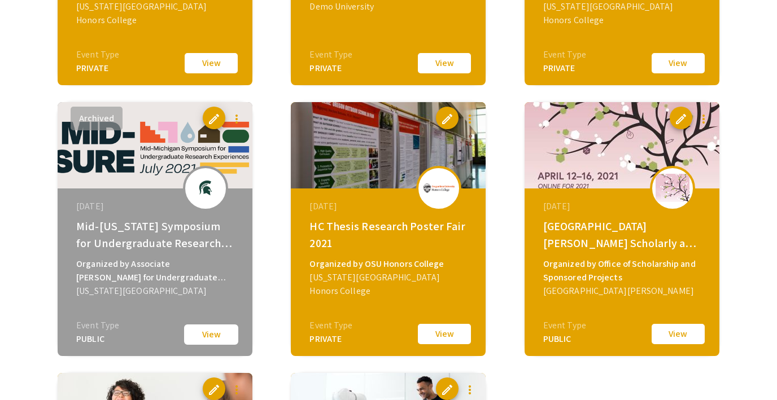
click at [445, 58] on button "View" at bounding box center [444, 63] width 56 height 24
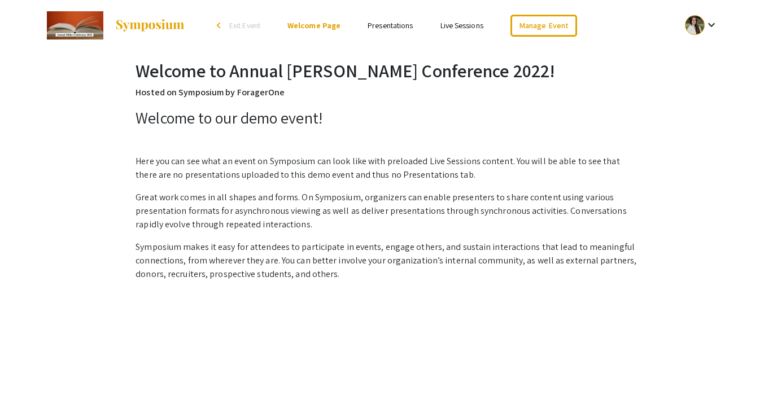
click at [398, 25] on link "Presentations" at bounding box center [389, 25] width 45 height 10
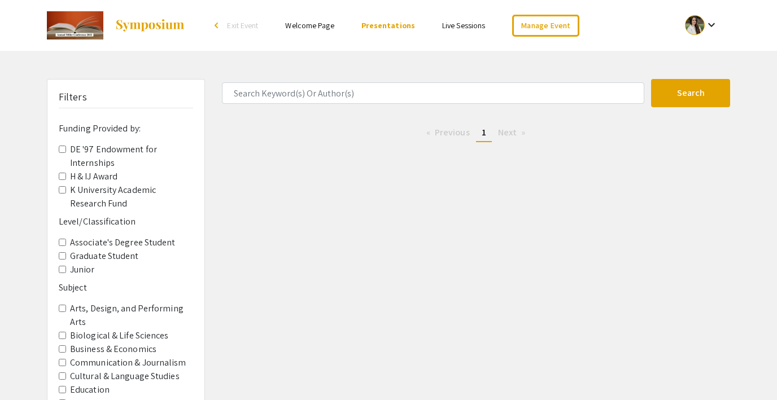
click at [233, 27] on span "Exit Event" at bounding box center [242, 25] width 31 height 10
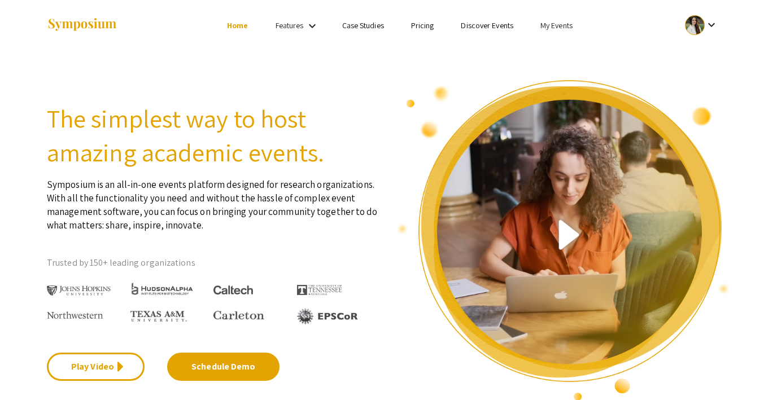
click at [545, 27] on link "My Events" at bounding box center [556, 25] width 32 height 10
click at [551, 42] on button "Events I've organized" at bounding box center [574, 50] width 97 height 27
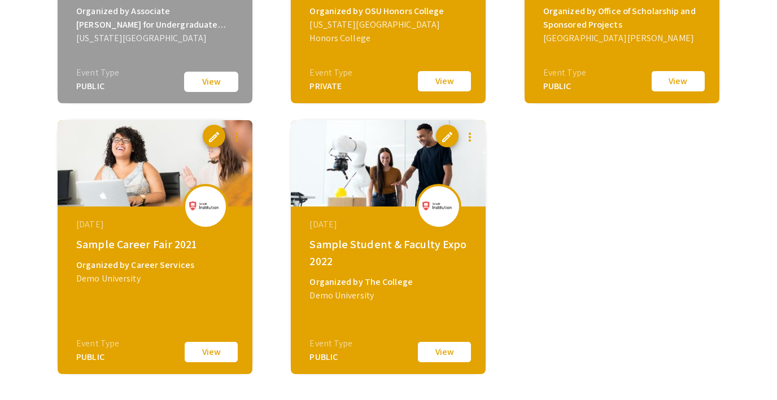
scroll to position [2223, 0]
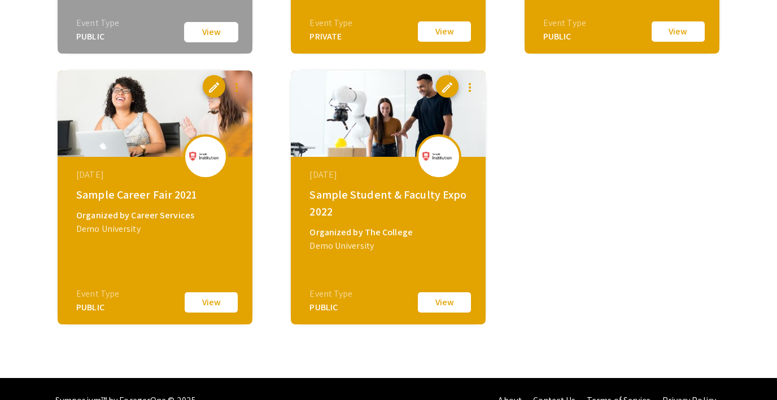
click at [444, 306] on button "View" at bounding box center [444, 303] width 56 height 24
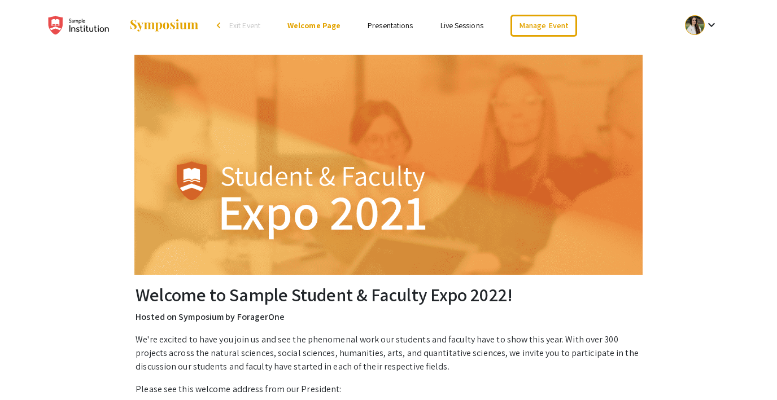
click at [389, 25] on link "Presentations" at bounding box center [389, 25] width 45 height 10
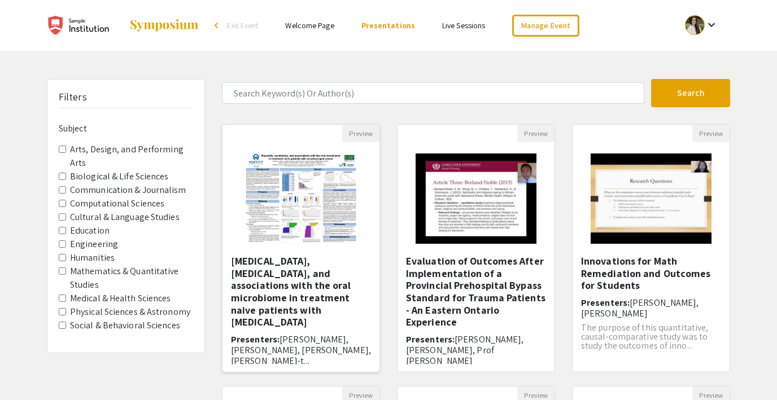
scroll to position [44, 0]
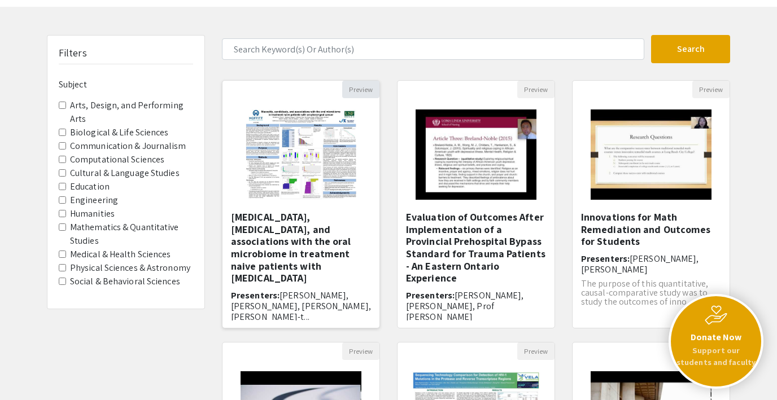
click at [361, 88] on button "Preview" at bounding box center [360, 89] width 37 height 17
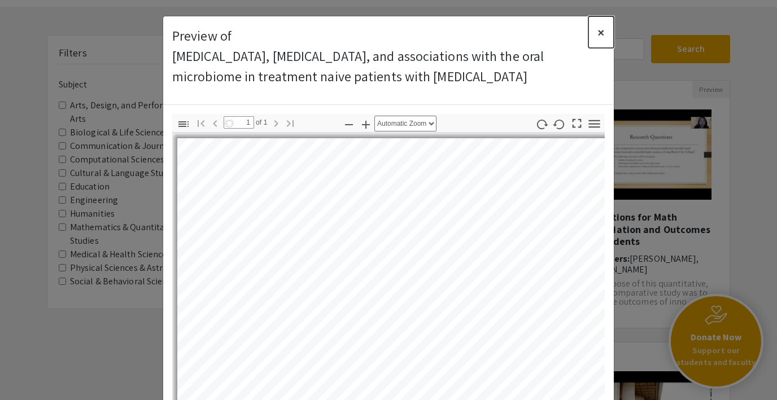
click at [605, 33] on button "×" at bounding box center [600, 32] width 25 height 32
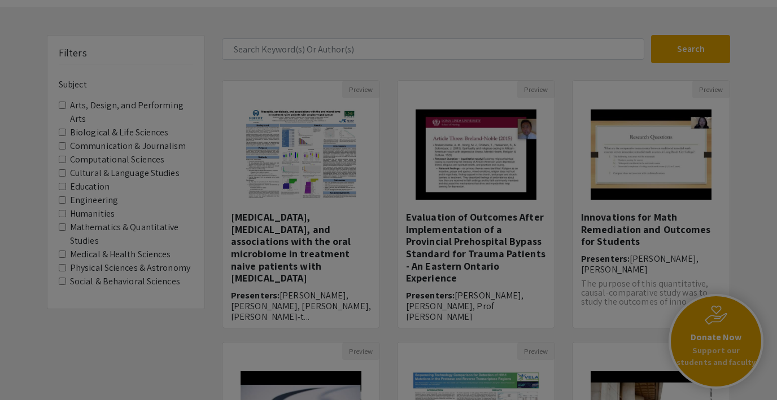
scroll to position [137, 0]
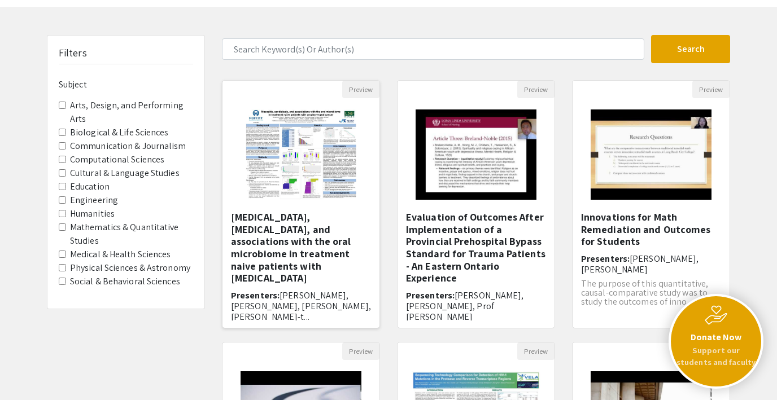
click at [313, 189] on img "Open Presentation <p>Mucositis, candidiasis, and associations with the oral mic…" at bounding box center [300, 154] width 133 height 113
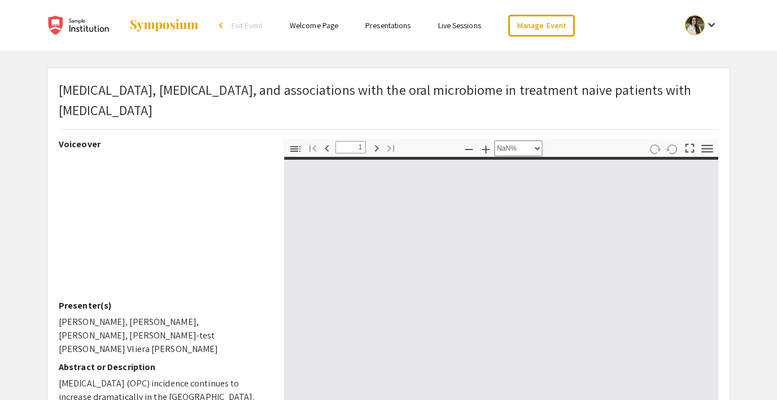
select select "auto"
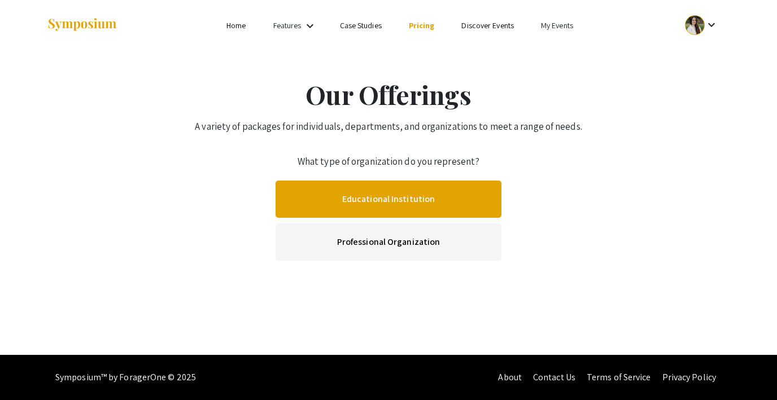
click at [397, 199] on link "Educational Institution" at bounding box center [388, 199] width 226 height 37
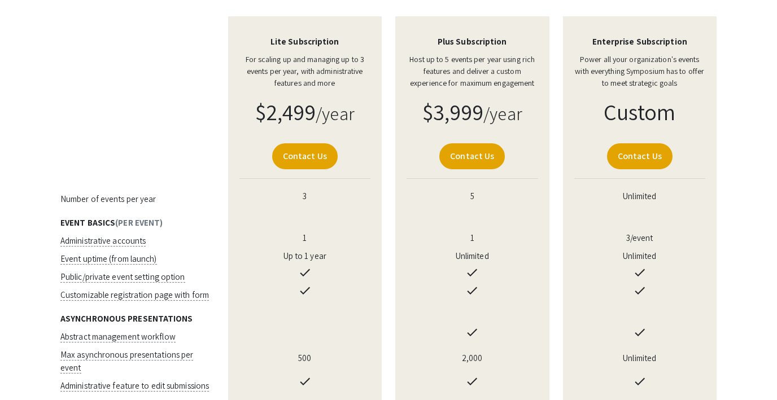
scroll to position [286, 0]
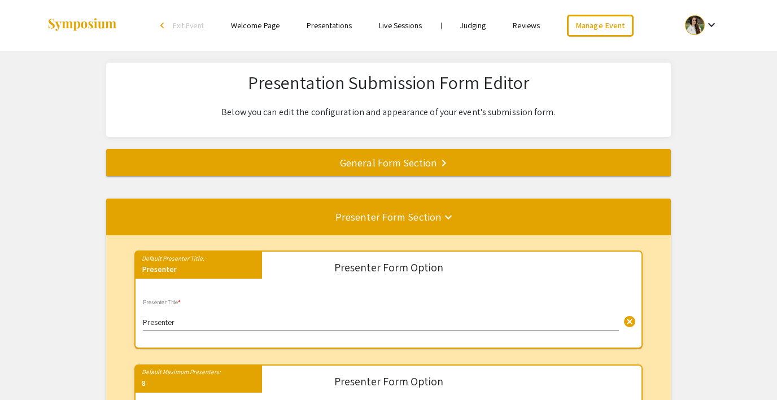
select select "8"
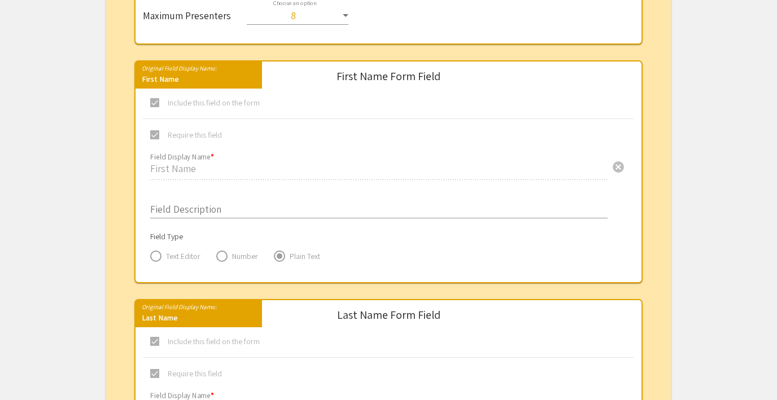
scroll to position [207, 0]
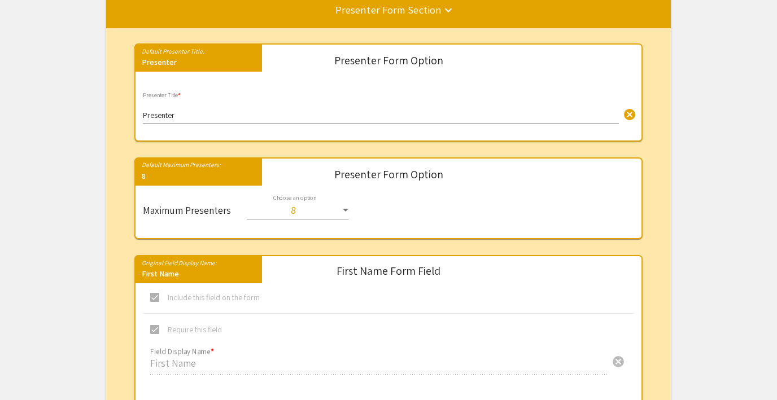
click at [162, 115] on input "Presenter" at bounding box center [381, 115] width 476 height 9
click at [182, 115] on input "Presenter" at bounding box center [381, 115] width 476 height 9
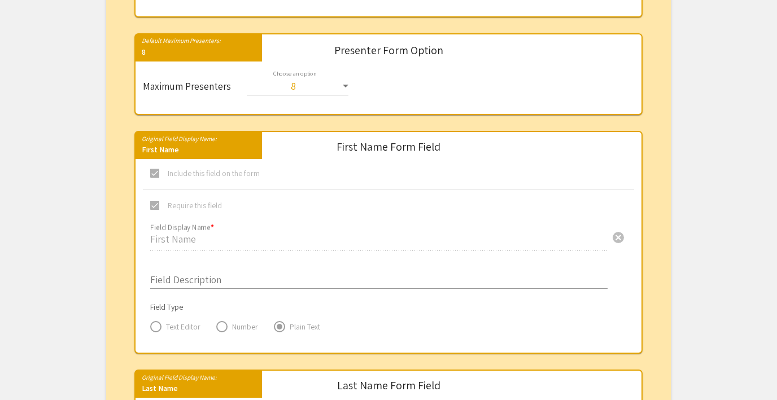
scroll to position [332, 0]
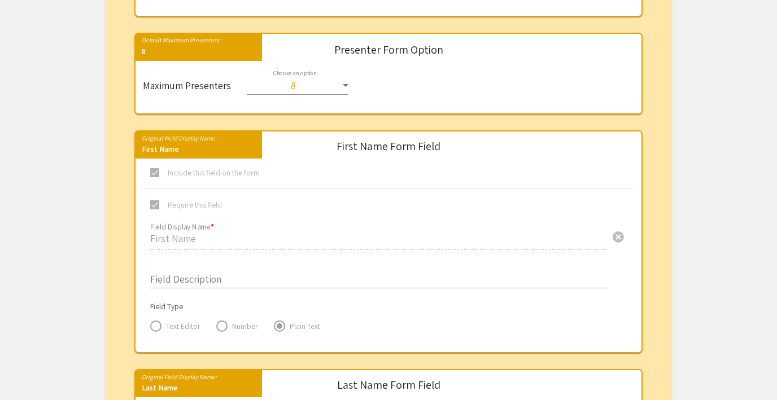
type input "presenter 1, 2, 3,"
click at [306, 84] on select "1 2 3 4 5 6 7 8" at bounding box center [298, 81] width 102 height 21
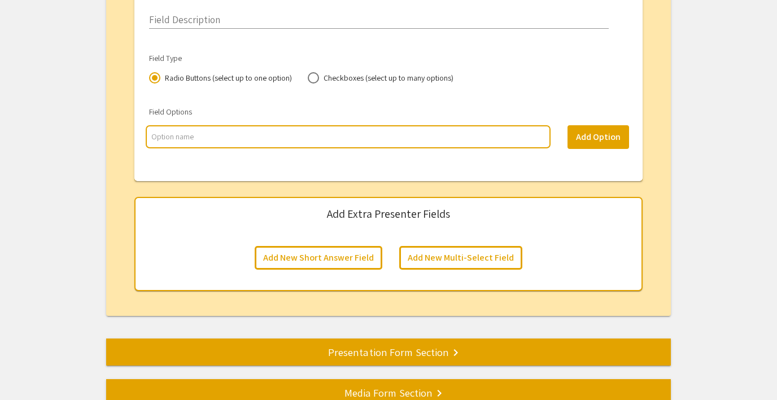
scroll to position [2239, 0]
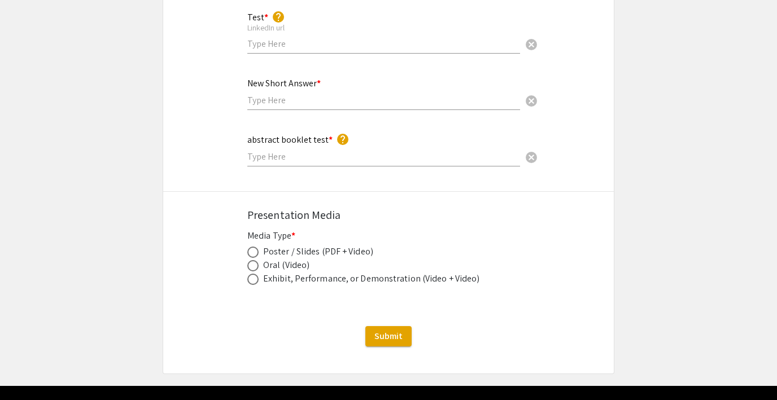
scroll to position [1761, 0]
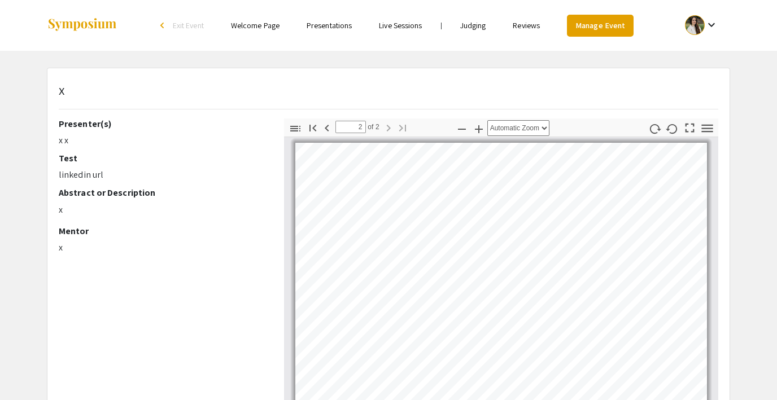
scroll to position [804, 0]
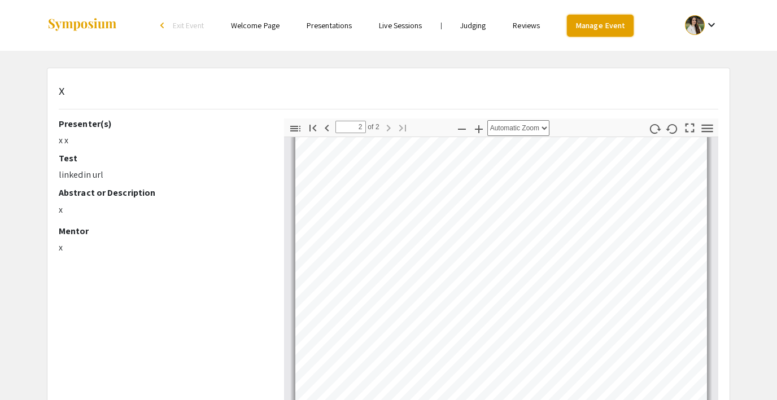
click at [597, 28] on link "Manage Event" at bounding box center [600, 26] width 67 height 22
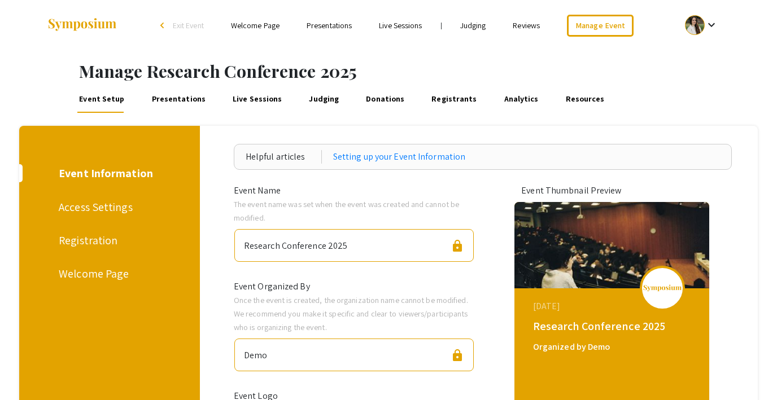
click at [502, 99] on link "Analytics" at bounding box center [521, 99] width 38 height 27
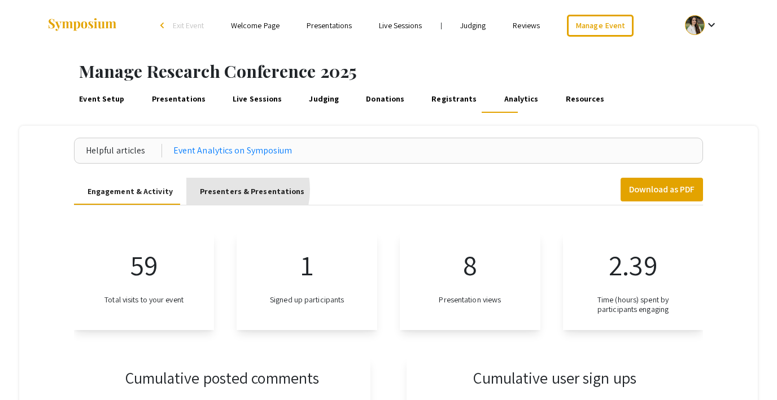
click at [225, 190] on div "Presenters & Presentations" at bounding box center [252, 192] width 105 height 12
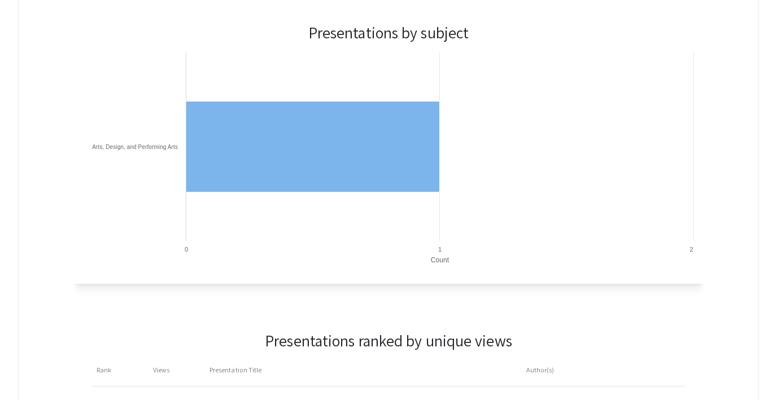
scroll to position [811, 0]
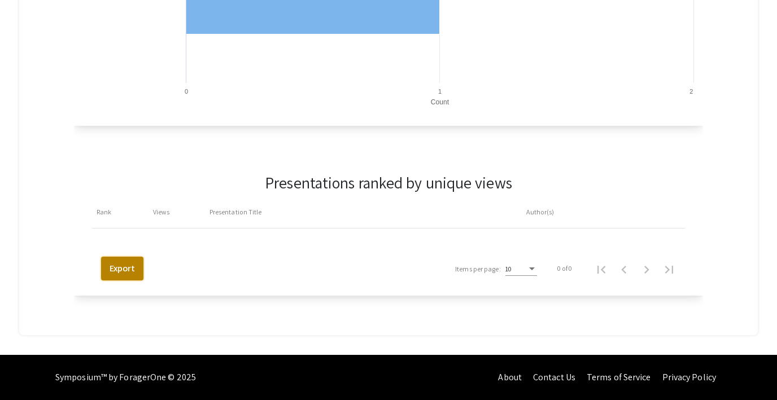
click at [132, 268] on button "Export" at bounding box center [122, 269] width 42 height 24
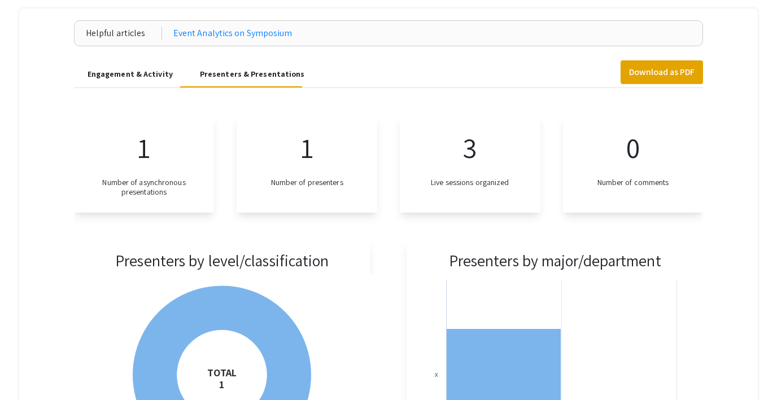
scroll to position [0, 0]
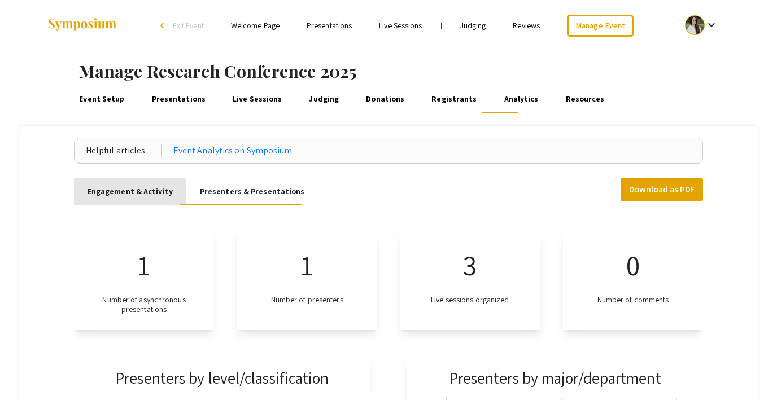
click at [130, 195] on div "Engagement & Activity" at bounding box center [129, 192] width 85 height 12
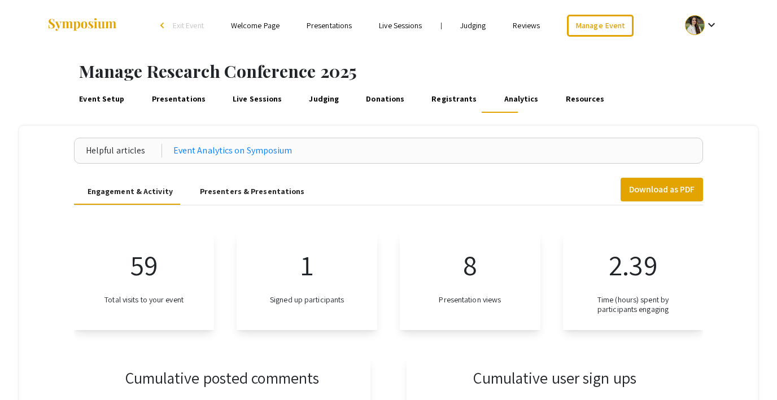
click at [207, 192] on div "Presenters & Presentations" at bounding box center [252, 192] width 105 height 12
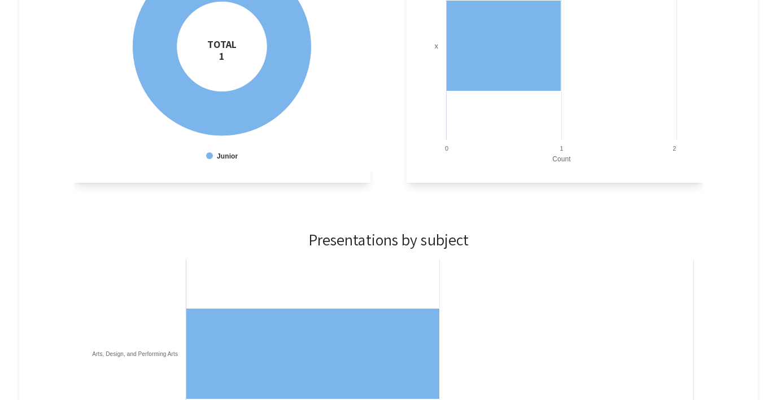
scroll to position [466, 0]
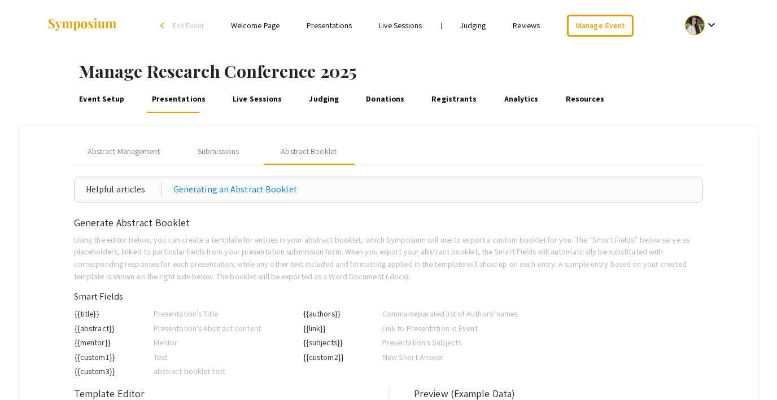
click at [317, 102] on link "Judging" at bounding box center [324, 99] width 34 height 27
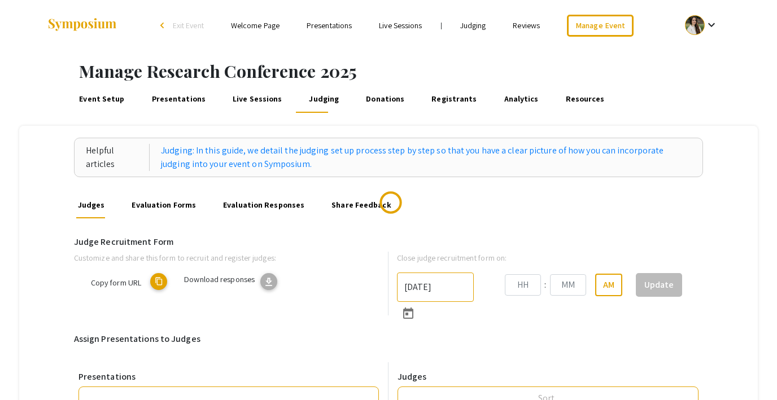
type input "[DATE]"
type input "09"
type input "15"
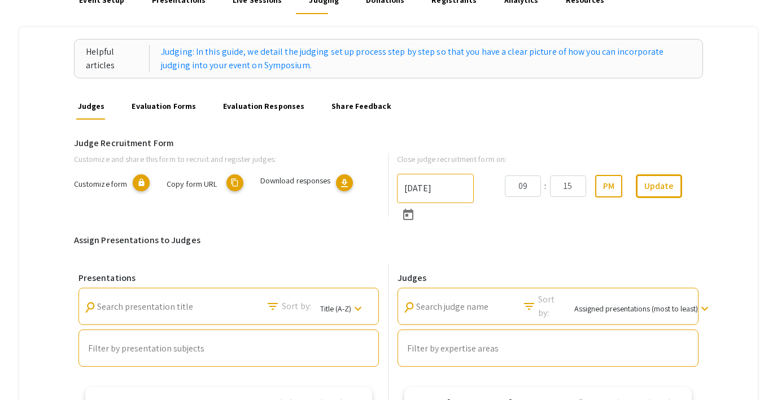
scroll to position [101, 0]
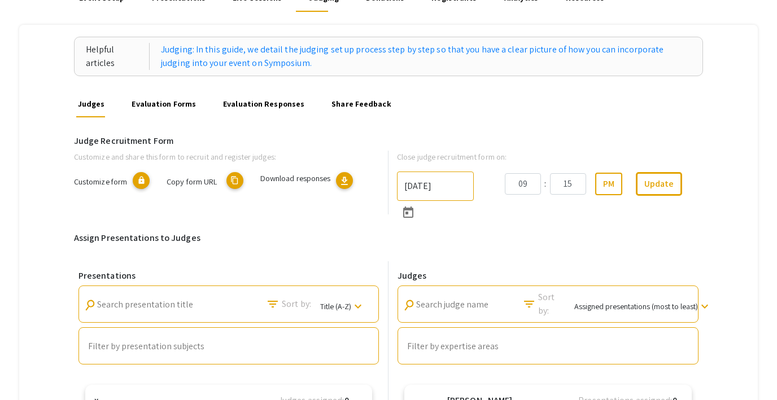
click at [260, 106] on link "Evaluation Responses" at bounding box center [263, 103] width 85 height 27
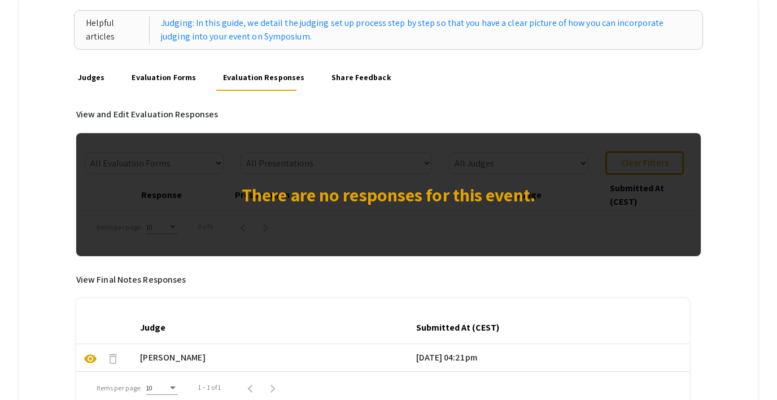
scroll to position [124, 0]
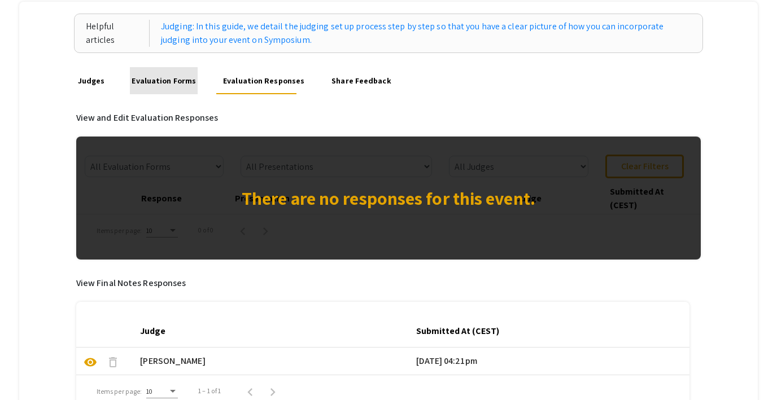
click at [167, 84] on link "Evaluation Forms" at bounding box center [164, 80] width 68 height 27
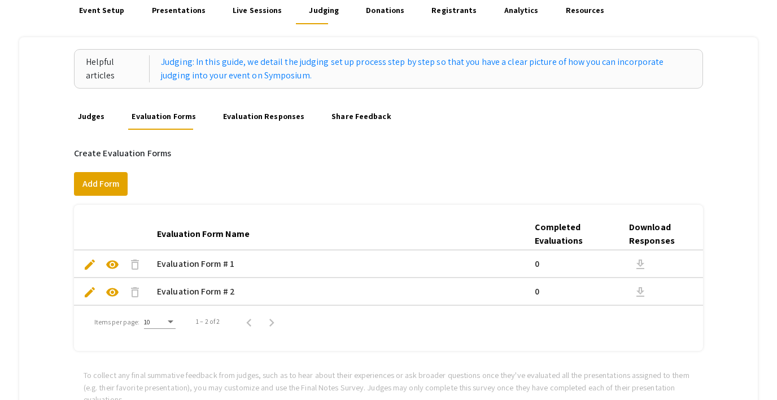
scroll to position [50, 0]
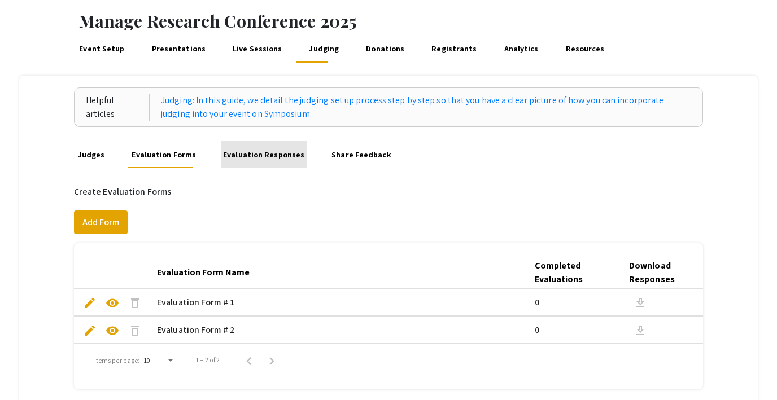
click at [266, 155] on link "Evaluation Responses" at bounding box center [263, 154] width 85 height 27
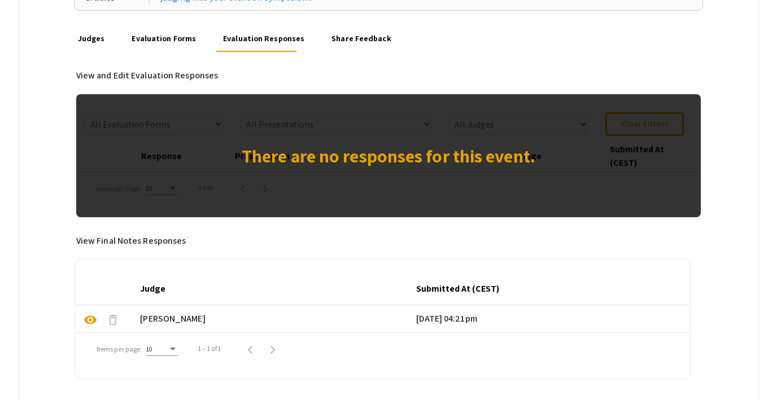
scroll to position [240, 0]
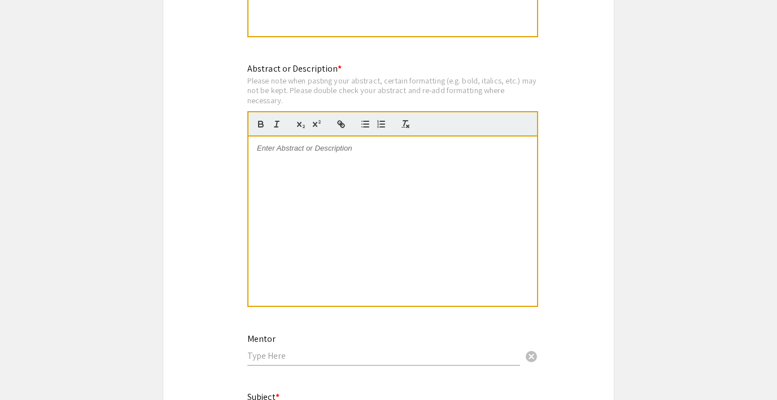
scroll to position [834, 0]
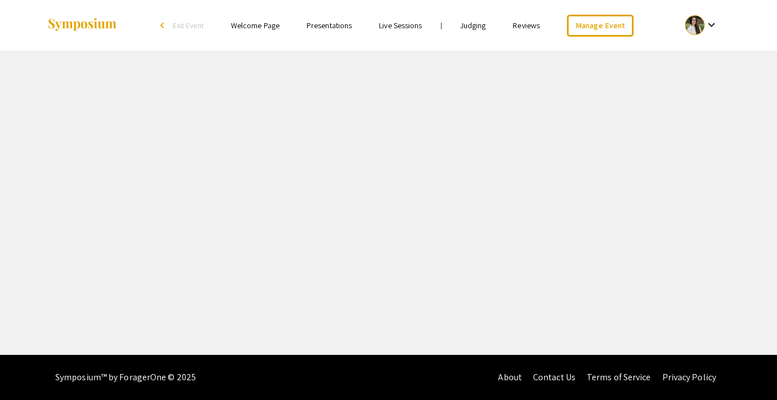
select select "8"
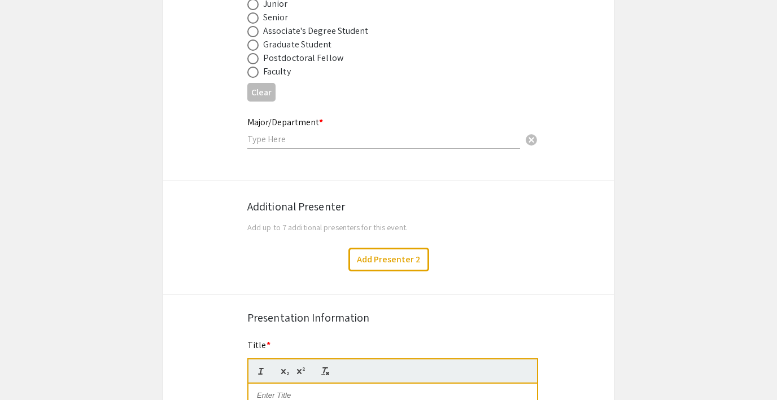
scroll to position [502, 0]
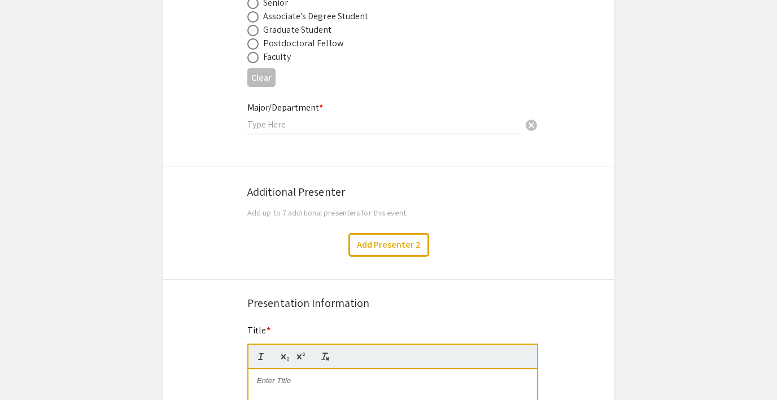
click at [284, 123] on input "text" at bounding box center [383, 125] width 273 height 12
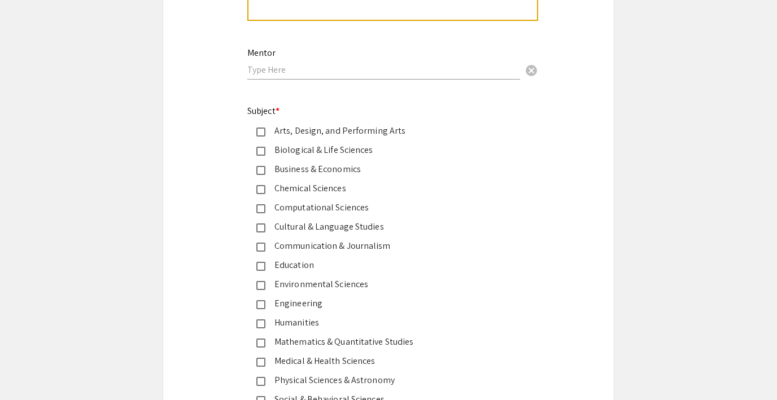
scroll to position [1292, 0]
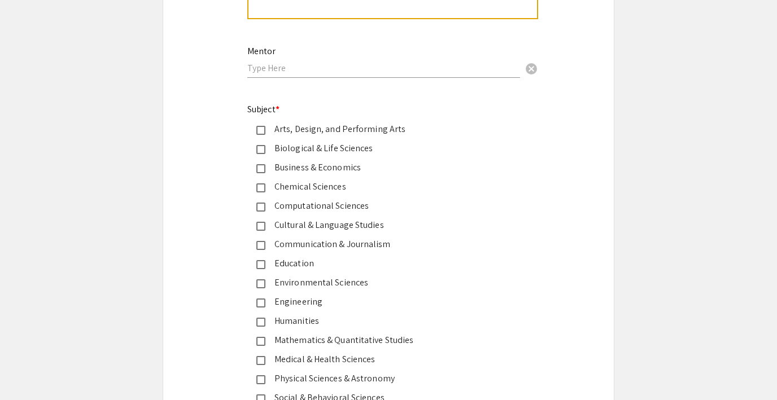
type input "Biology, CHemistry,"
click at [258, 129] on mat-pseudo-checkbox at bounding box center [260, 130] width 9 height 9
click at [260, 150] on mat-pseudo-checkbox at bounding box center [260, 149] width 9 height 9
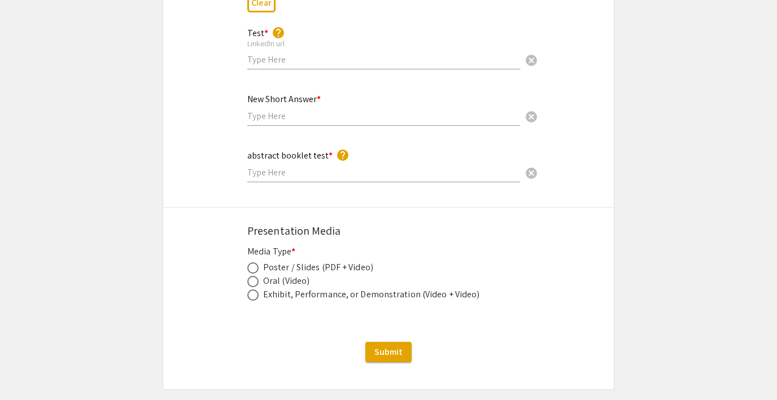
scroll to position [1712, 0]
